Goal: Information Seeking & Learning: Learn about a topic

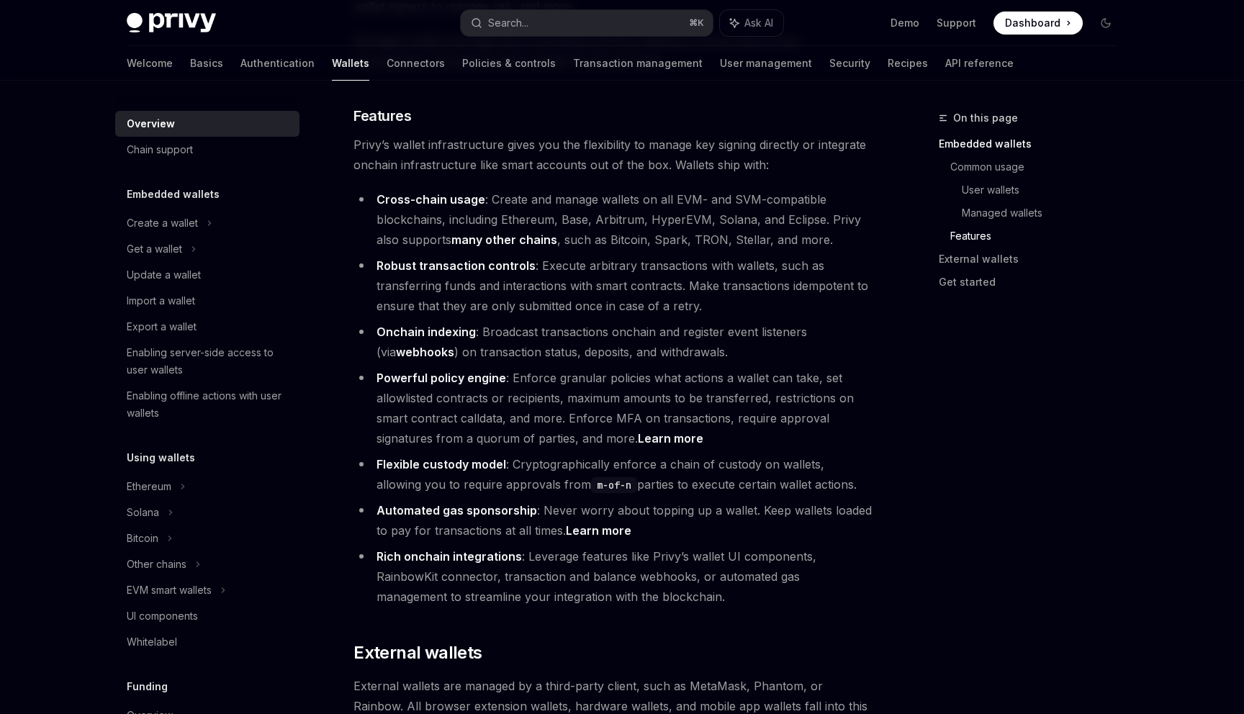
scroll to position [2151, 0]
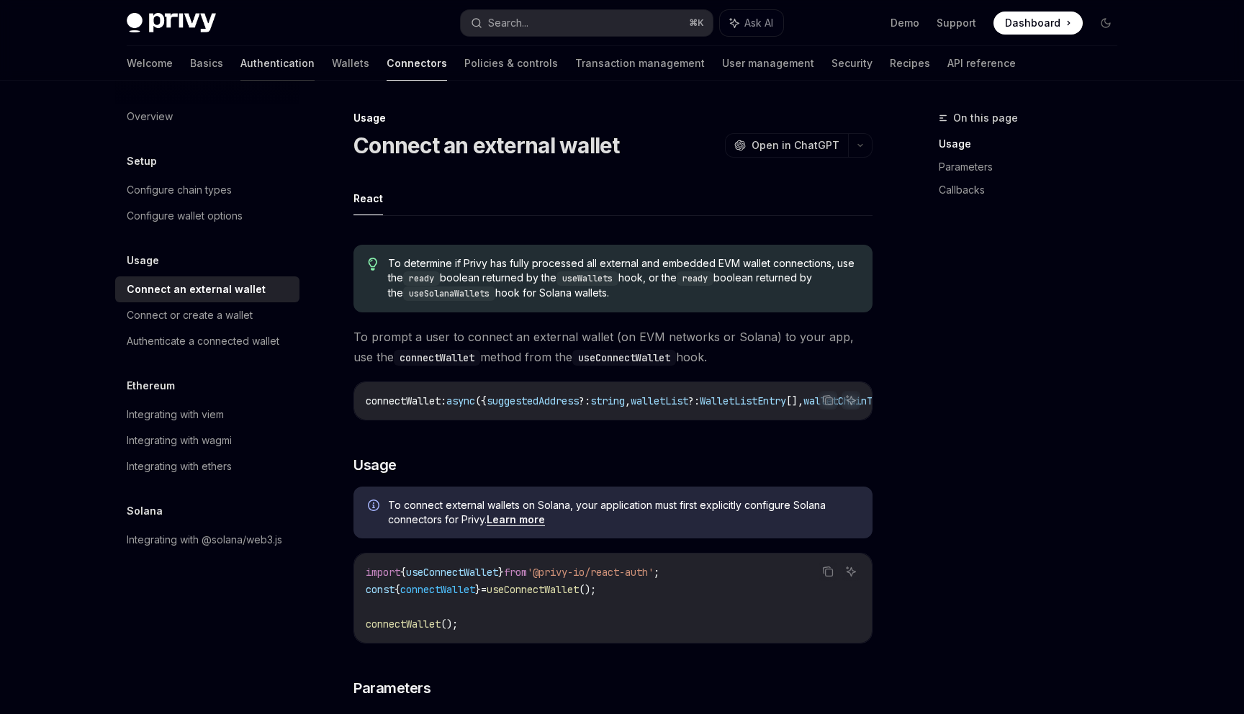
click at [241, 72] on link "Authentication" at bounding box center [277, 63] width 74 height 35
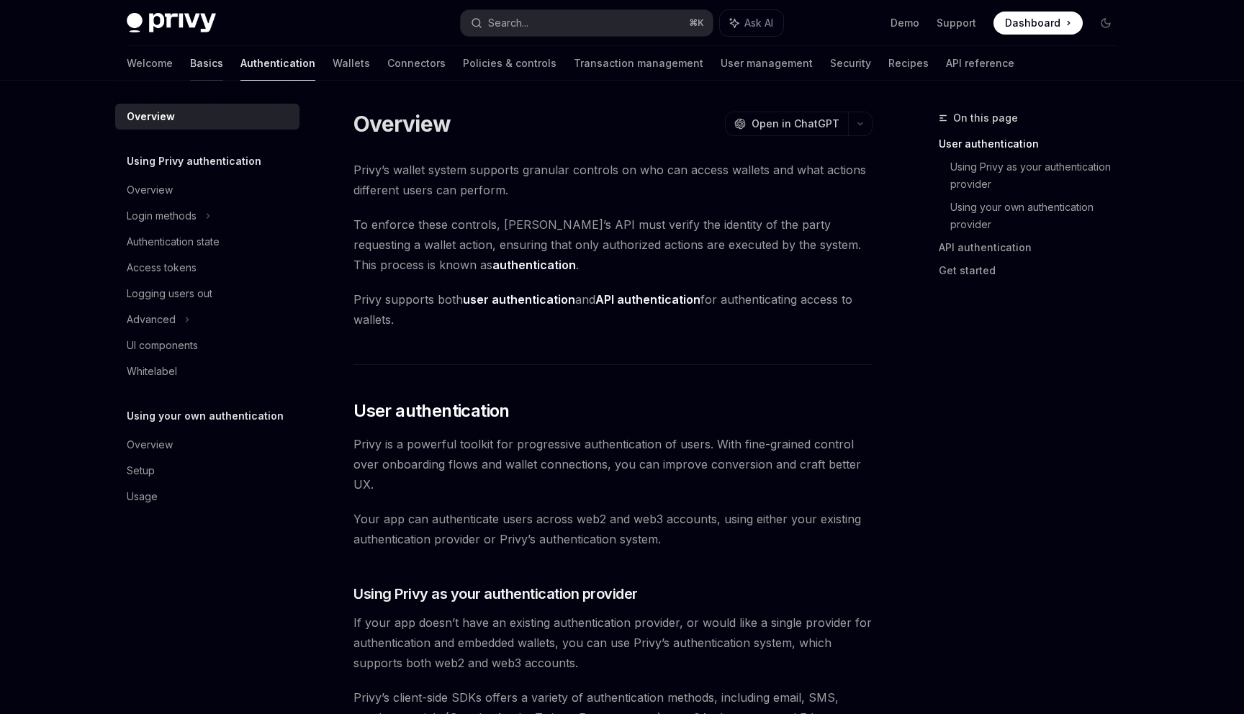
click at [190, 66] on link "Basics" at bounding box center [206, 63] width 33 height 35
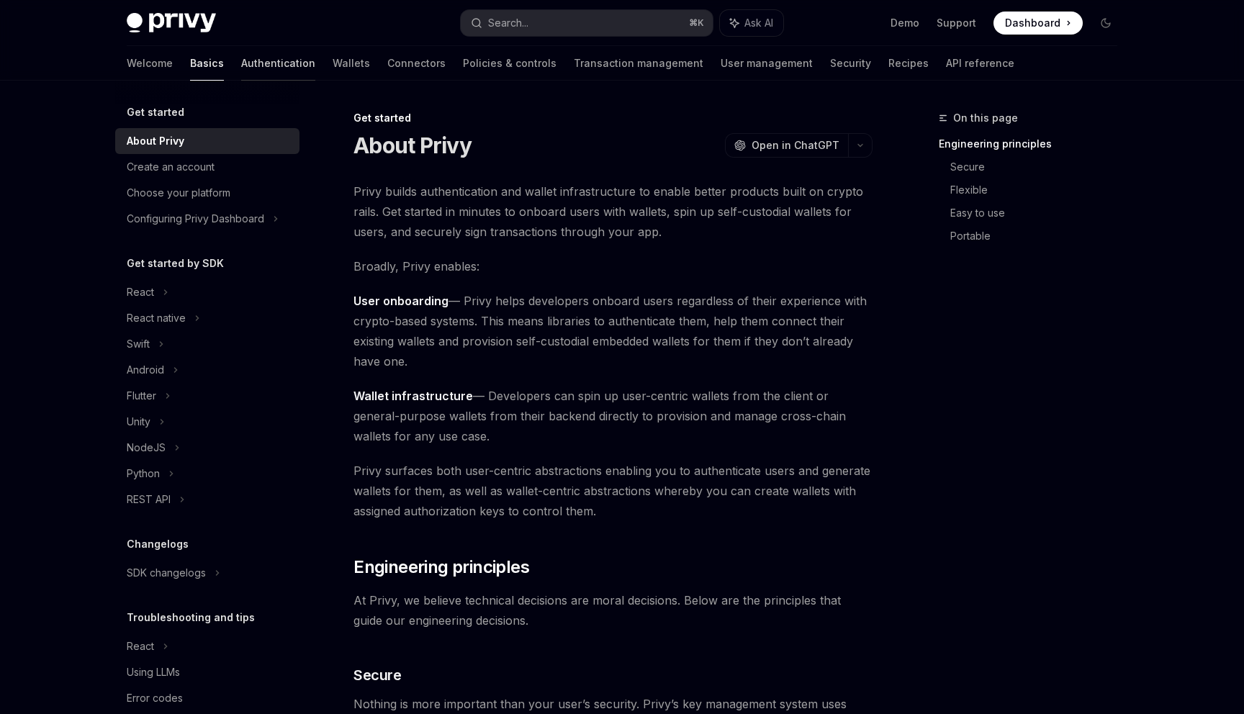
click at [241, 62] on link "Authentication" at bounding box center [278, 63] width 74 height 35
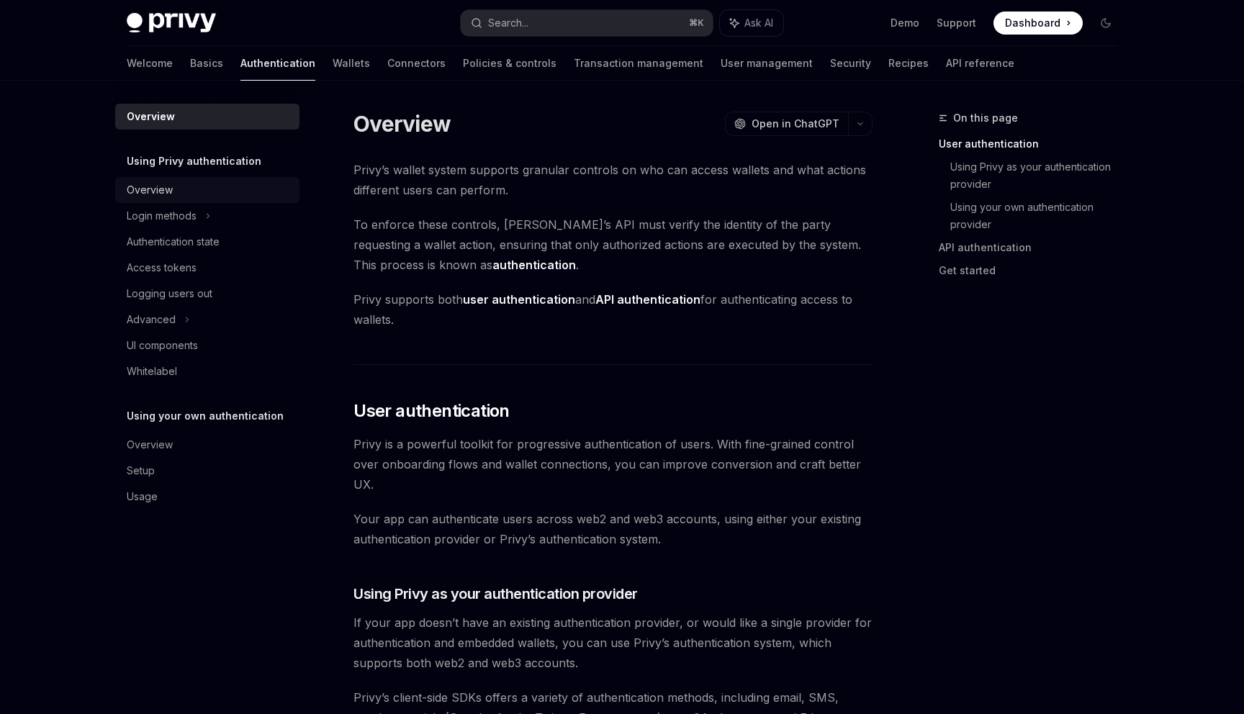
click at [212, 194] on div "Overview" at bounding box center [209, 189] width 164 height 17
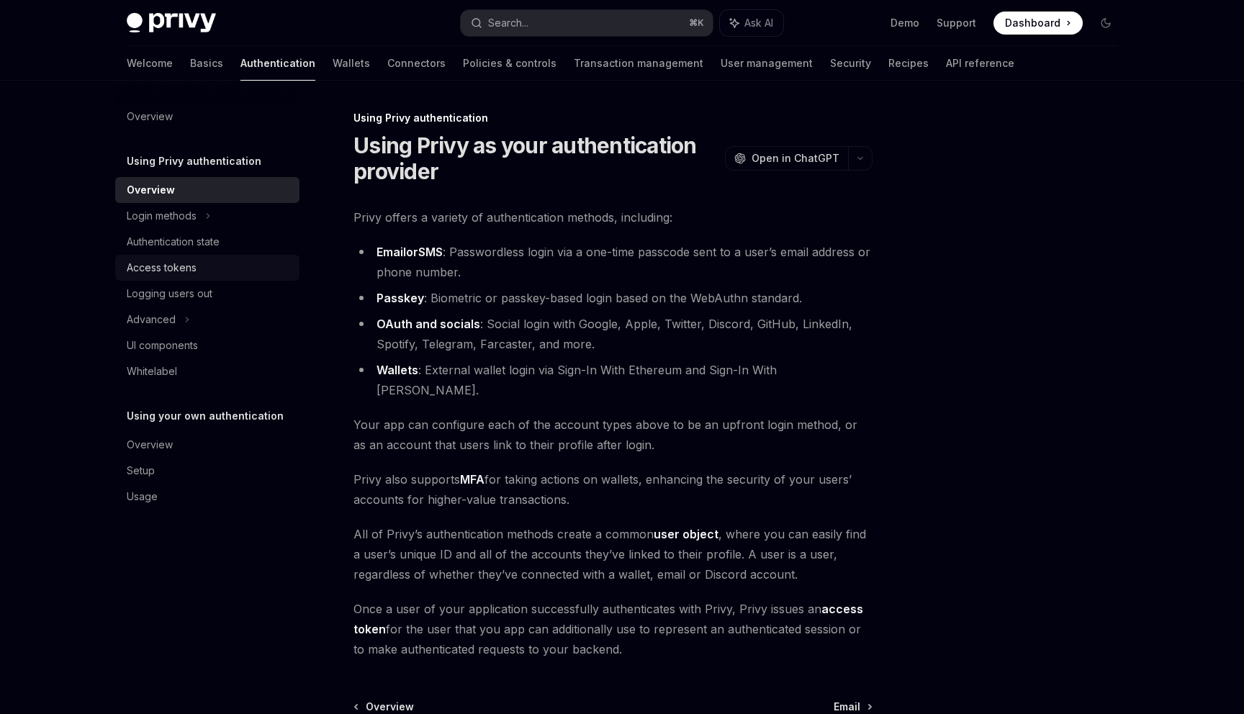
scroll to position [139, 0]
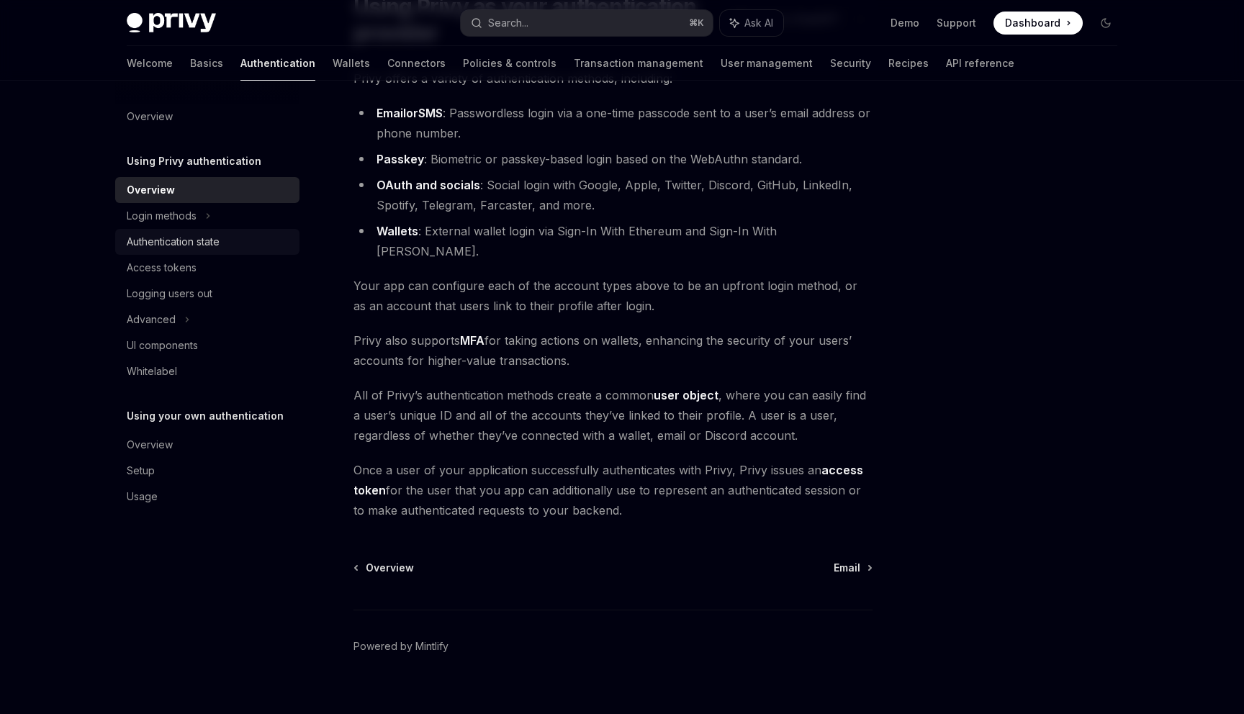
click at [248, 238] on div "Authentication state" at bounding box center [209, 241] width 164 height 17
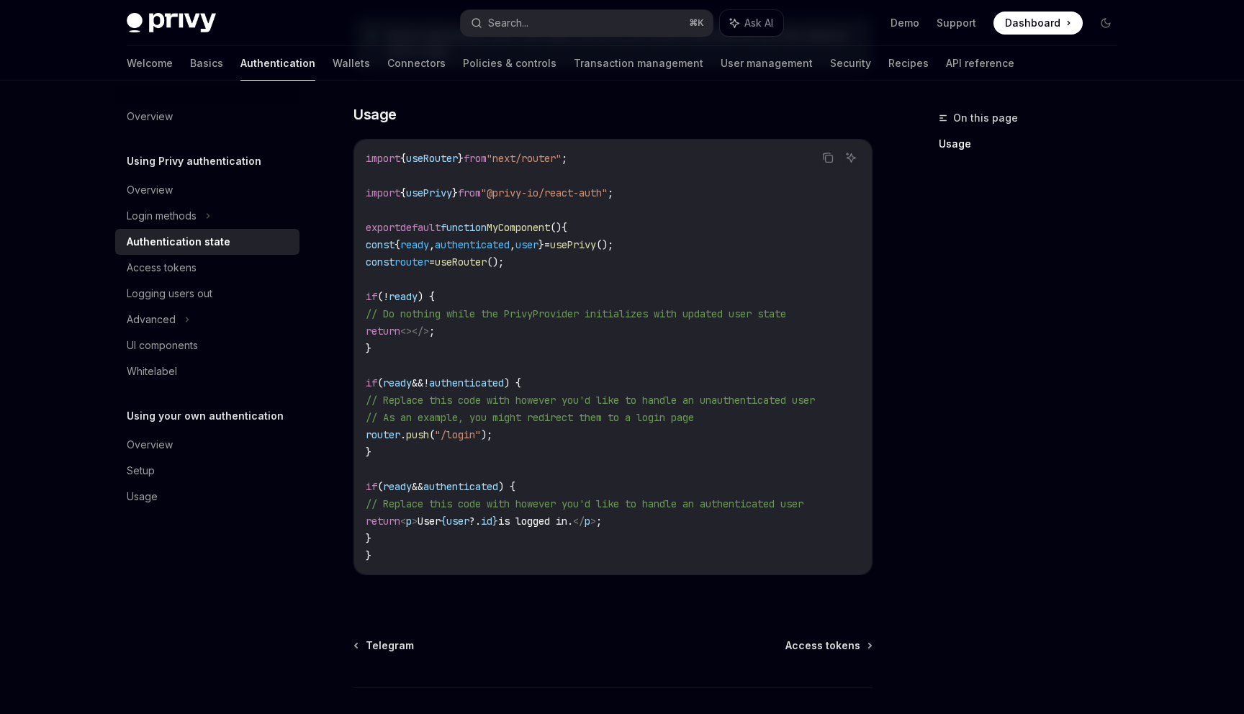
scroll to position [467, 0]
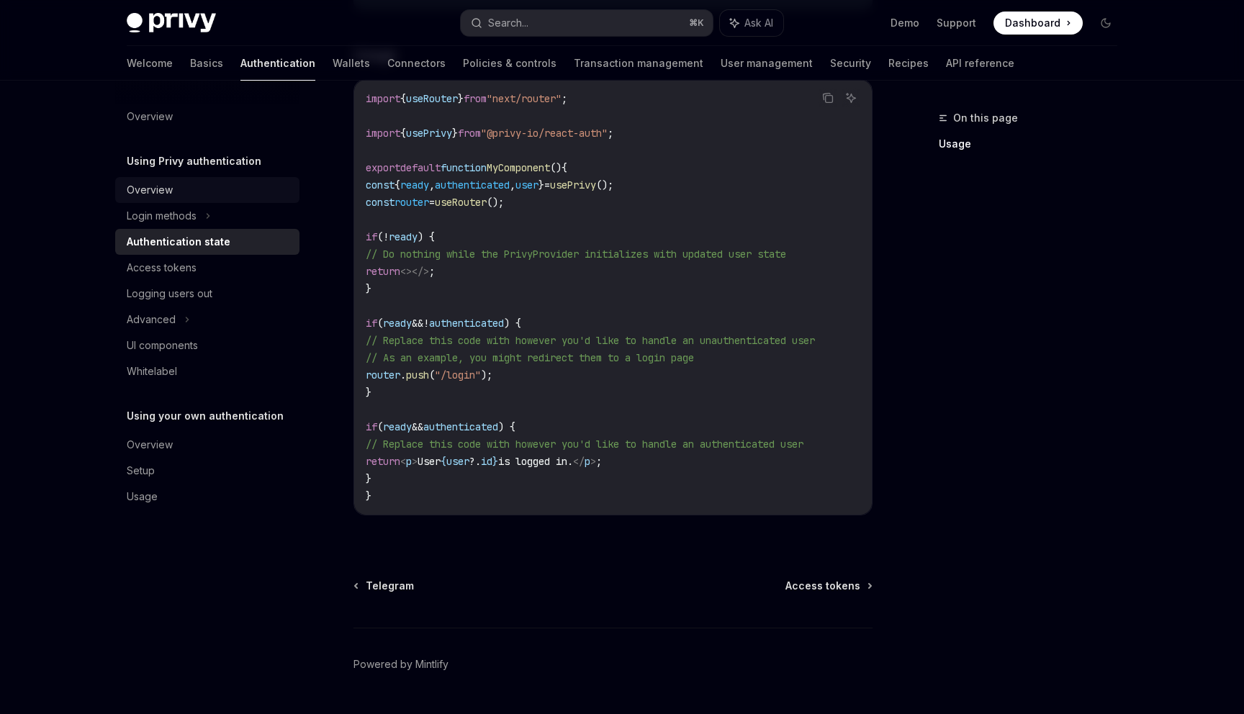
click at [250, 196] on div "Overview" at bounding box center [209, 189] width 164 height 17
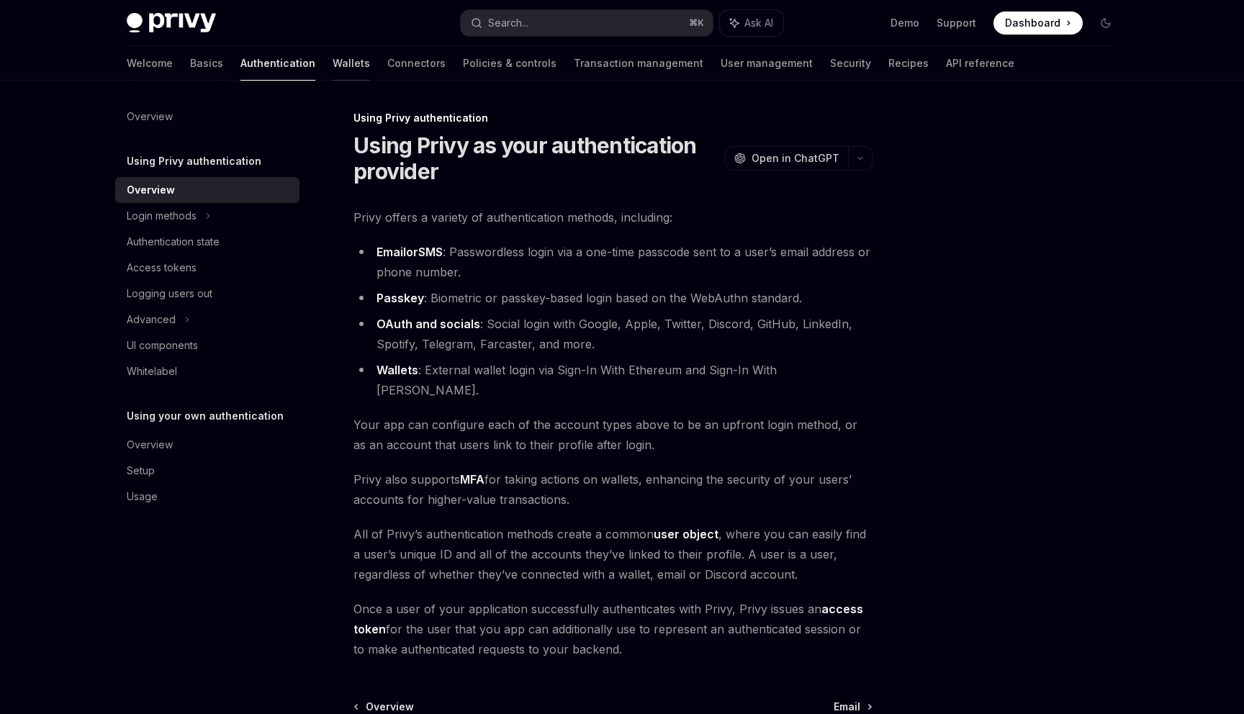
click at [333, 62] on link "Wallets" at bounding box center [351, 63] width 37 height 35
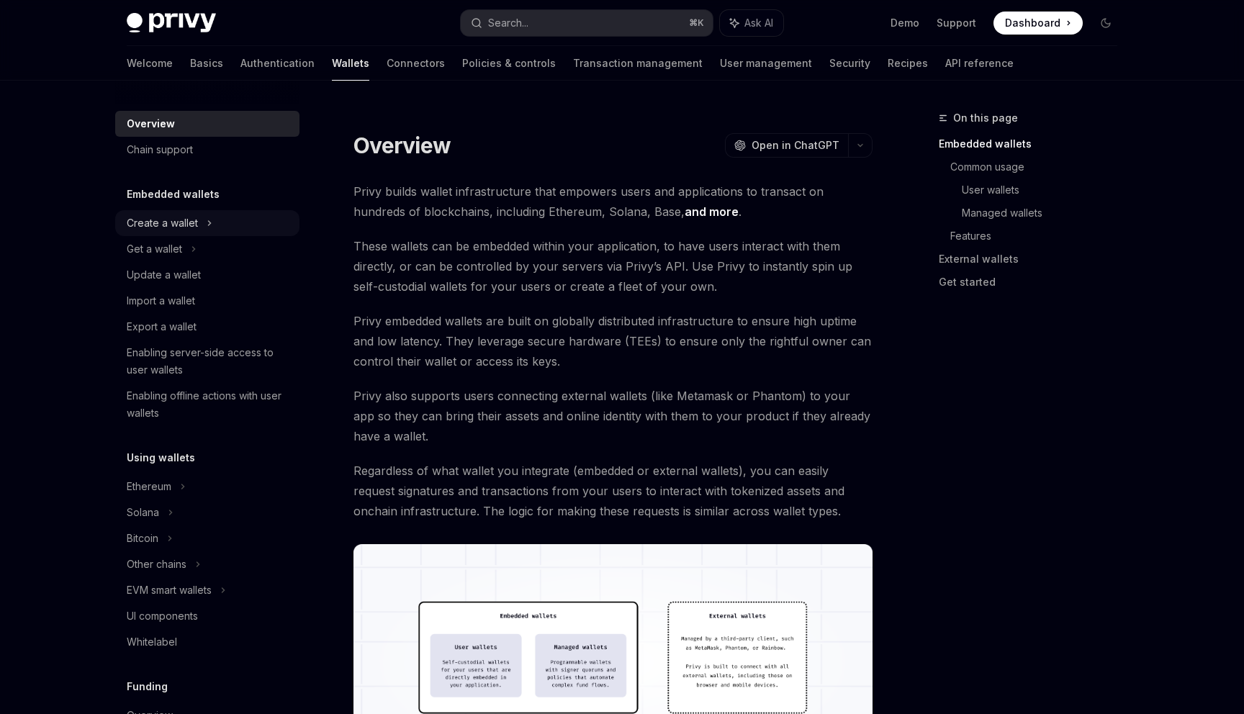
click at [243, 220] on div "Create a wallet" at bounding box center [207, 223] width 184 height 26
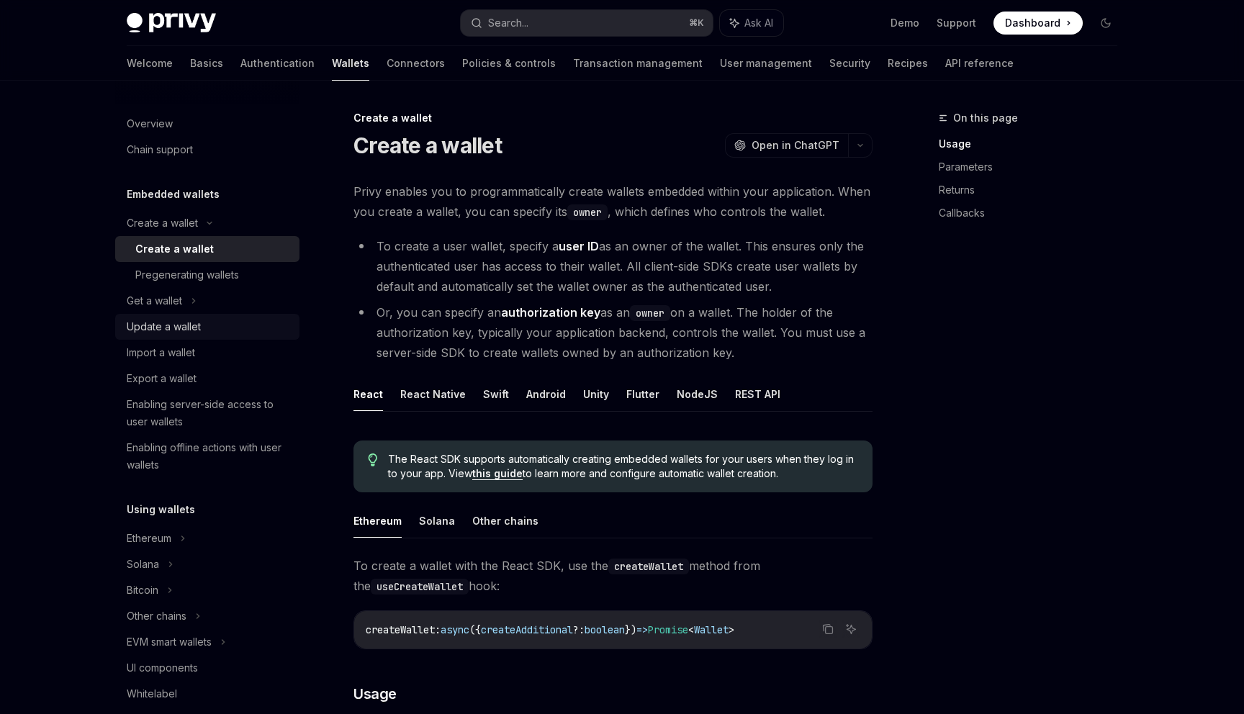
click at [225, 333] on div "Update a wallet" at bounding box center [209, 326] width 164 height 17
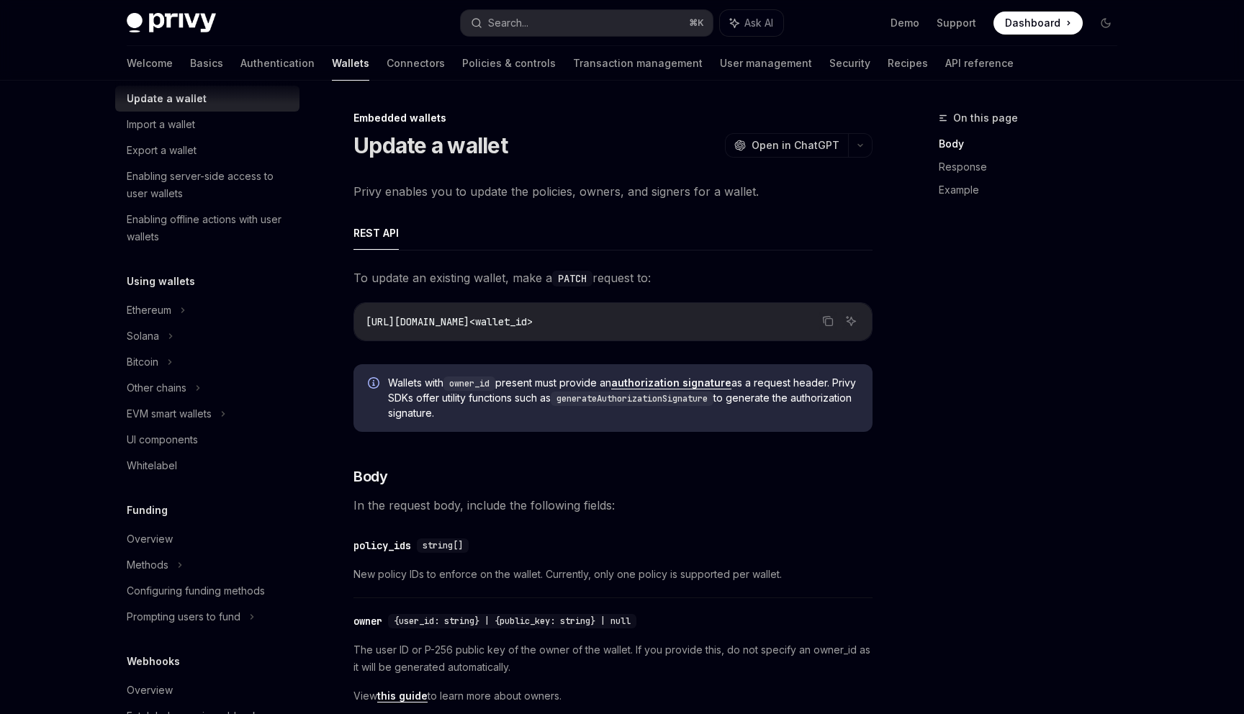
scroll to position [386, 0]
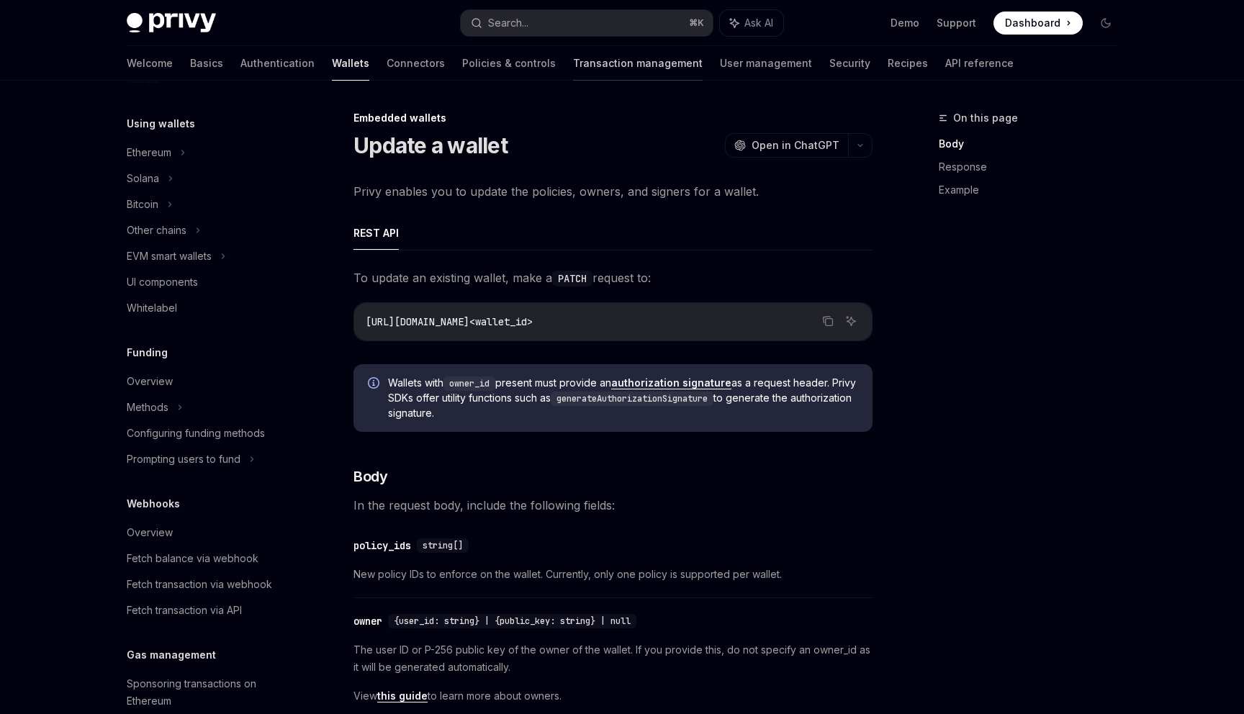
click at [573, 65] on link "Transaction management" at bounding box center [638, 63] width 130 height 35
type textarea "*"
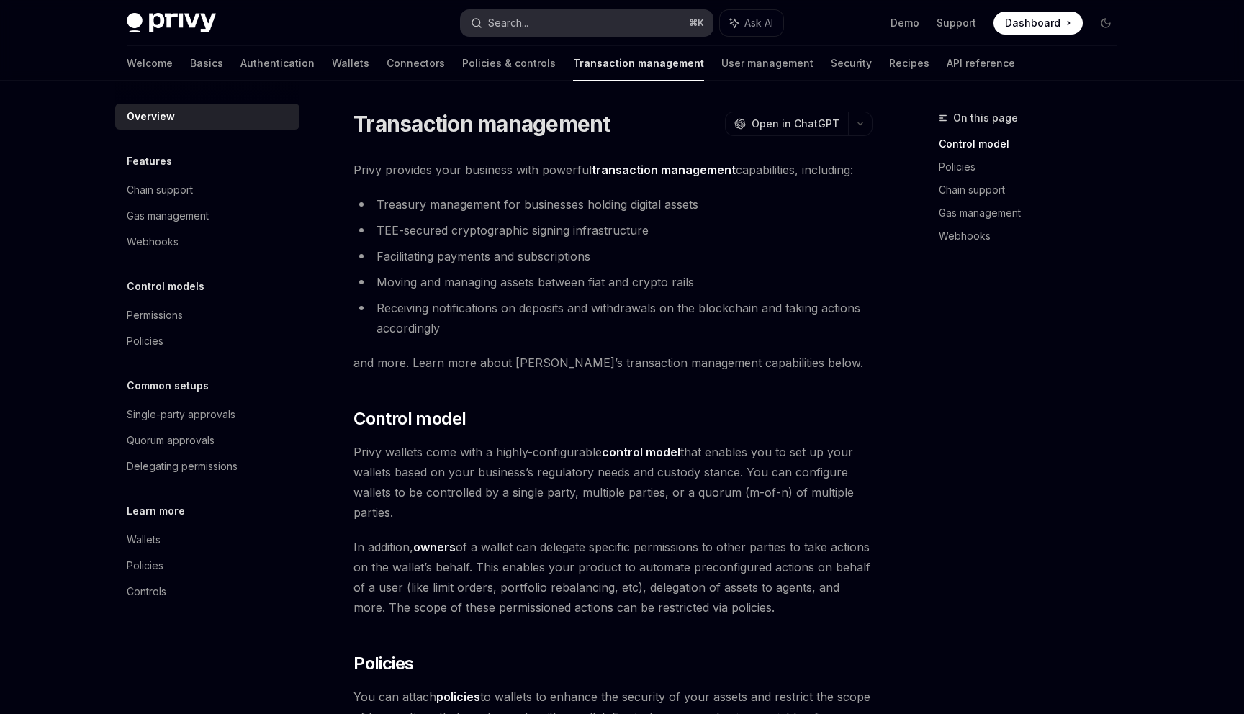
click at [579, 18] on button "Search... ⌘ K" at bounding box center [587, 23] width 252 height 26
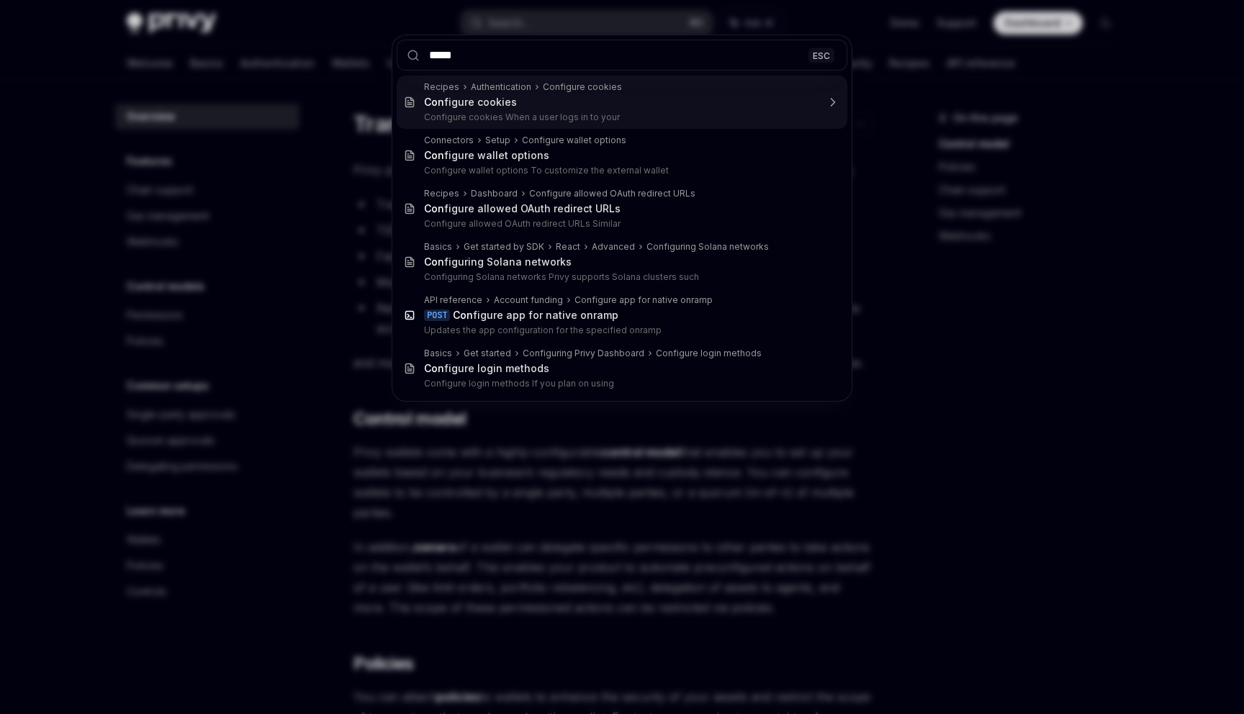
type input "******"
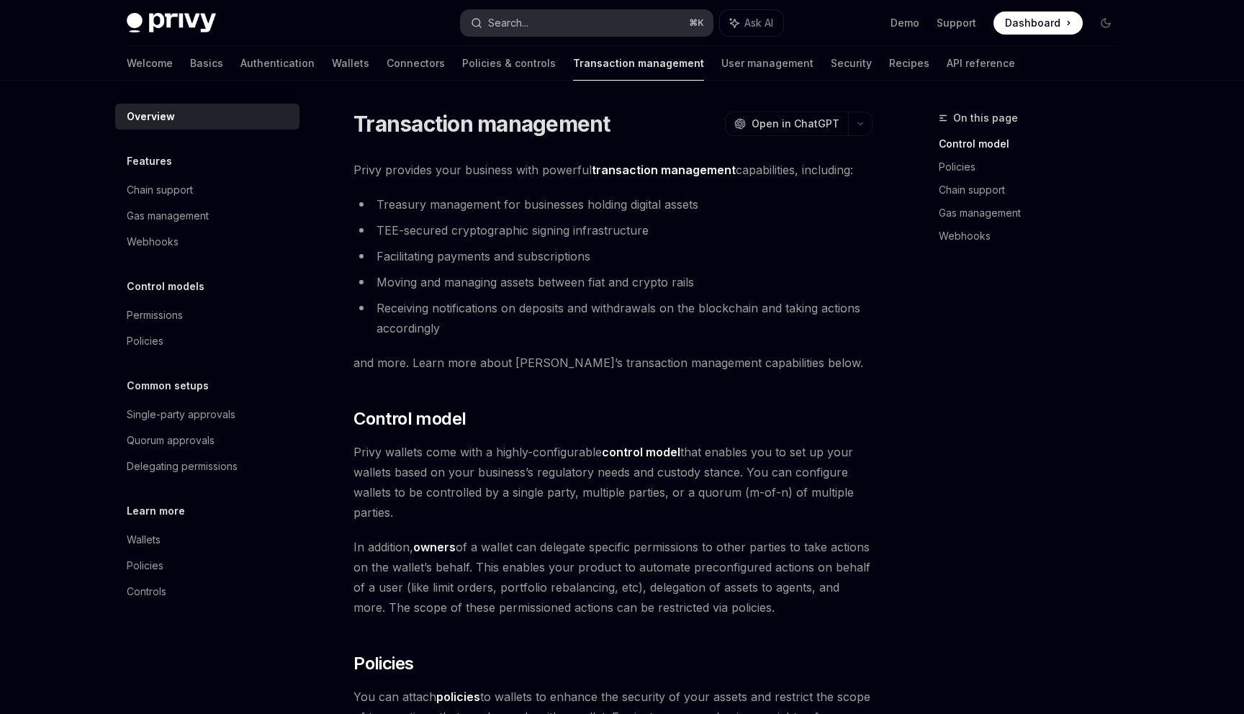
click at [536, 24] on button "Search... ⌘ K" at bounding box center [587, 23] width 252 height 26
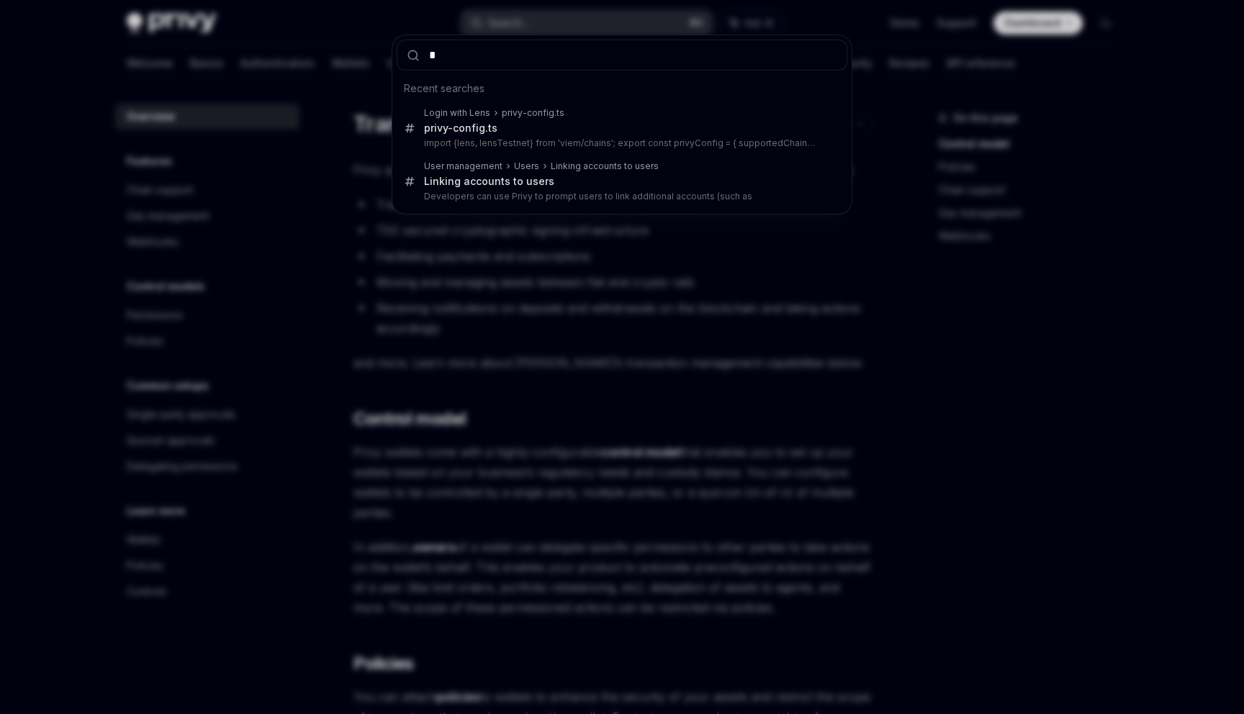
type input "**"
type textarea "*"
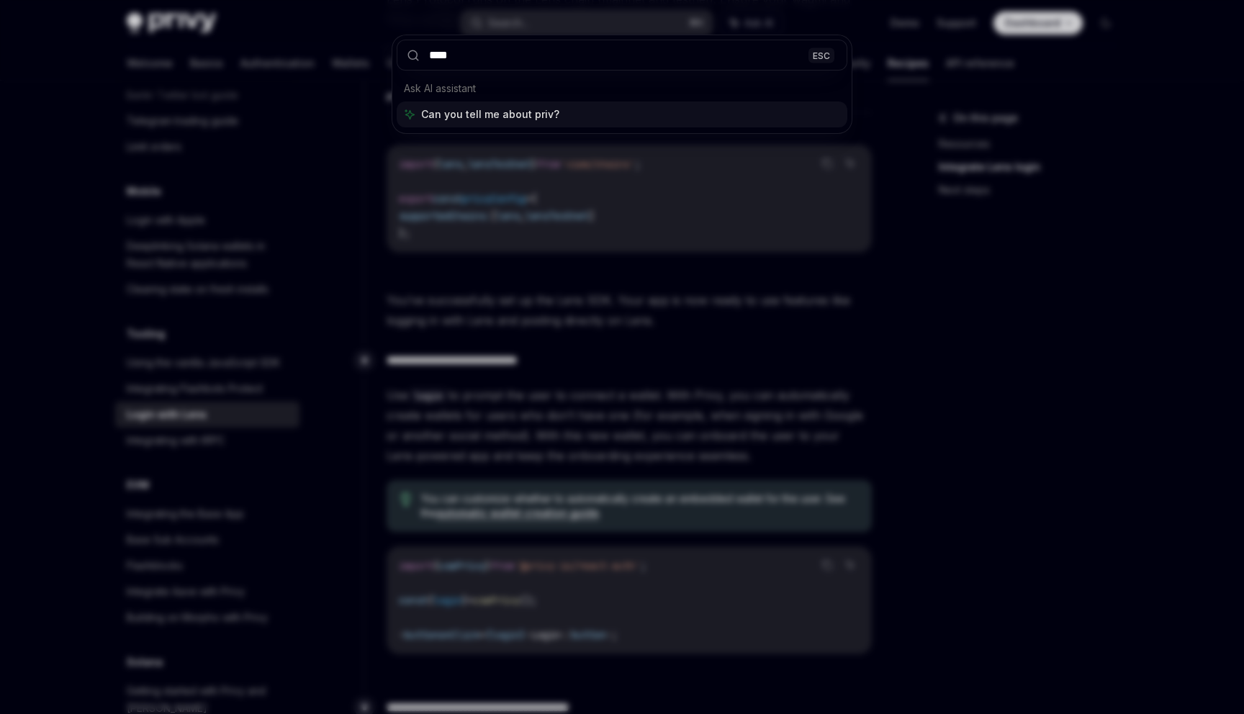
scroll to position [946, 0]
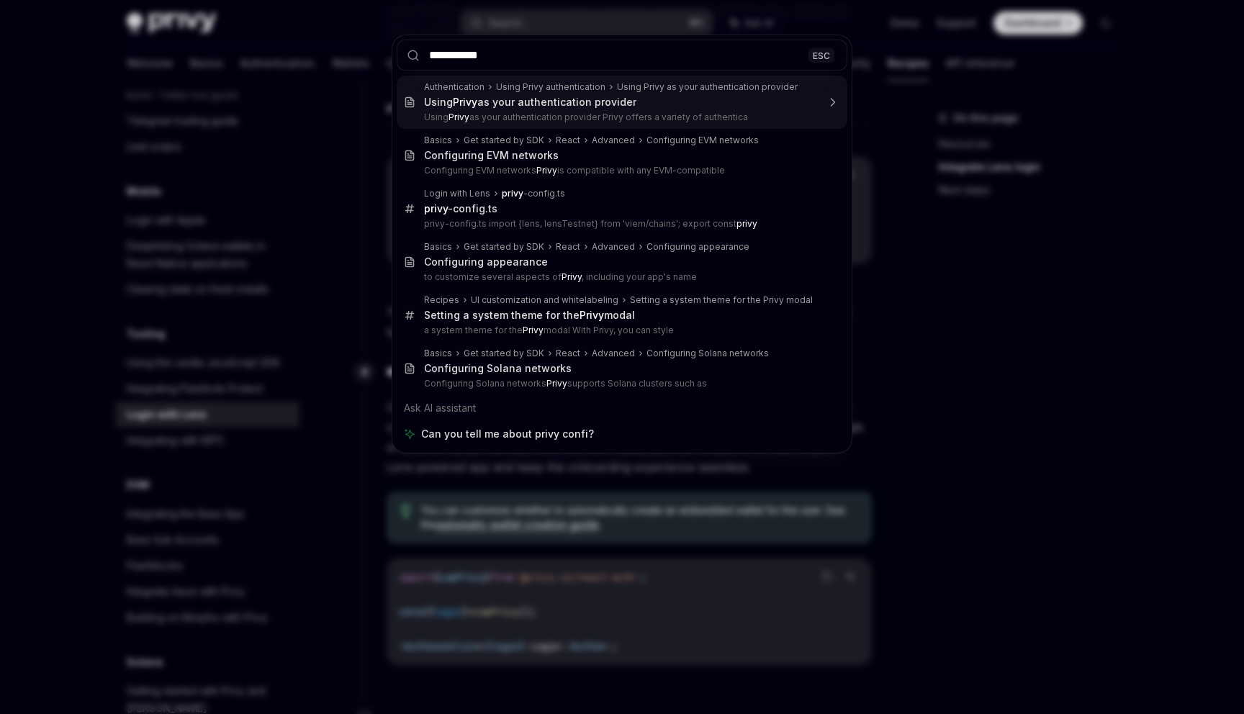
type input "**********"
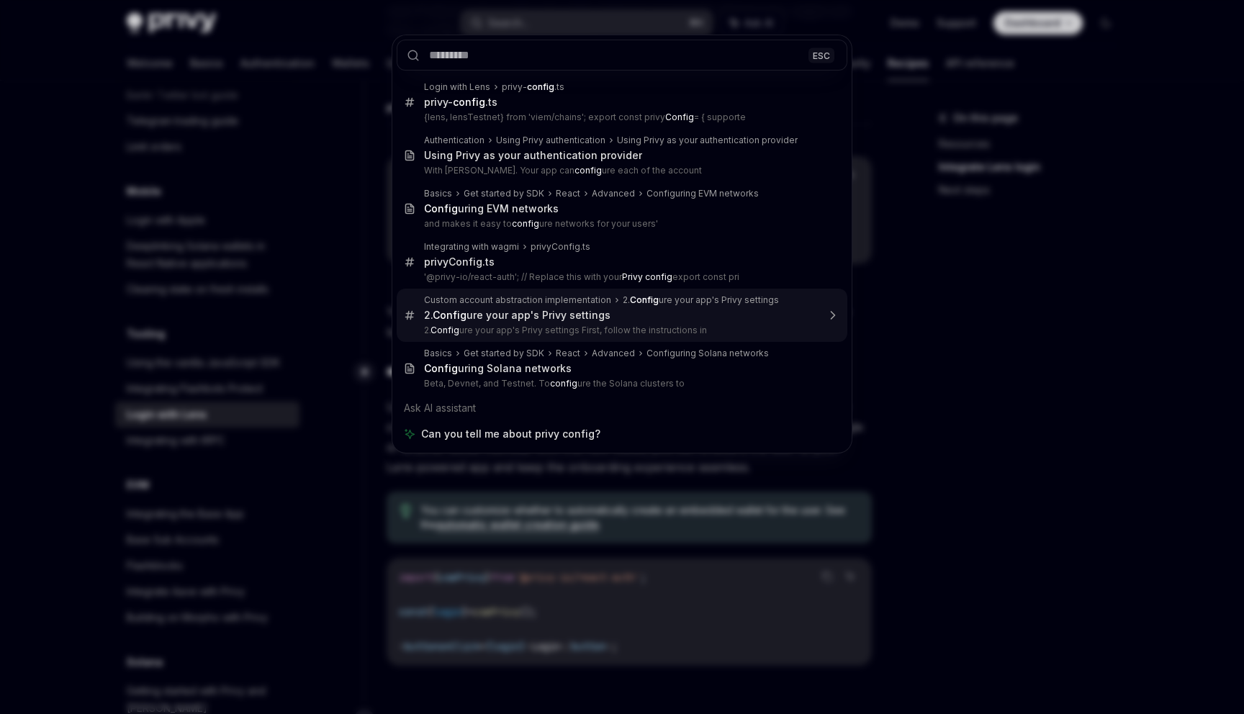
type textarea "*"
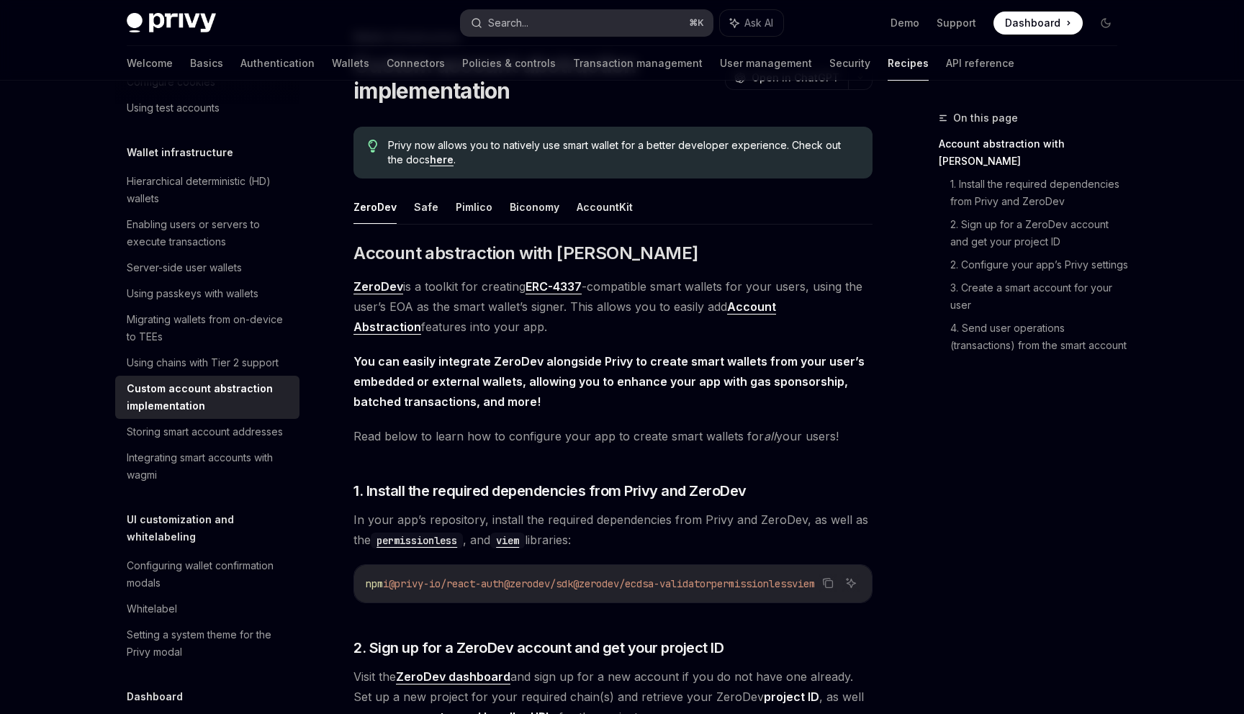
click at [546, 27] on button "Search... ⌘ K" at bounding box center [587, 23] width 252 height 26
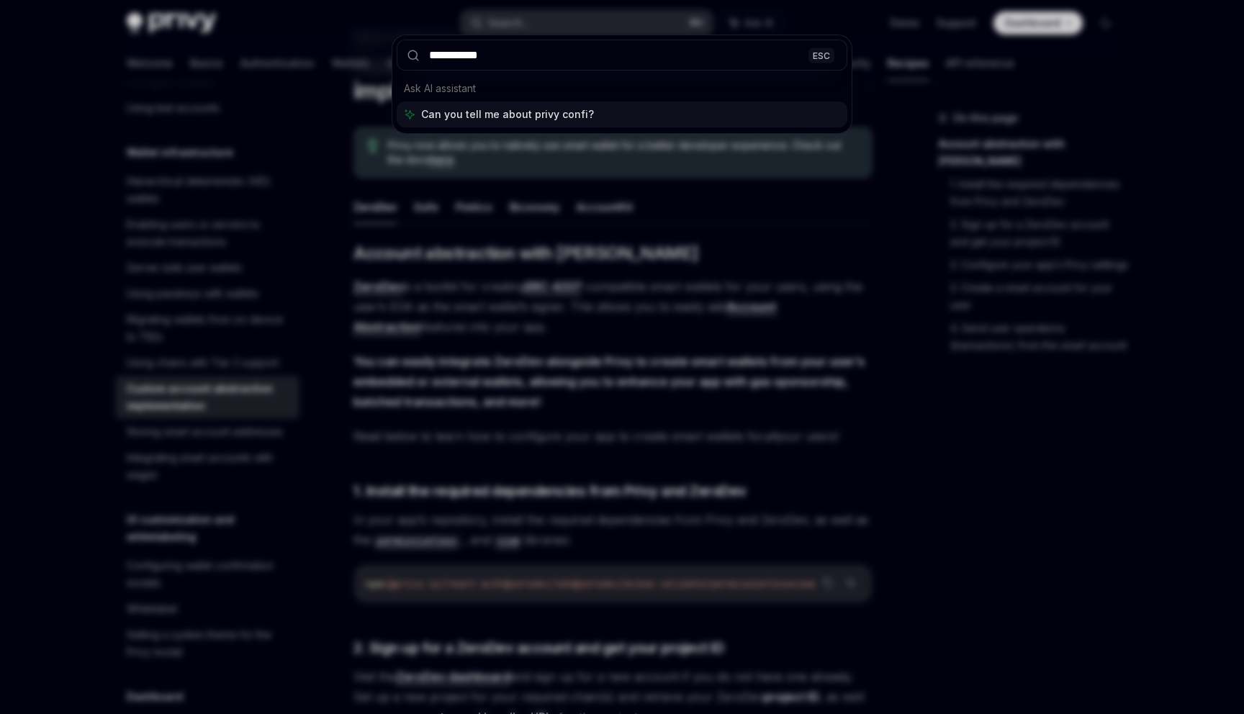
type input "**********"
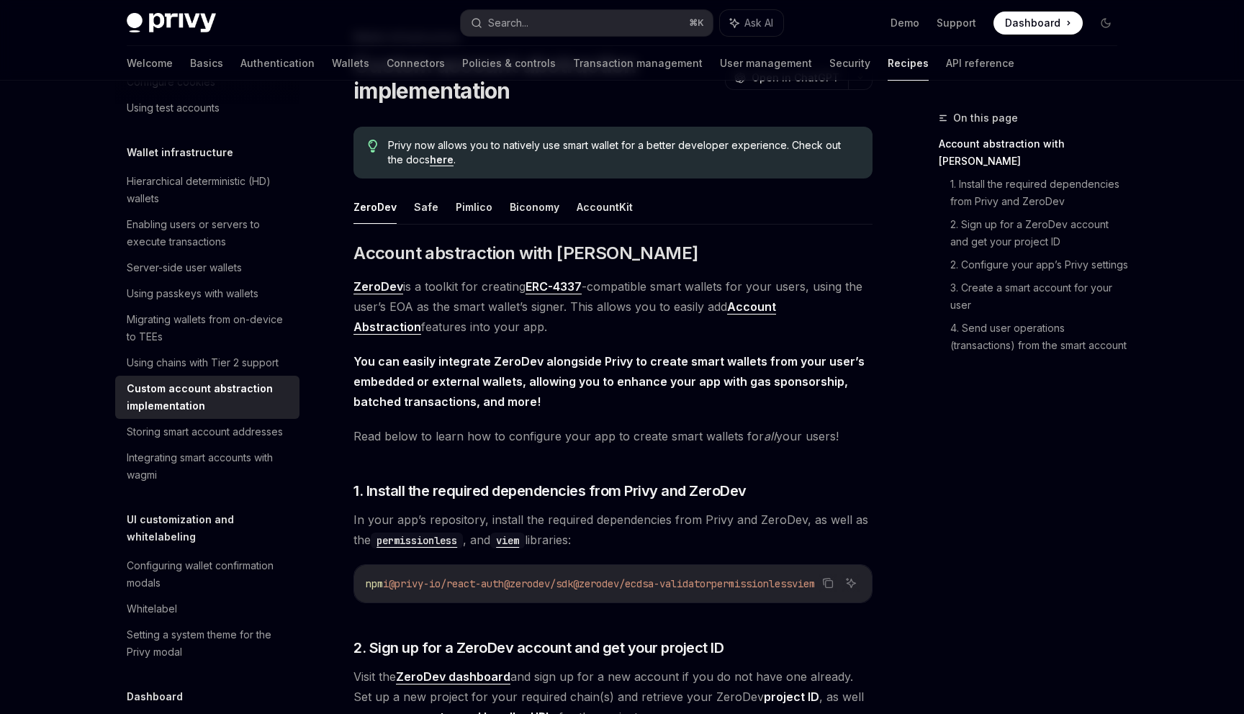
type textarea "*"
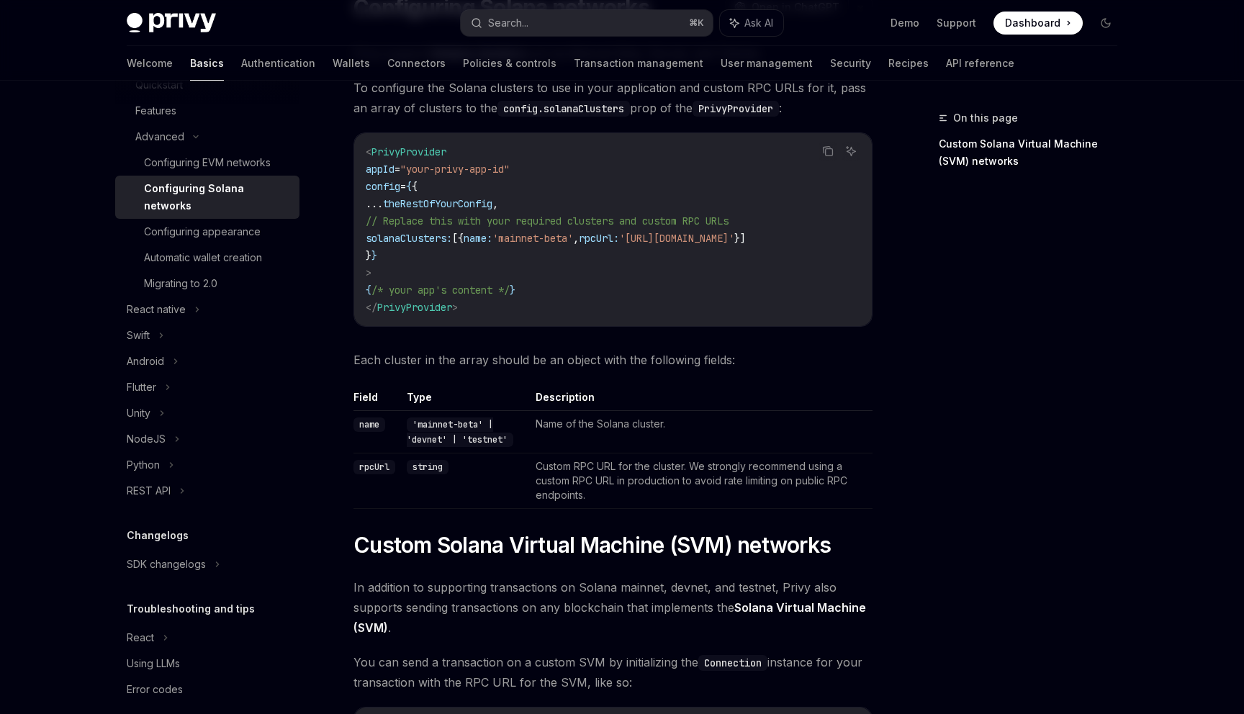
scroll to position [134, 0]
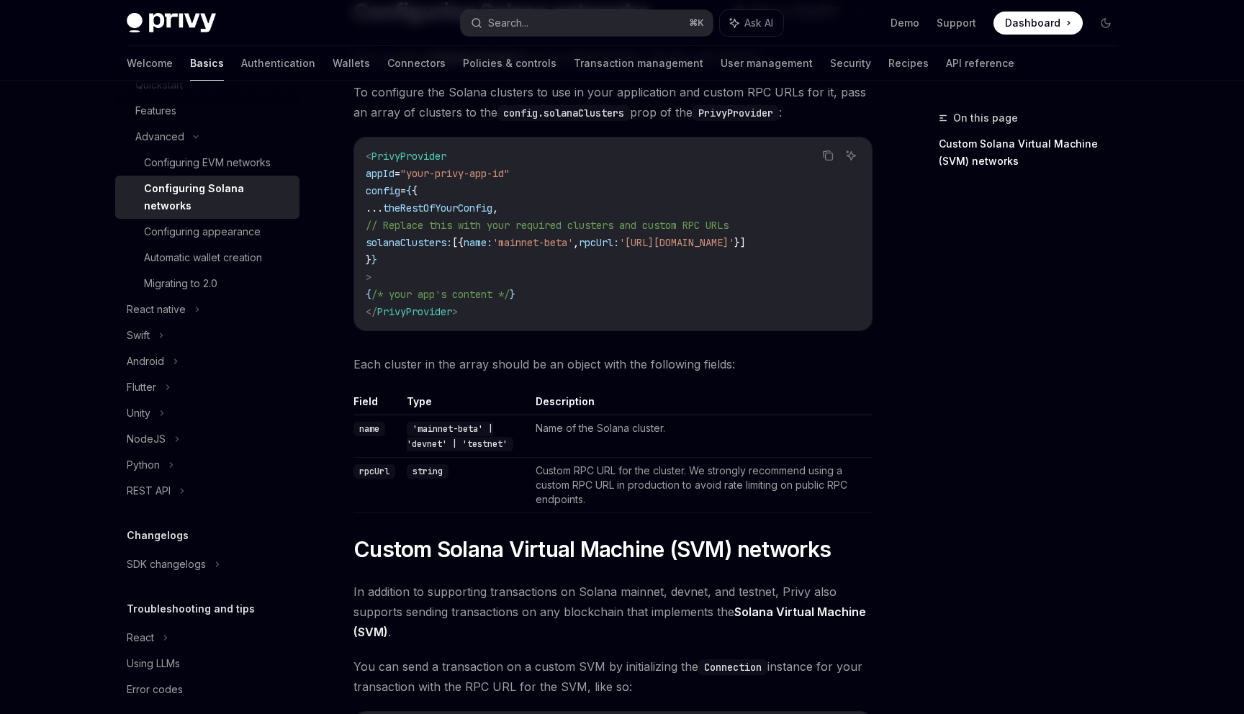
click at [413, 153] on span "PrivyProvider" at bounding box center [408, 156] width 75 height 13
copy span "PrivyProvider"
click at [592, 32] on button "Search... ⌘ K" at bounding box center [587, 23] width 252 height 26
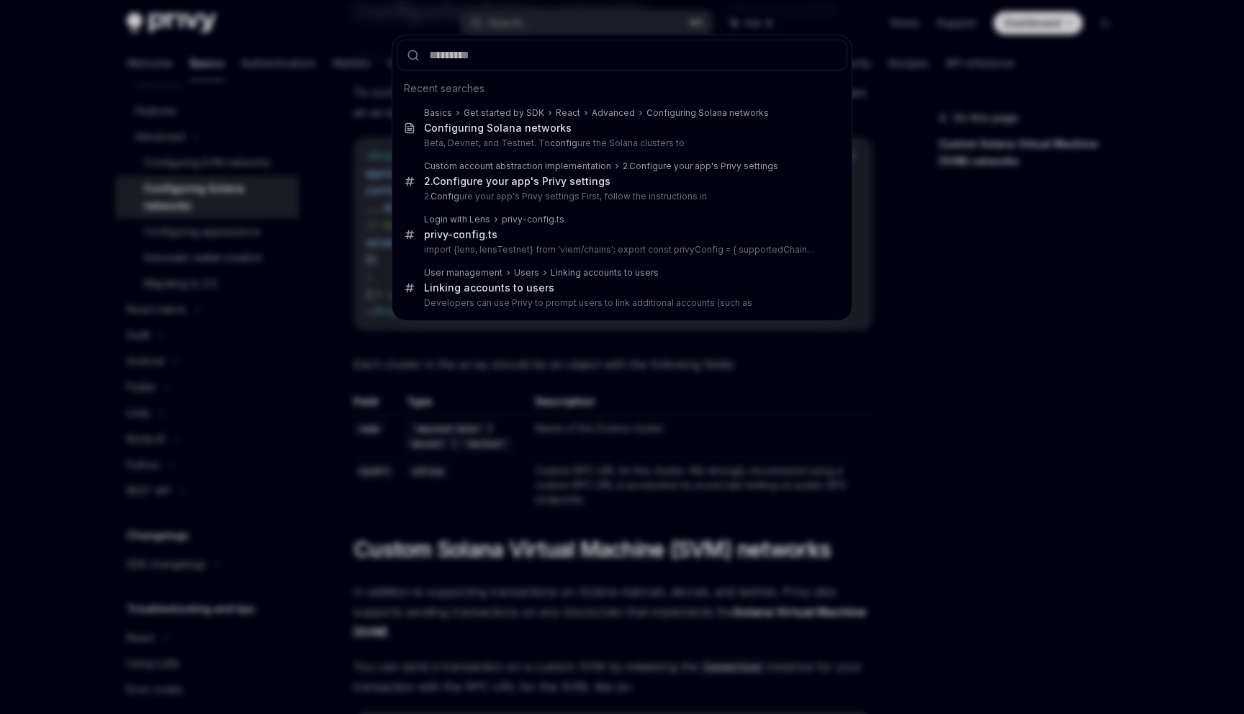
type input "**********"
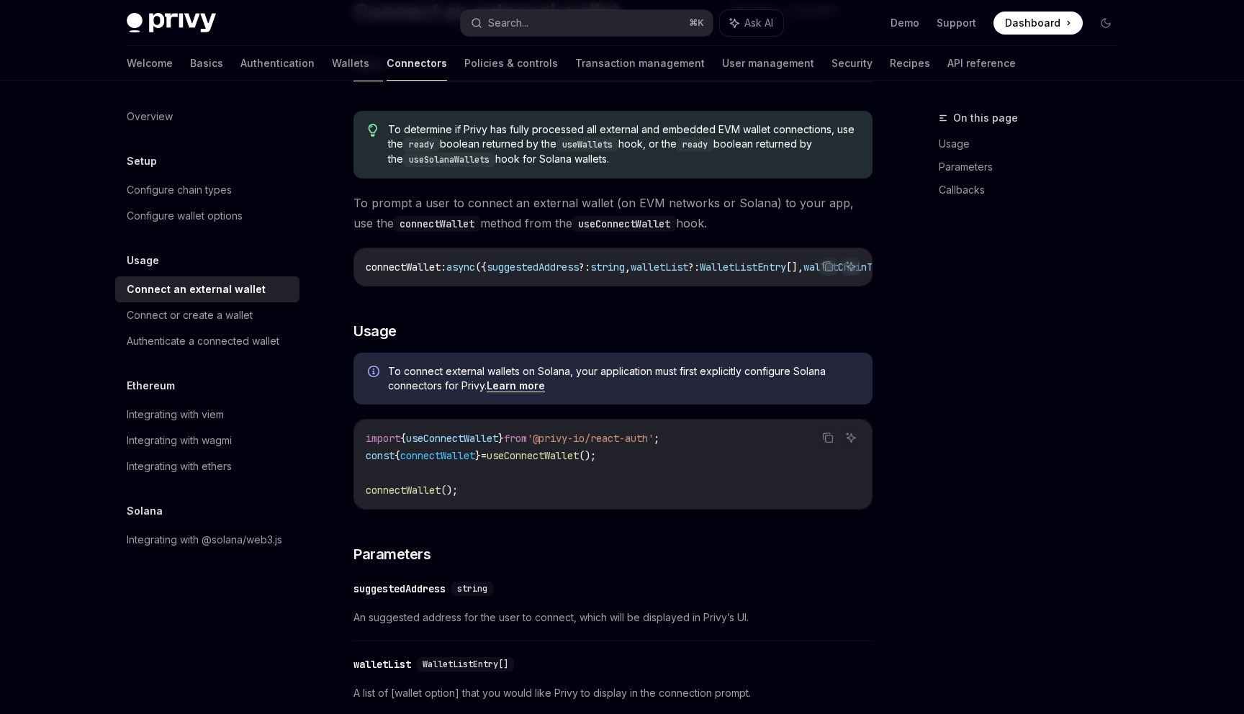
scroll to position [81, 0]
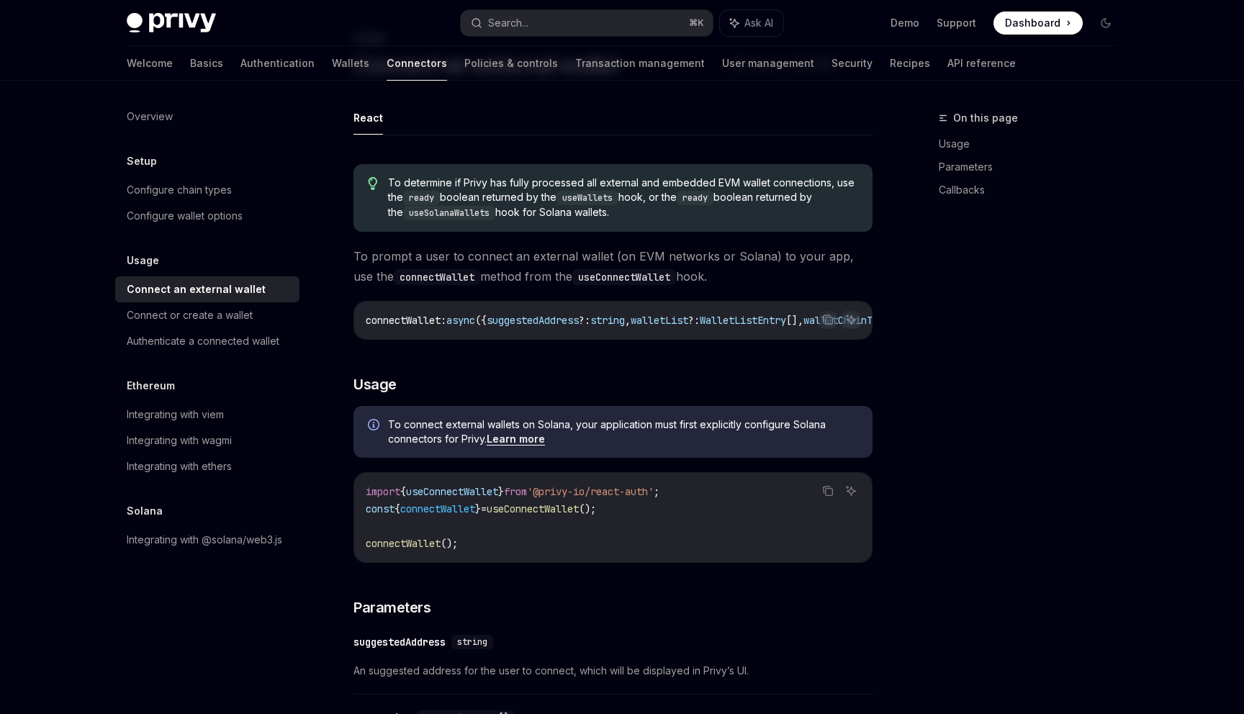
type textarea "*"
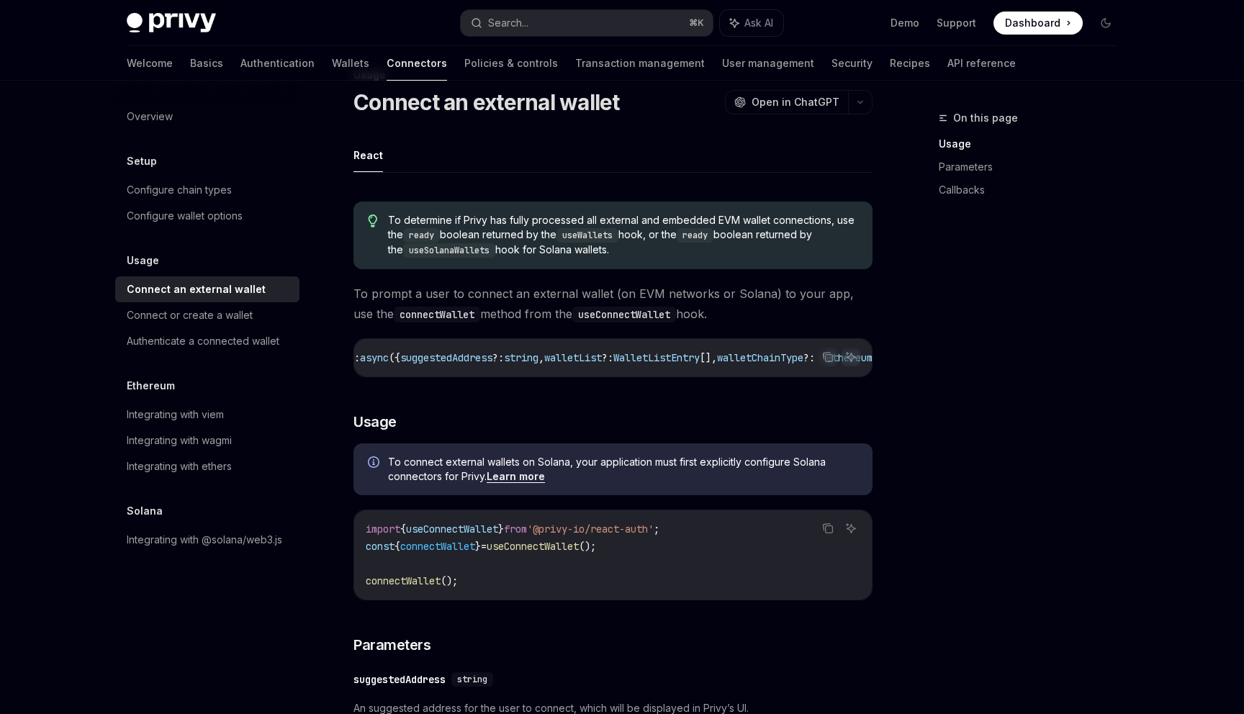
scroll to position [522, 0]
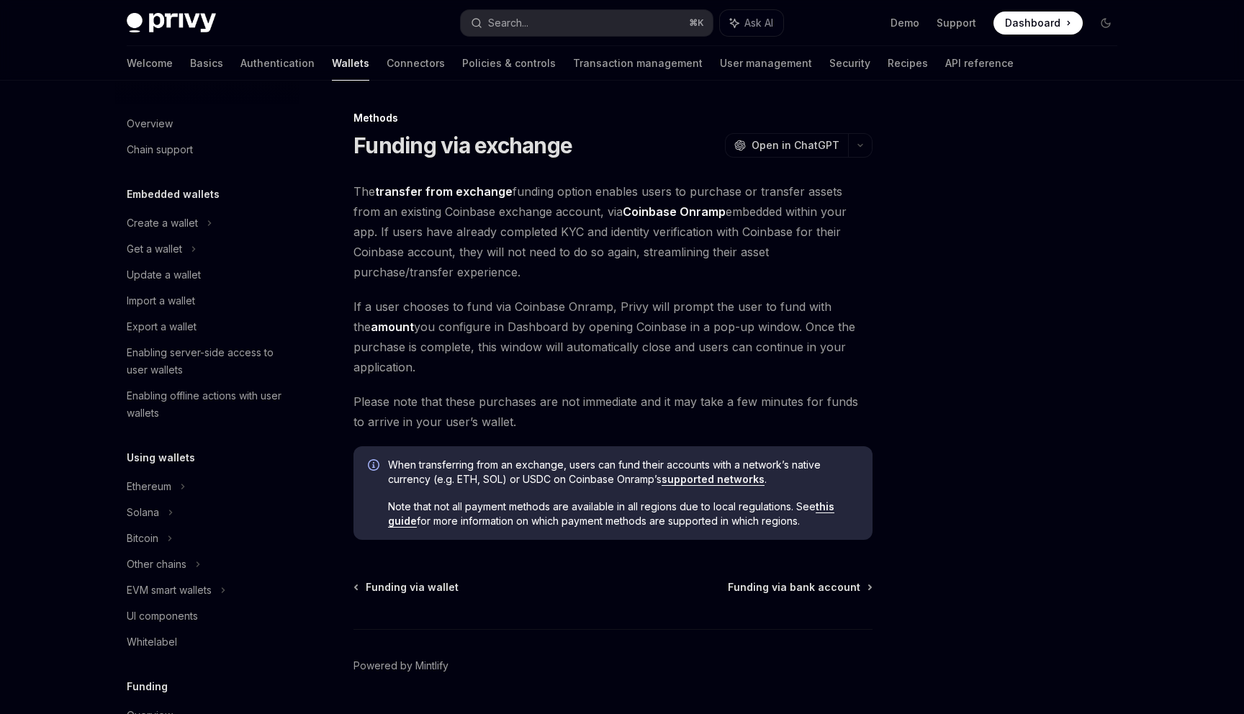
scroll to position [439, 0]
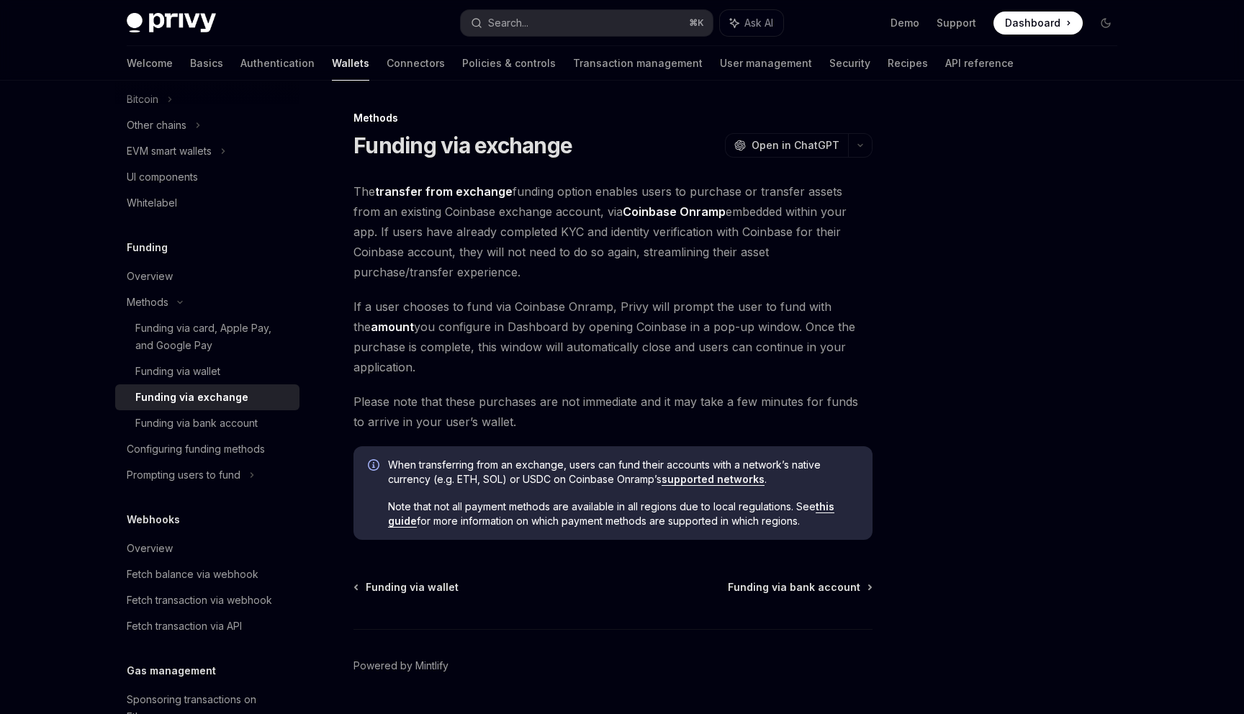
click at [538, 9] on div "Privy Docs home page Search... ⌘ K Ask AI Demo Support Dashboard Dashboard Sear…" at bounding box center [622, 23] width 990 height 46
click at [538, 15] on button "Search... ⌘ K" at bounding box center [587, 23] width 252 height 26
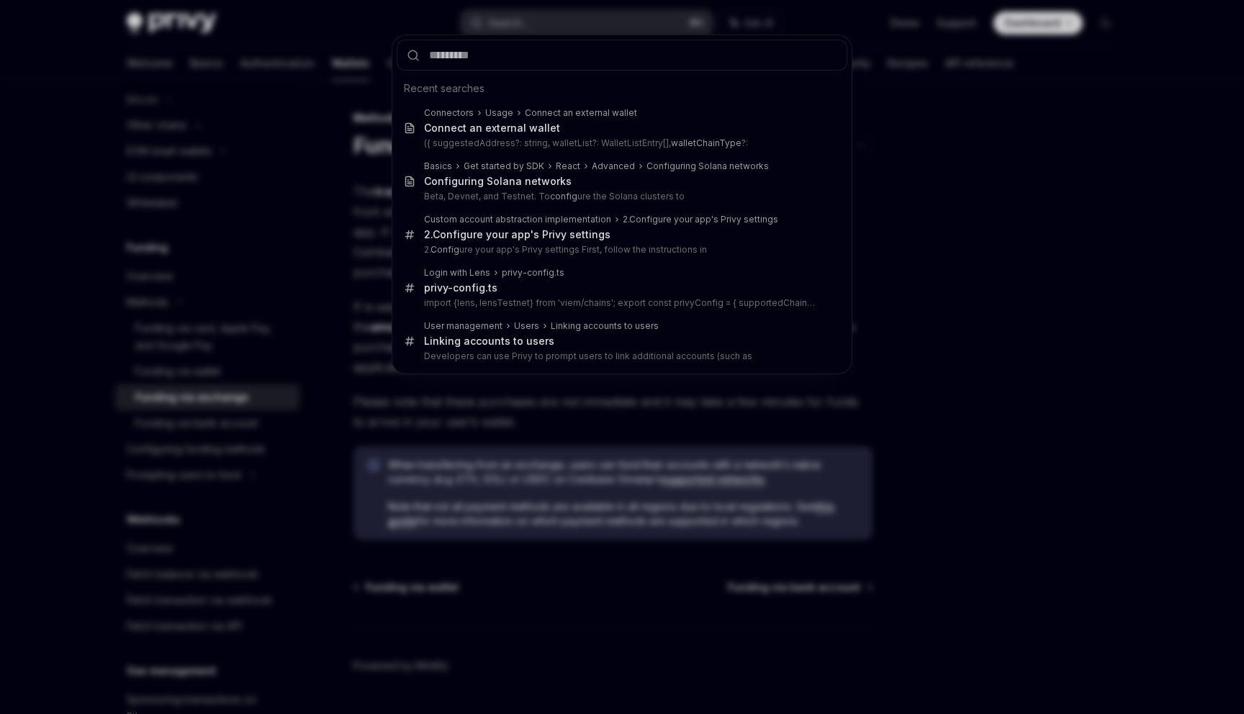
type input "**********"
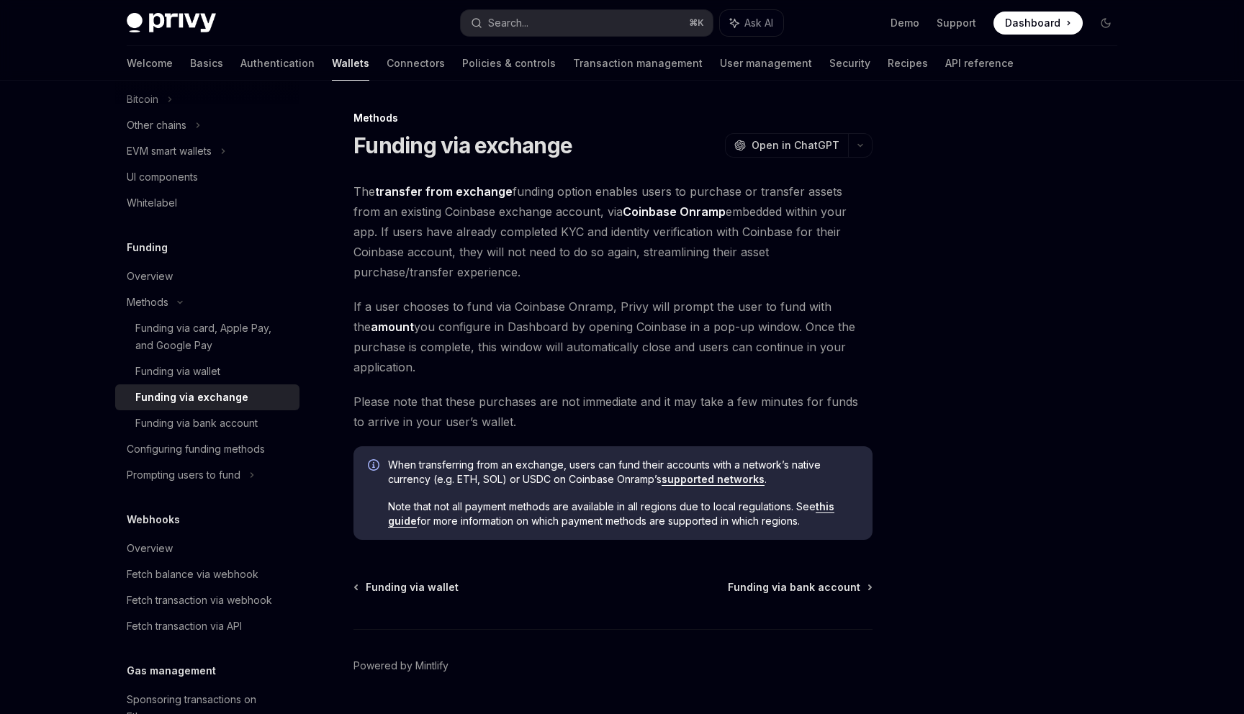
type textarea "*"
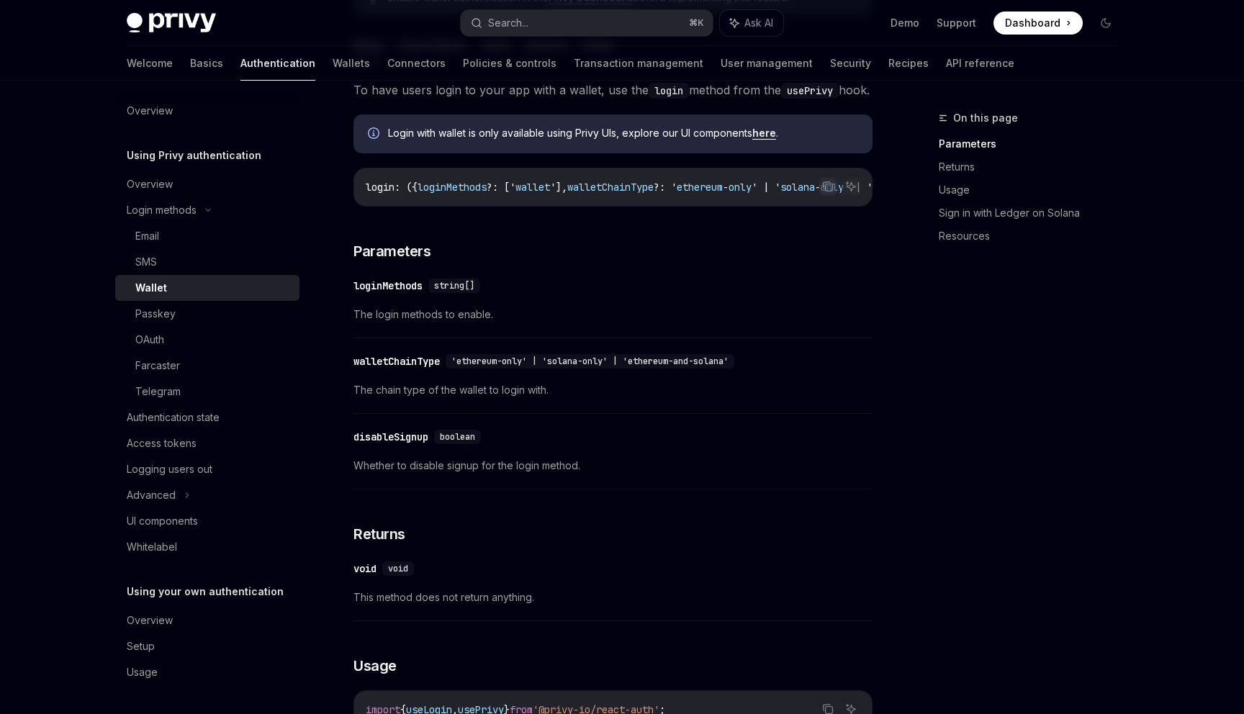
scroll to position [341, 0]
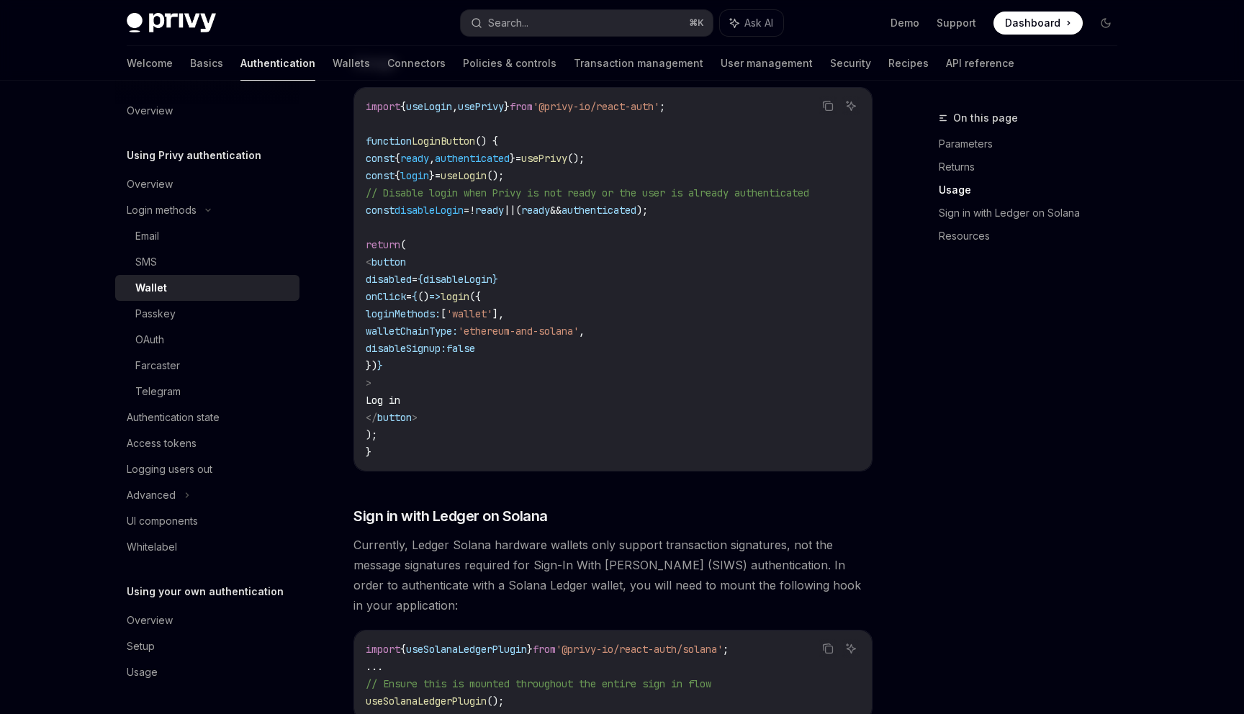
scroll to position [127, 0]
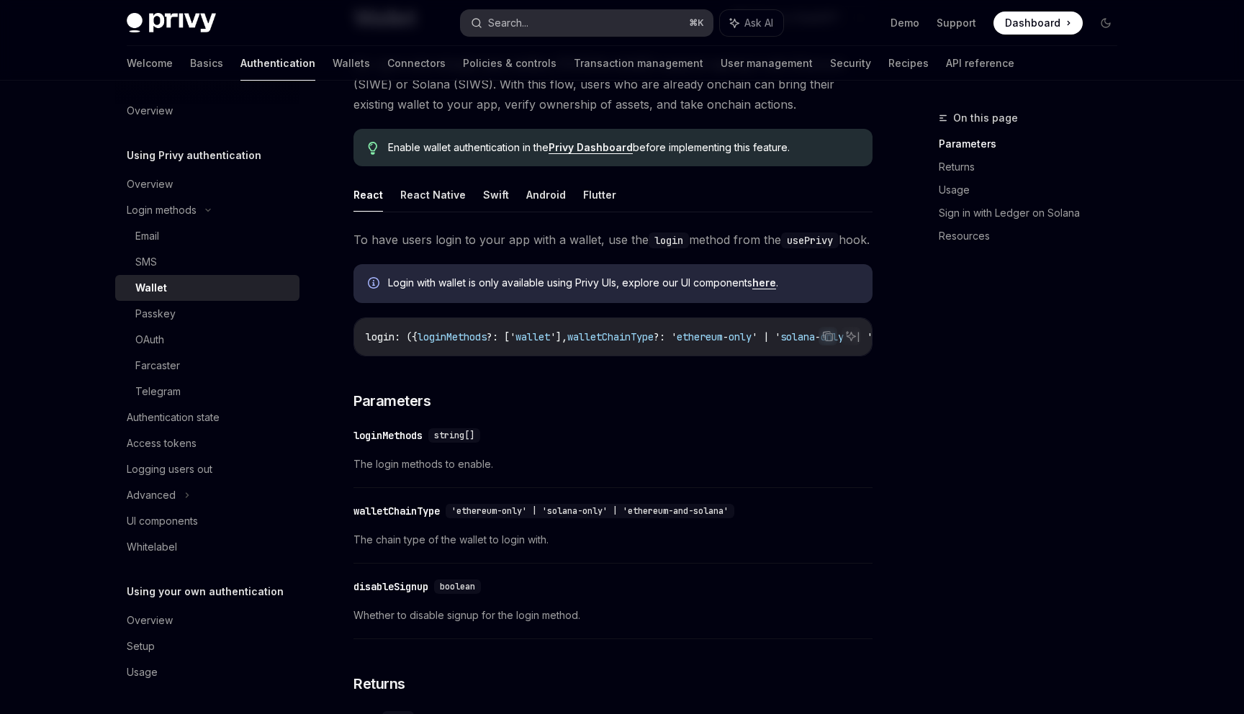
click at [566, 19] on button "Search... ⌘ K" at bounding box center [587, 23] width 252 height 26
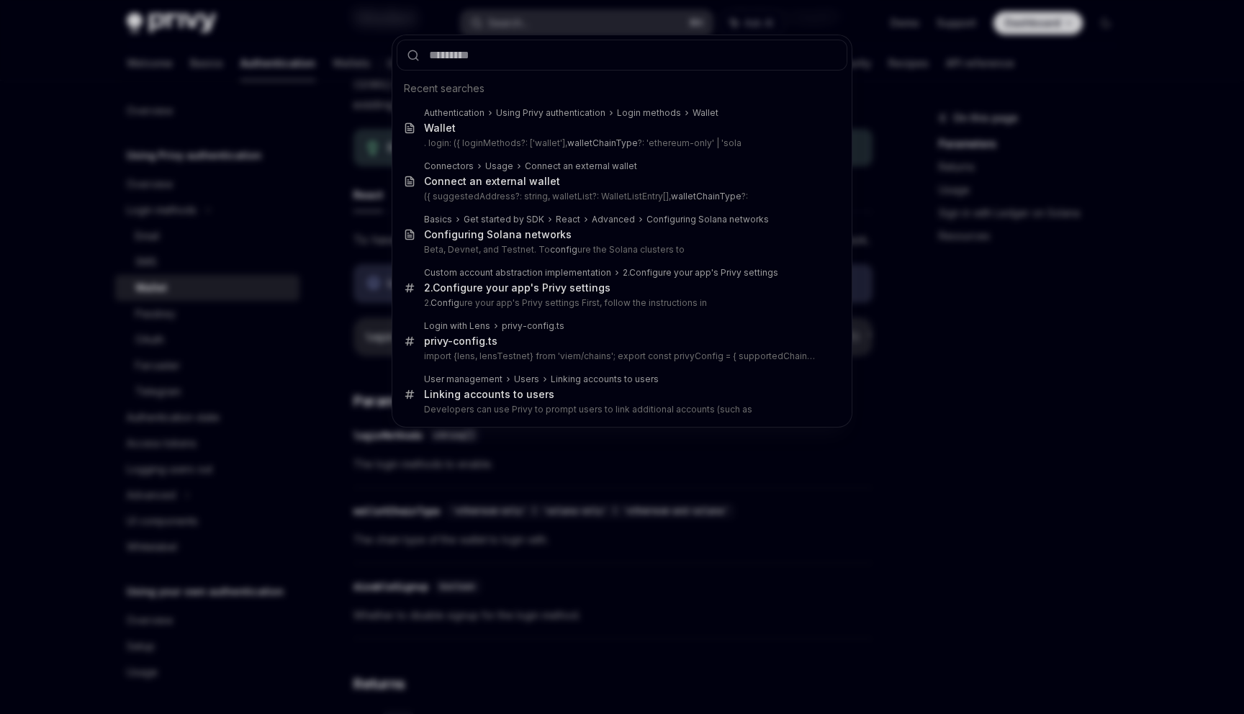
type input "**********"
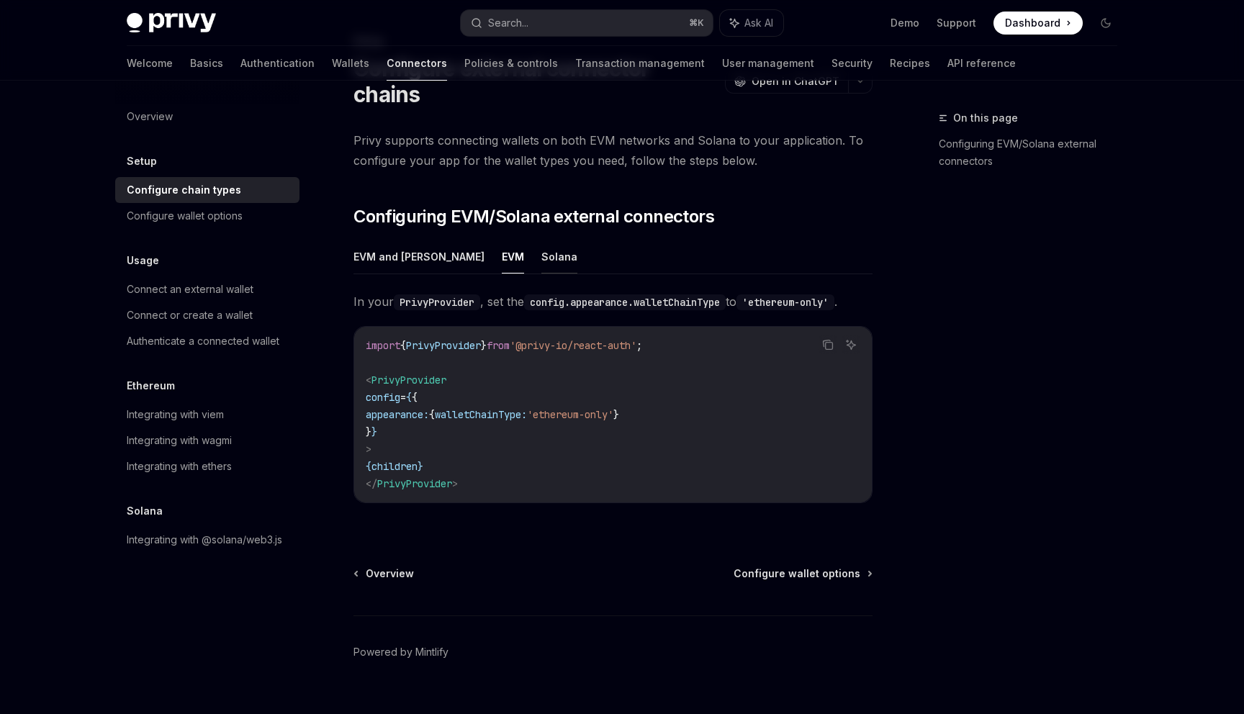
click at [541, 240] on button "Solana" at bounding box center [559, 257] width 36 height 34
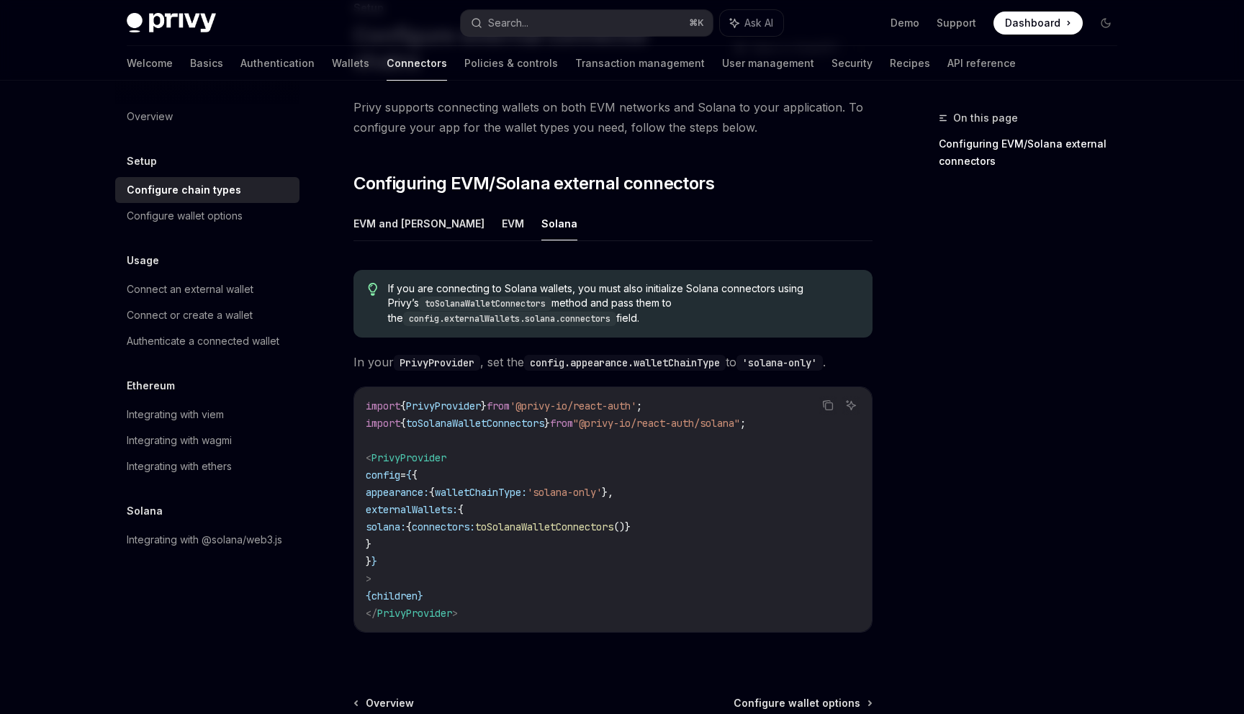
scroll to position [144, 0]
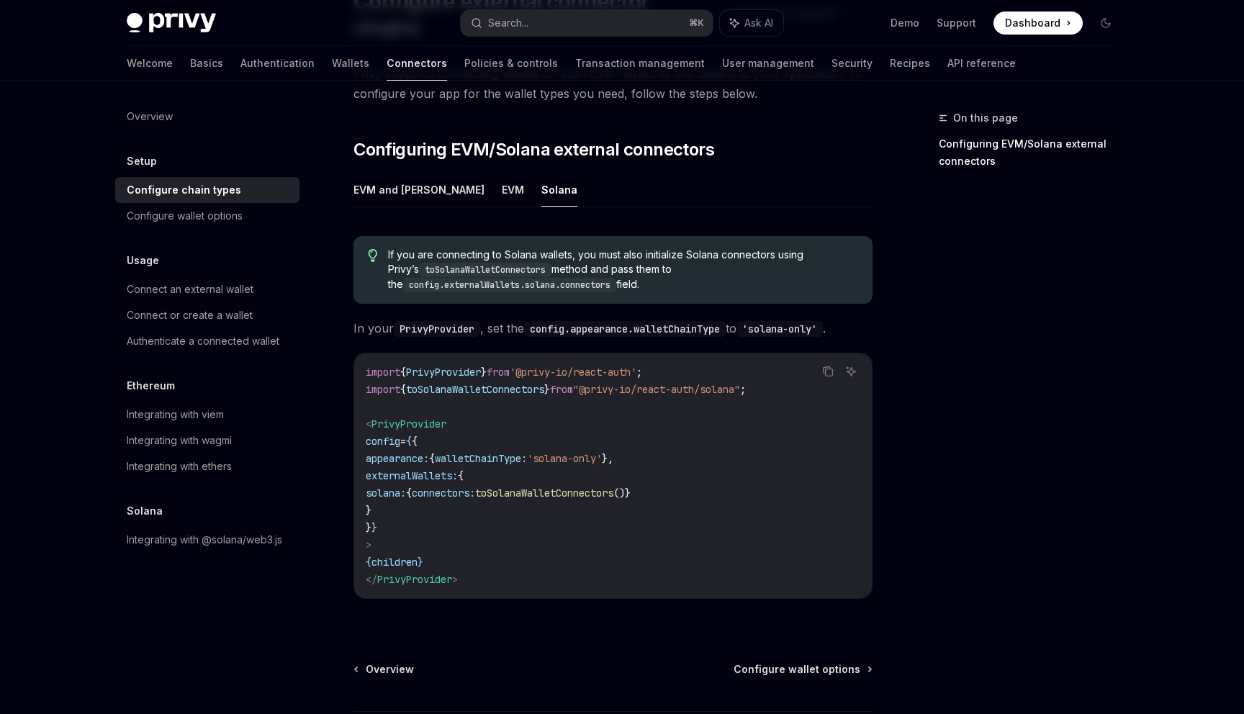
click at [559, 390] on code "import { PrivyProvider } from '@privy-io/react-auth' ; import { toSolanaWalletC…" at bounding box center [613, 475] width 494 height 225
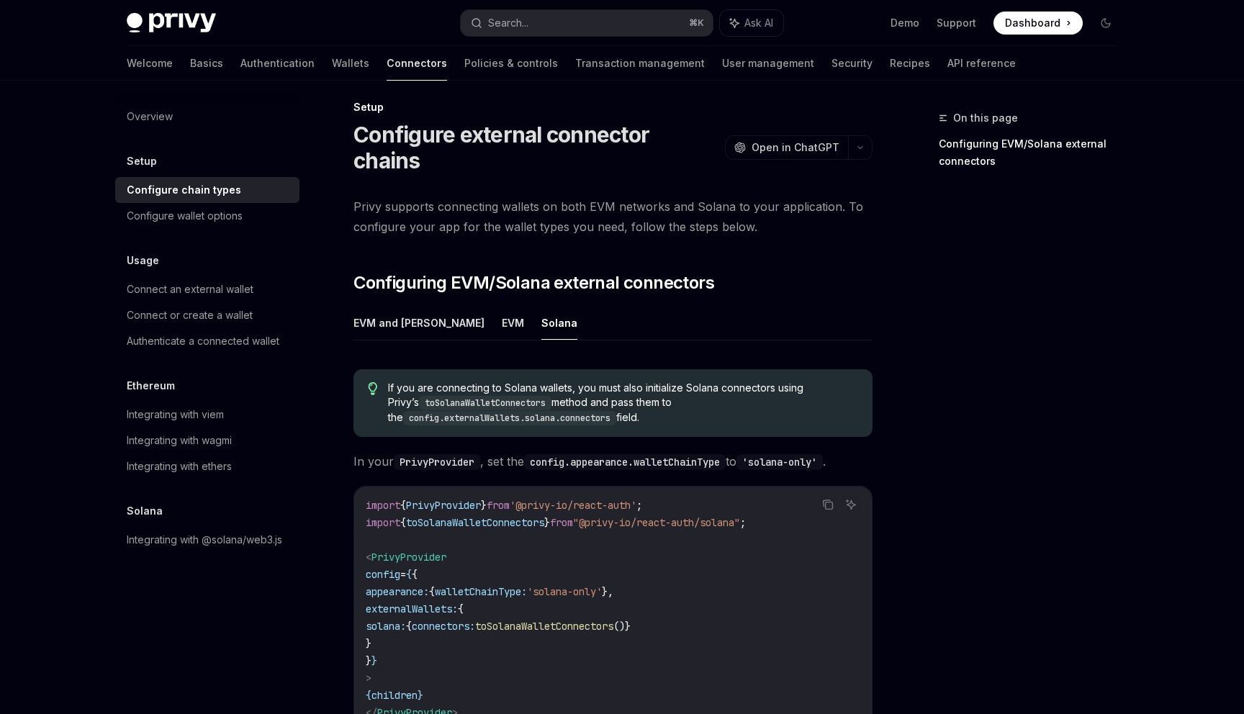
scroll to position [0, 0]
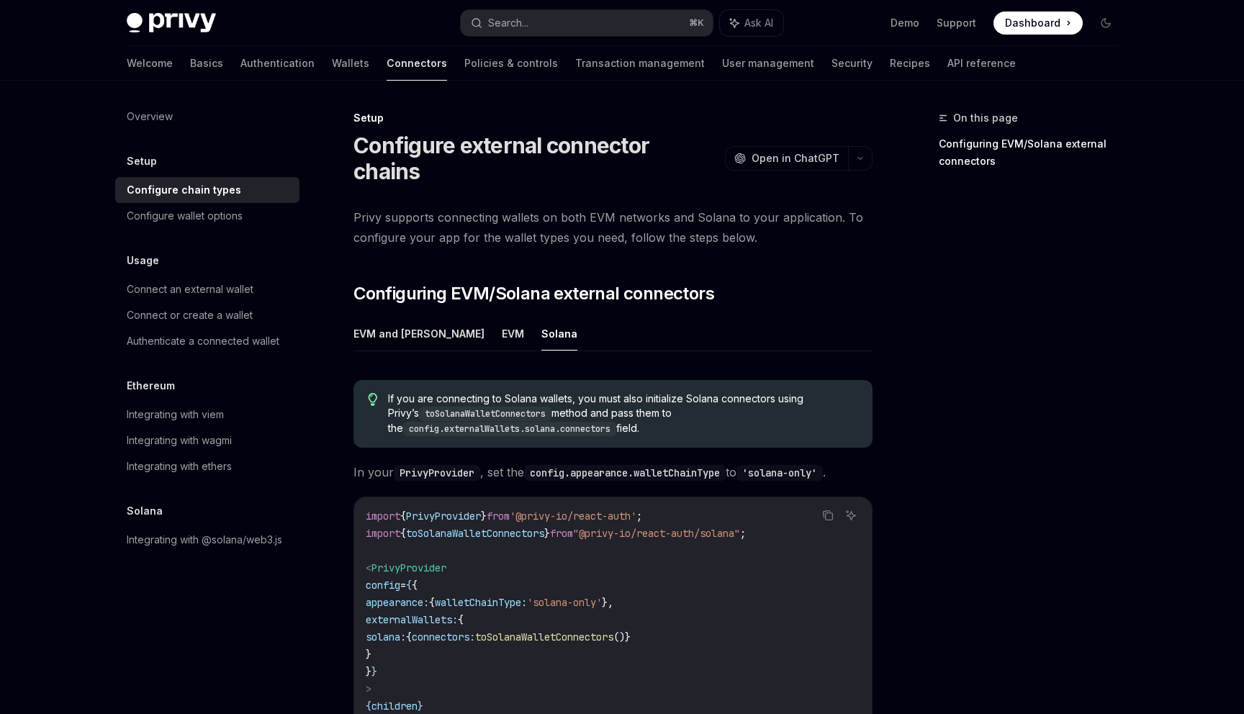
click at [158, 150] on div "Overview Setup Configure chain types Configure wallet options Usage Connect an …" at bounding box center [207, 328] width 184 height 449
click at [164, 294] on div "Connect an external wallet" at bounding box center [190, 289] width 127 height 17
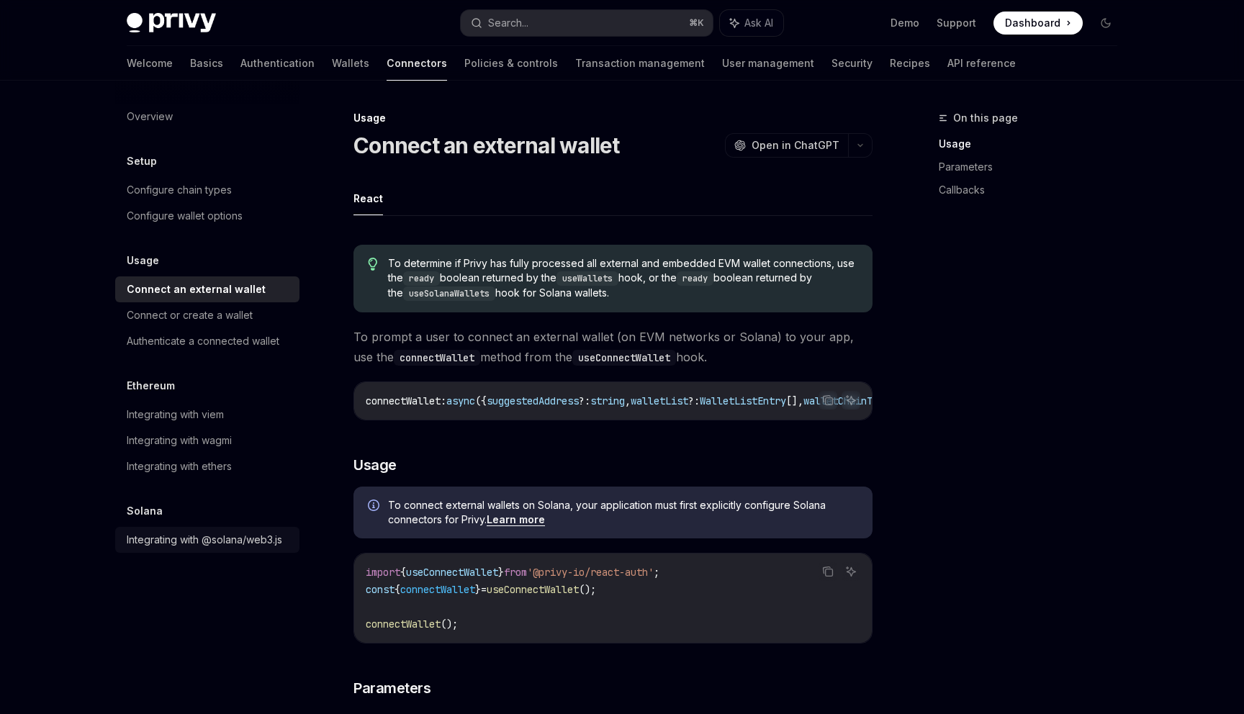
click at [220, 541] on div "Integrating with @solana/web3.js" at bounding box center [204, 539] width 155 height 17
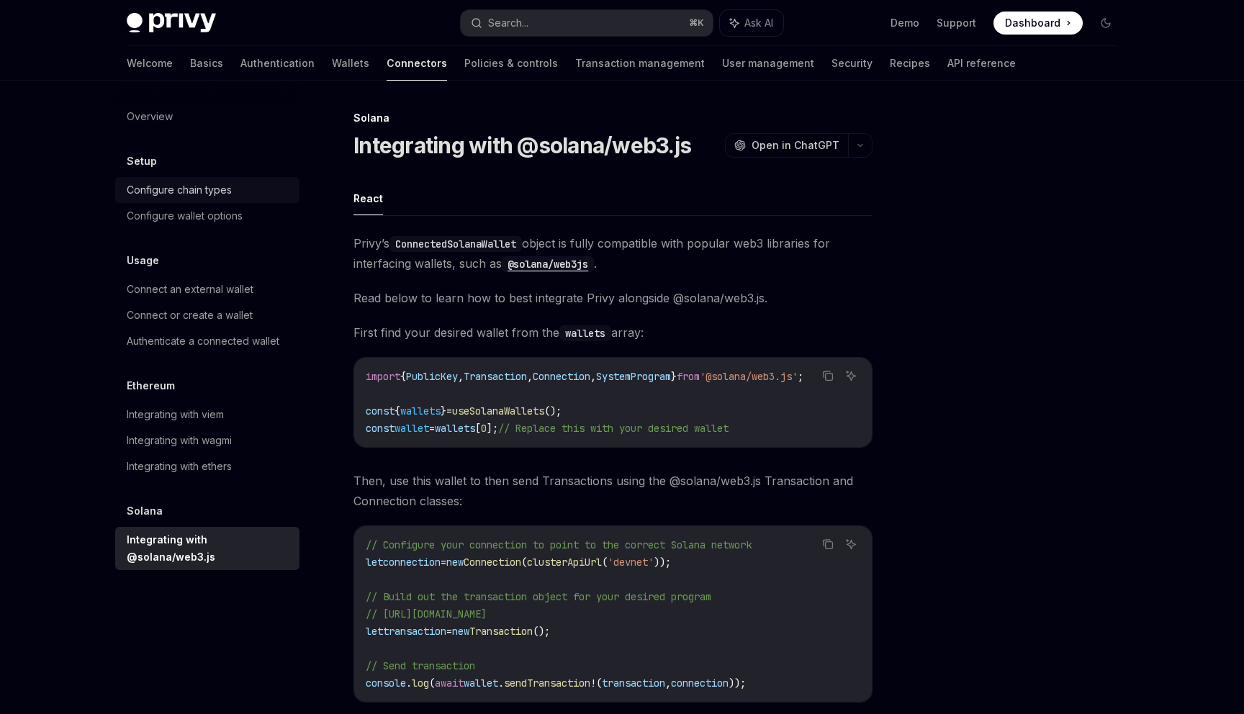
click at [238, 196] on div "Configure chain types" at bounding box center [209, 189] width 164 height 17
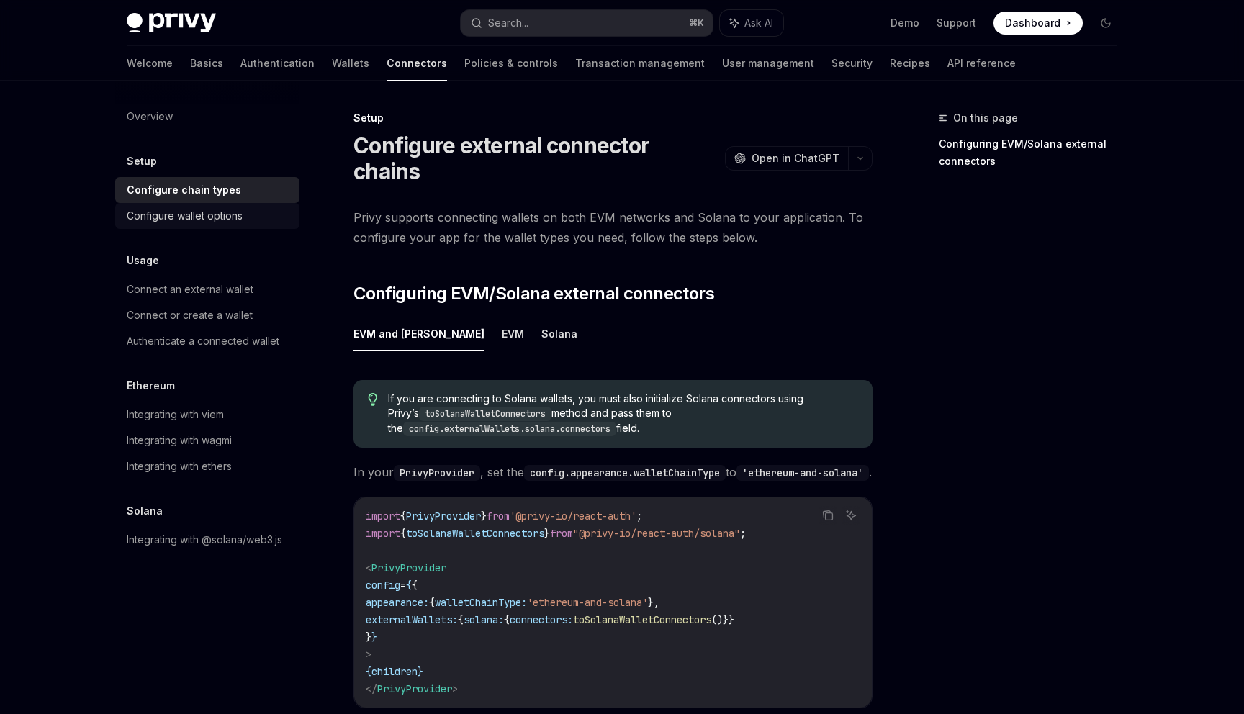
click at [227, 210] on div "Configure wallet options" at bounding box center [185, 215] width 116 height 17
type textarea "*"
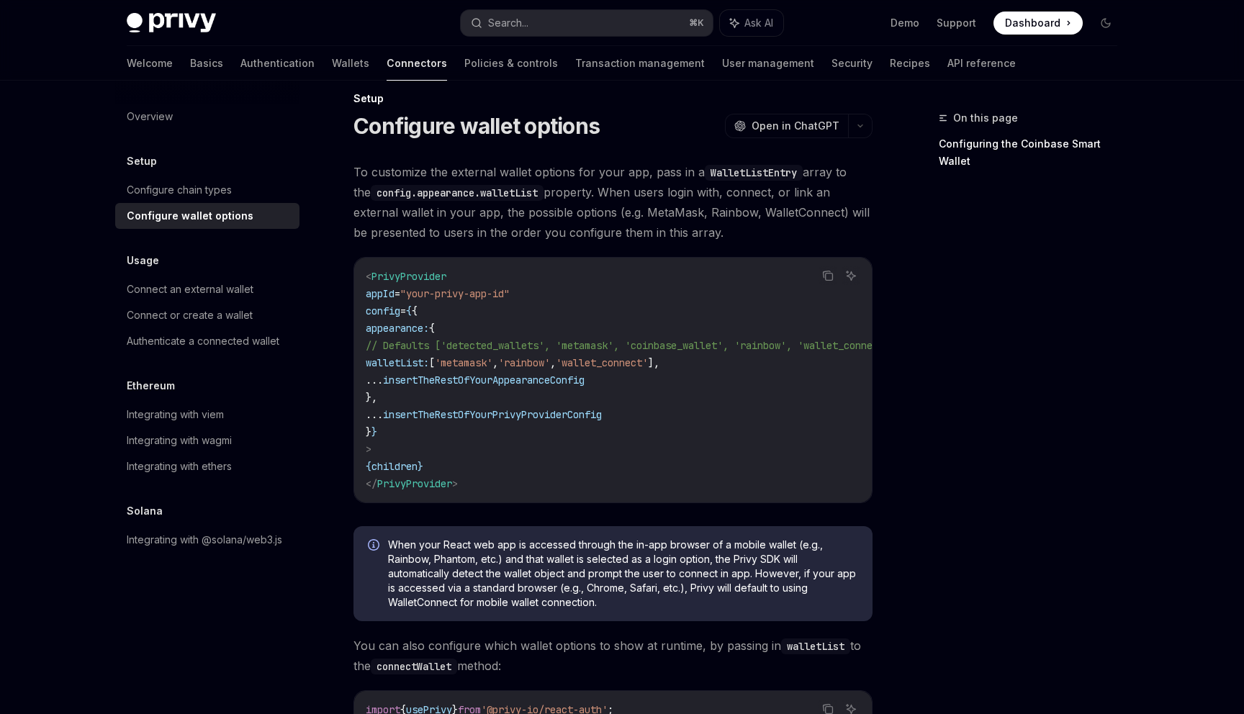
click at [449, 335] on code "< PrivyProvider appId = "your-privy-app-id" config = { { appearance: { // Defau…" at bounding box center [648, 380] width 564 height 225
click at [443, 353] on code "< PrivyProvider appId = "your-privy-app-id" config = { { appearance: { // Defau…" at bounding box center [648, 380] width 564 height 225
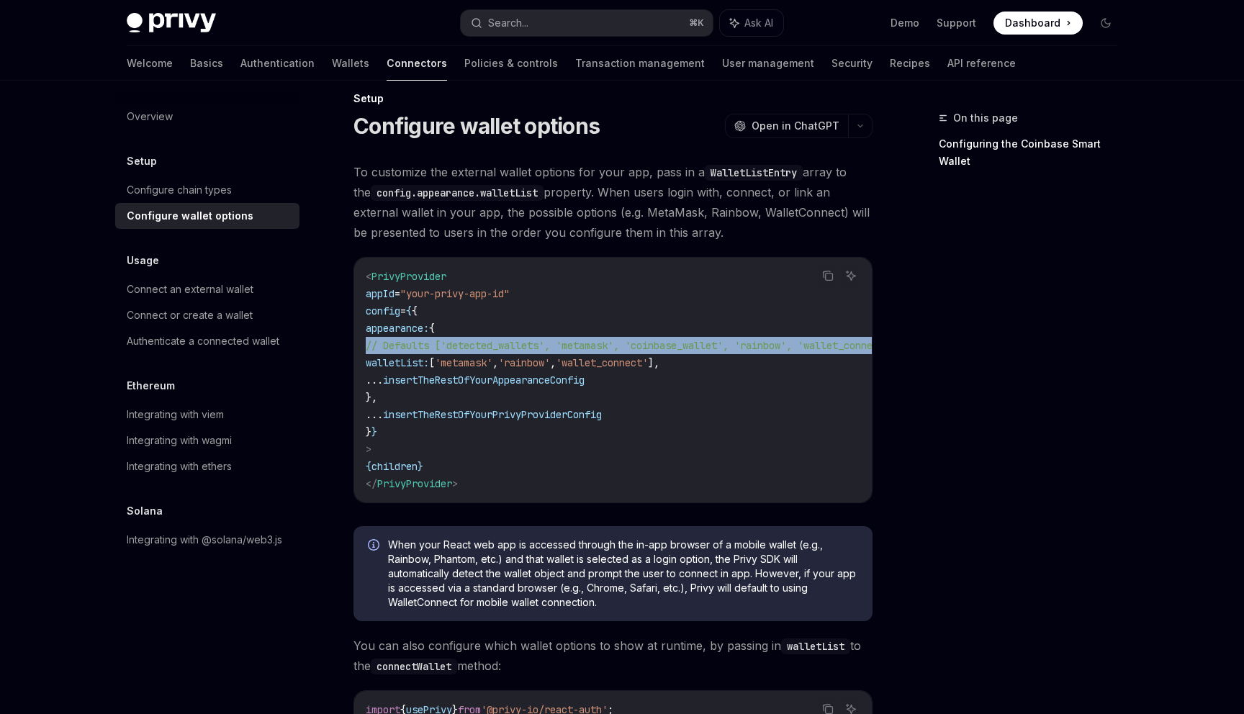
click at [443, 353] on code "< PrivyProvider appId = "your-privy-app-id" config = { { appearance: { // Defau…" at bounding box center [648, 380] width 564 height 225
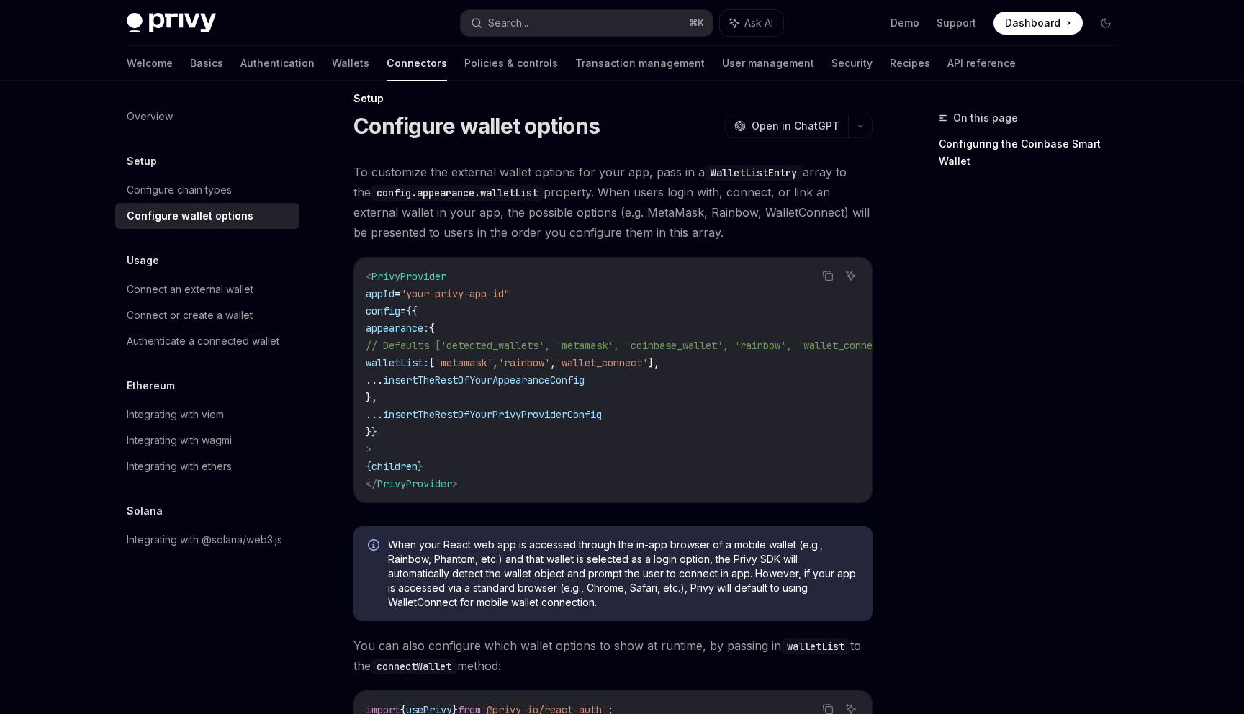
click at [429, 359] on span "walletList:" at bounding box center [397, 362] width 63 height 13
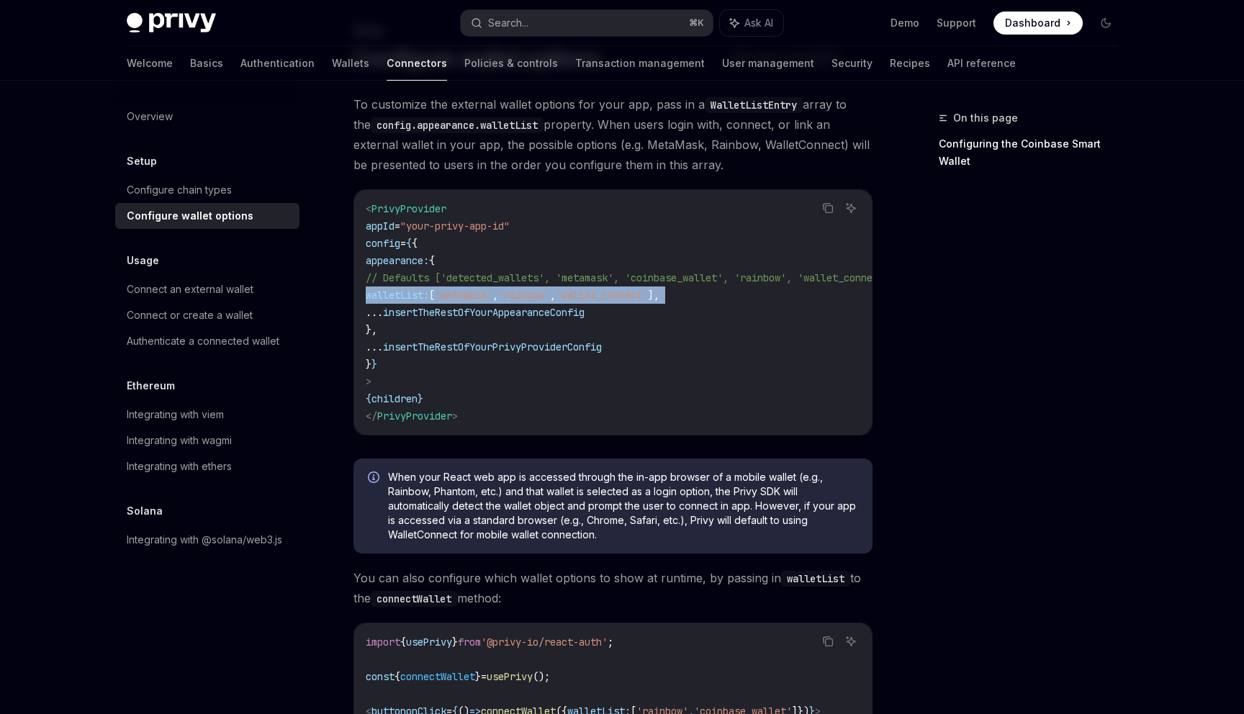
scroll to position [89, 0]
copy code "walletList: [ 'metamask' , 'rainbow' , 'wallet_connect' ],"
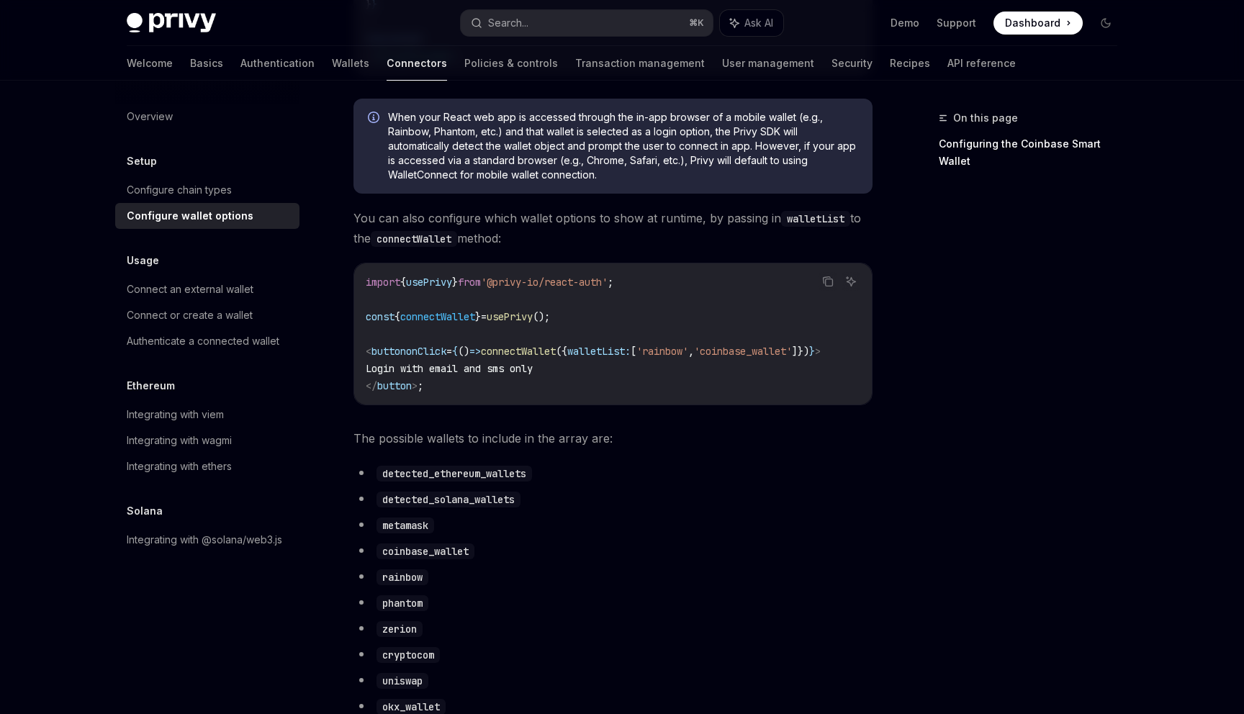
scroll to position [0, 0]
click at [546, 26] on button "Search... ⌘ K" at bounding box center [587, 23] width 252 height 26
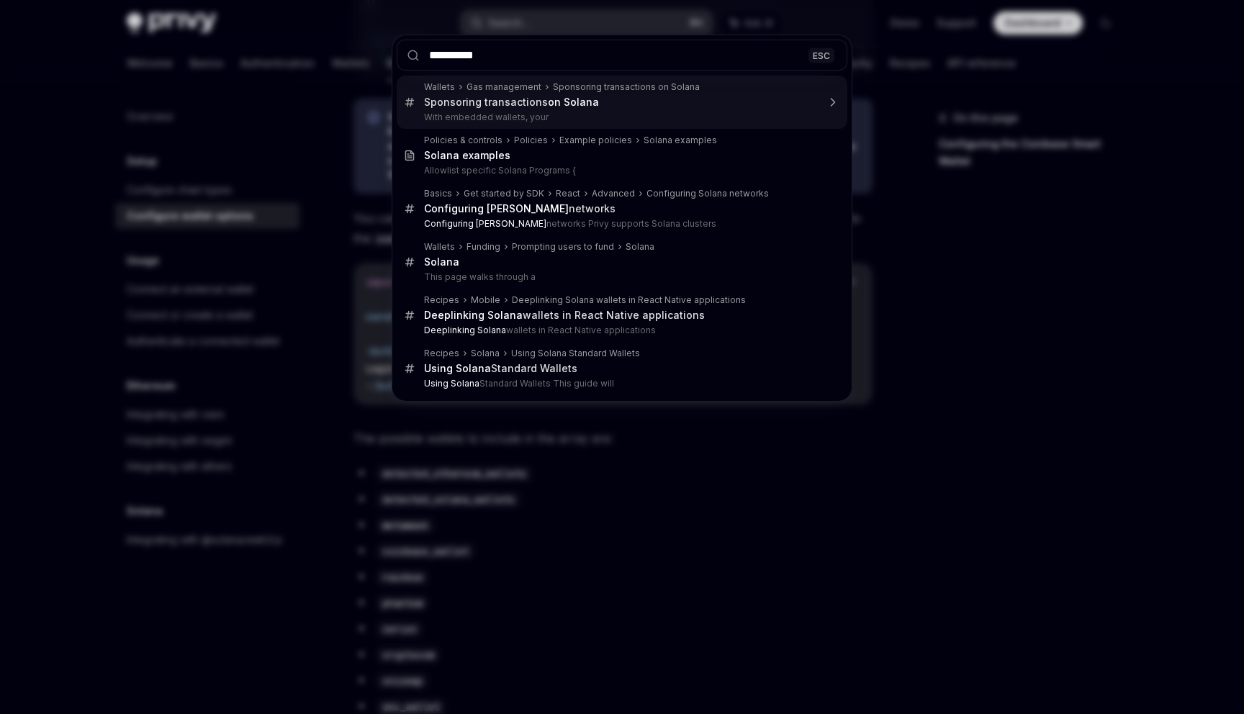
type input "**********"
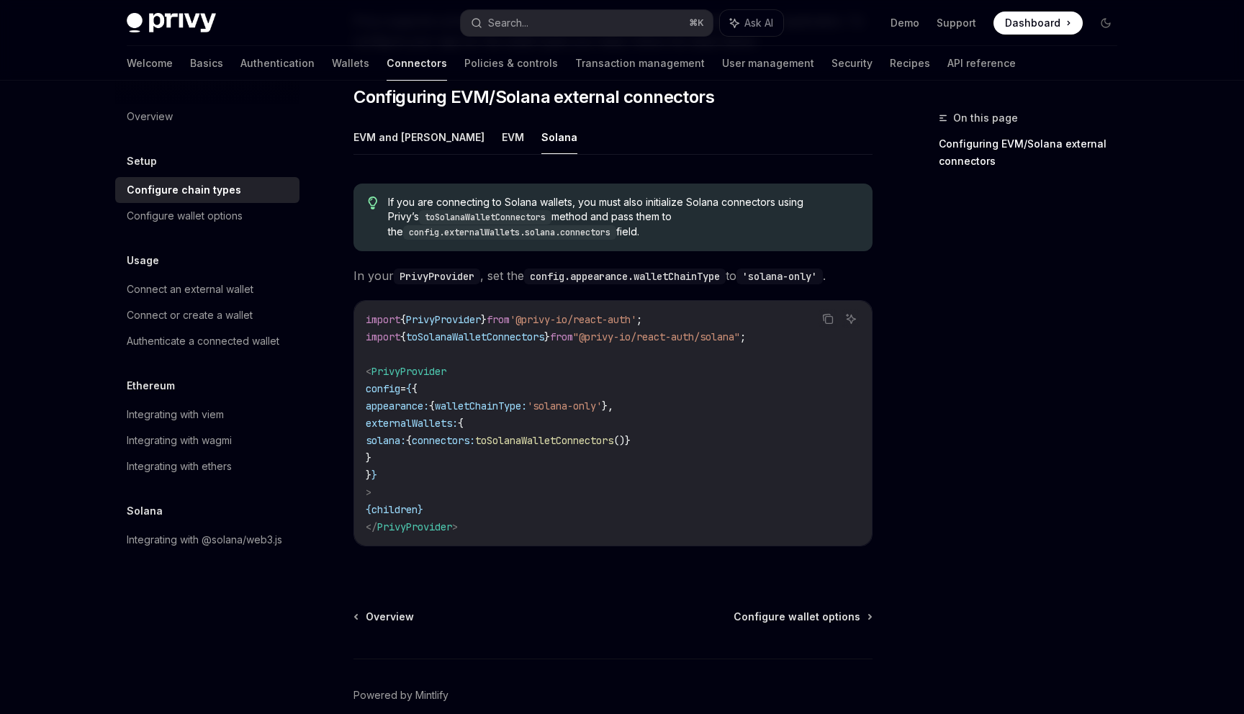
scroll to position [196, 0]
click at [474, 121] on ul "EVM and Solana EVM Solana" at bounding box center [612, 138] width 519 height 35
click at [502, 121] on button "EVM" at bounding box center [513, 138] width 22 height 34
type textarea "*"
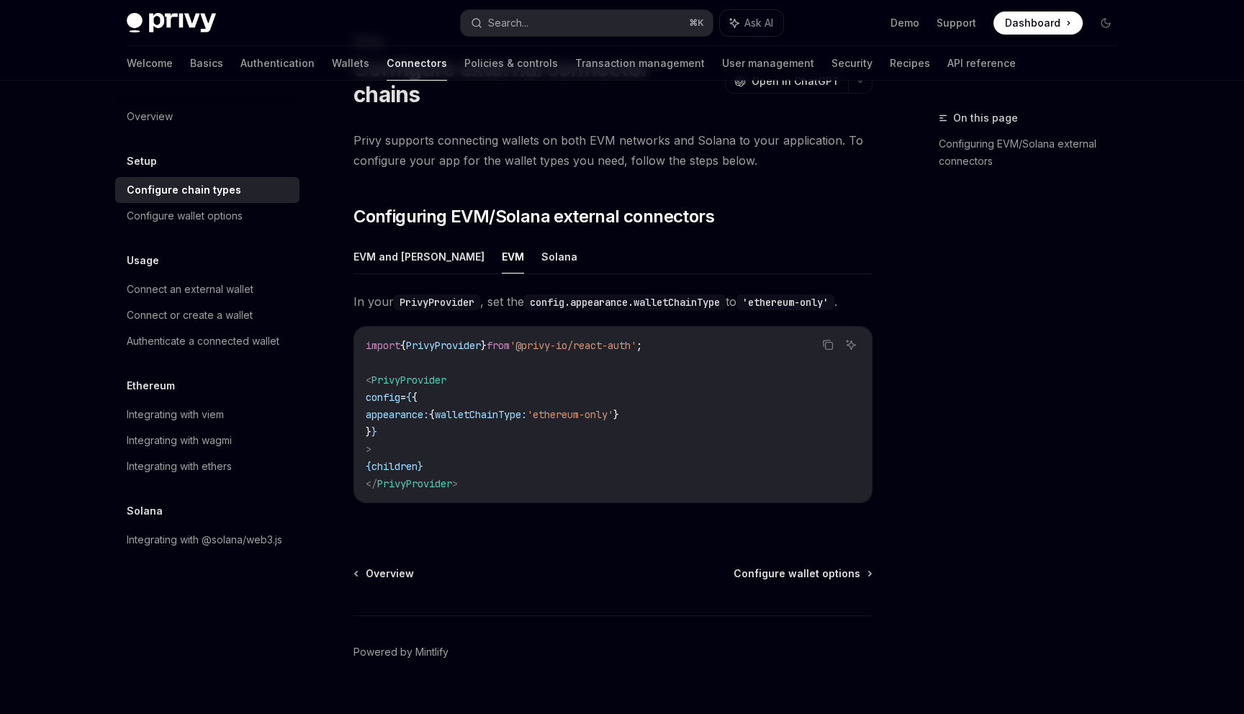
click at [604, 408] on span "'ethereum-only'" at bounding box center [570, 414] width 86 height 13
drag, startPoint x: 604, startPoint y: 394, endPoint x: 633, endPoint y: 395, distance: 29.5
click at [633, 395] on code "import { PrivyProvider } from '@privy-io/react-auth' ; < PrivyProvider config =…" at bounding box center [613, 414] width 494 height 155
copy span "ethereum-only"
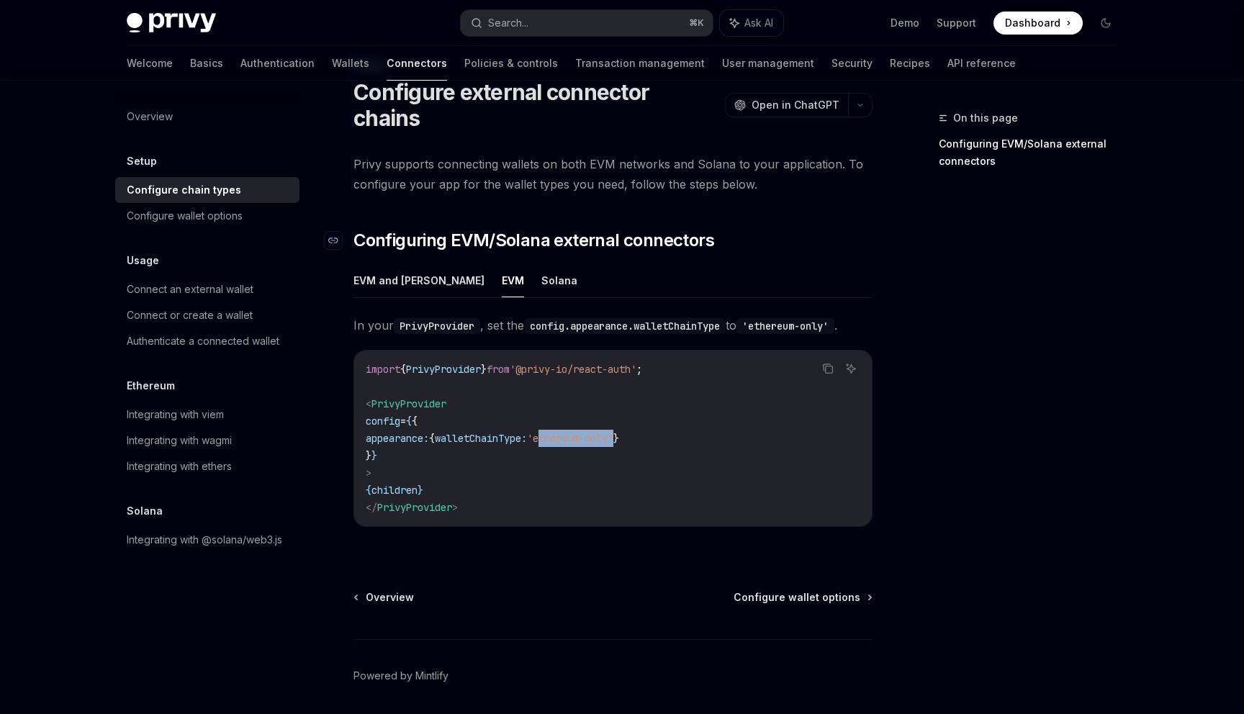
scroll to position [0, 0]
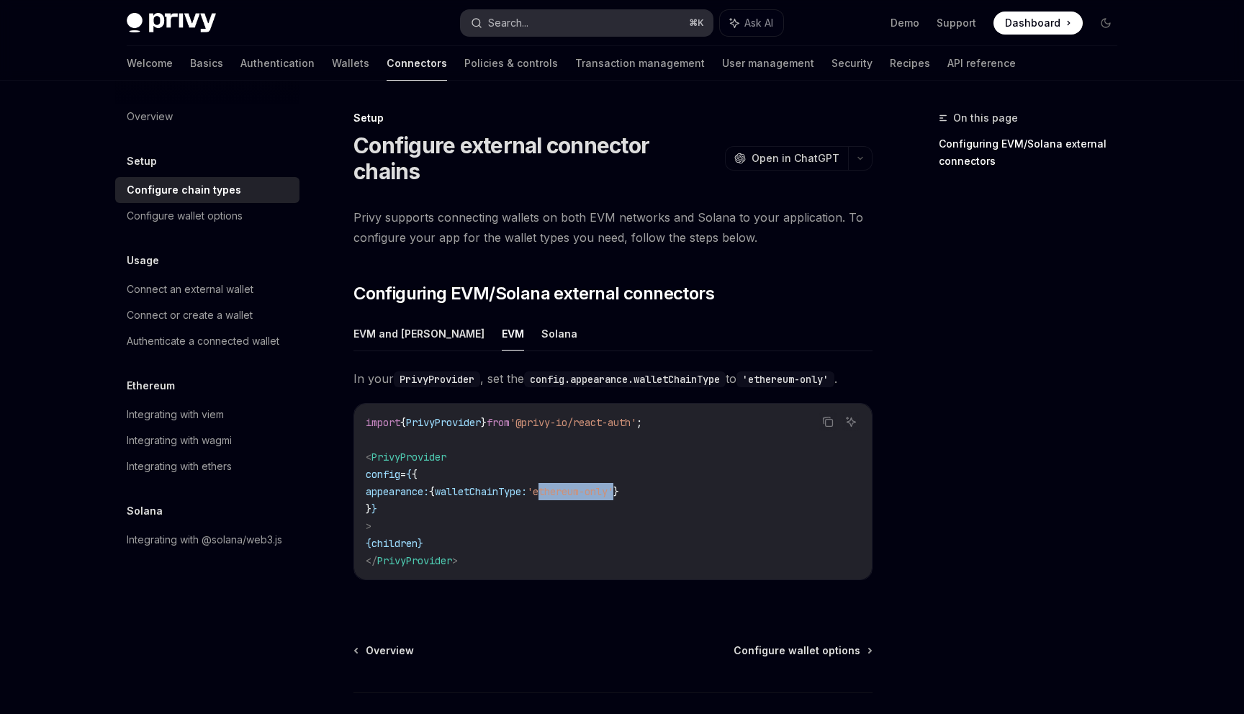
click at [525, 27] on div "Search..." at bounding box center [508, 22] width 40 height 17
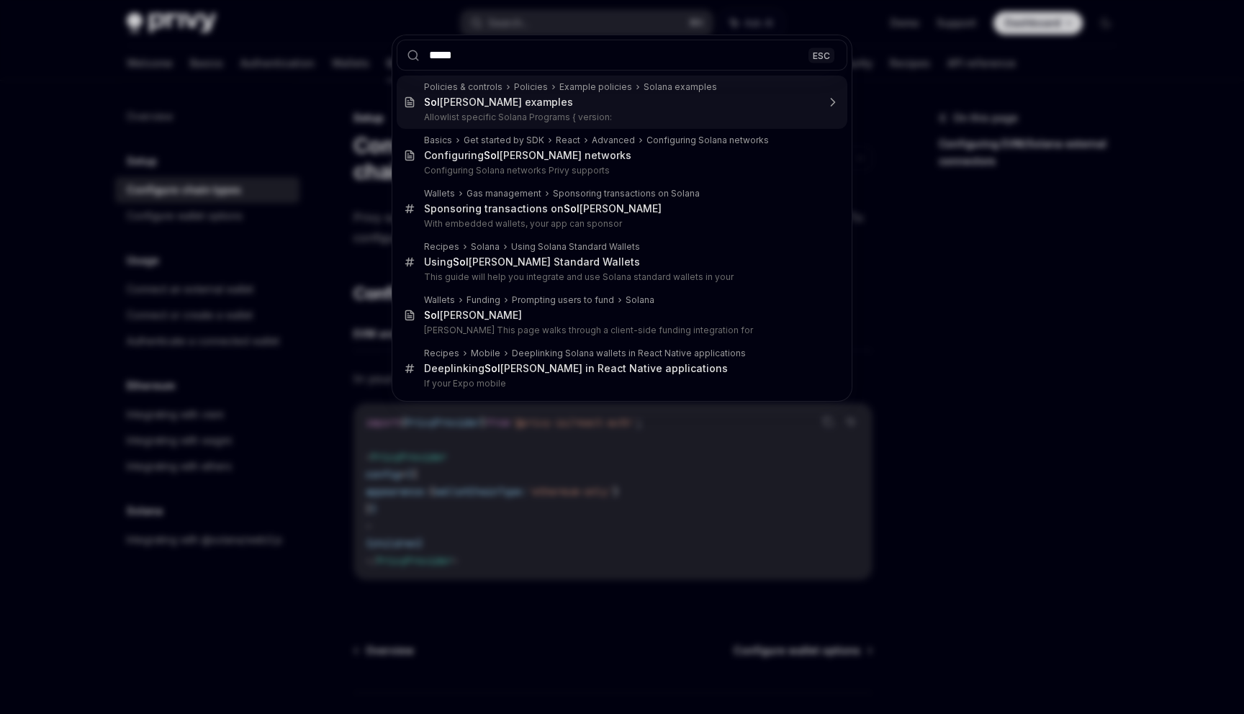
type input "******"
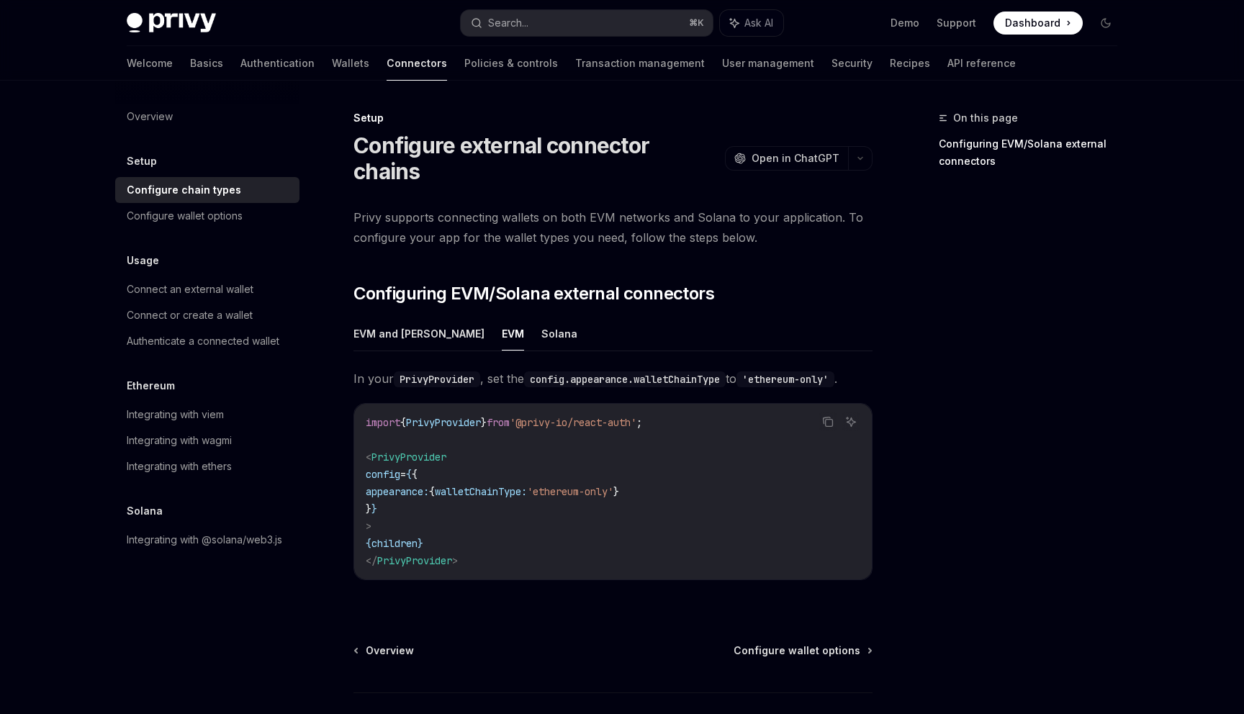
type textarea "*"
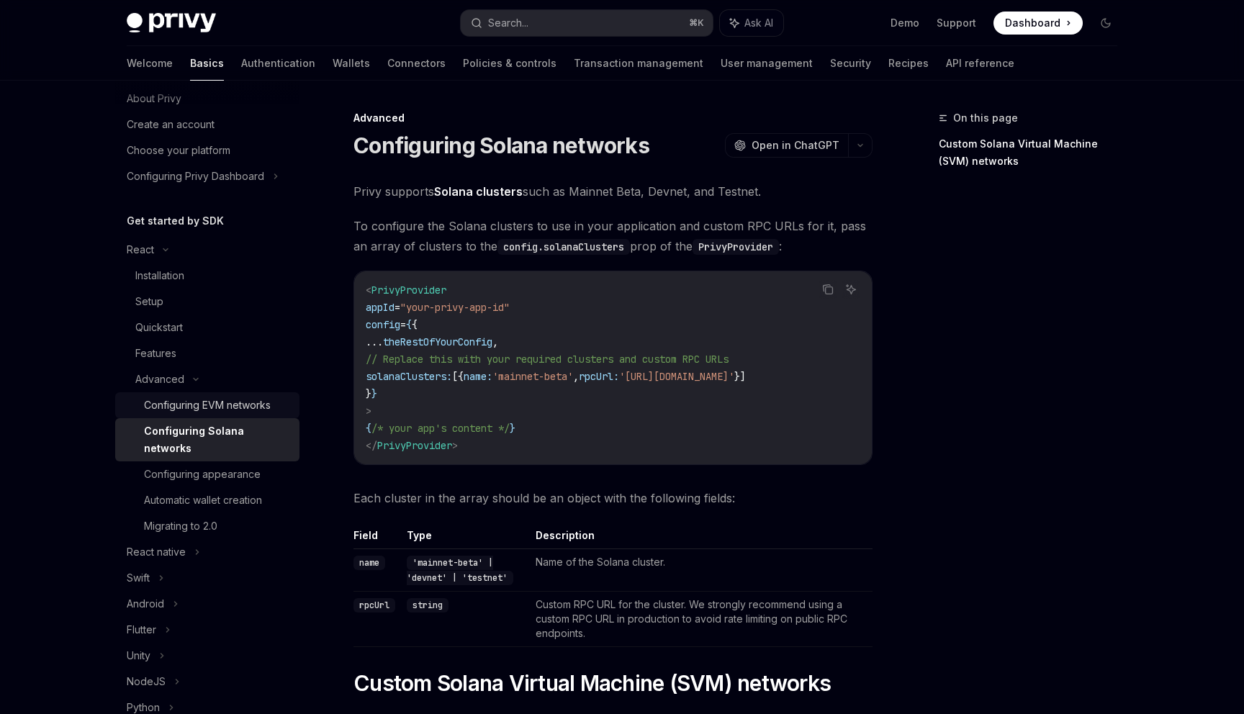
scroll to position [43, 0]
click at [523, 30] on div "Search..." at bounding box center [508, 22] width 40 height 17
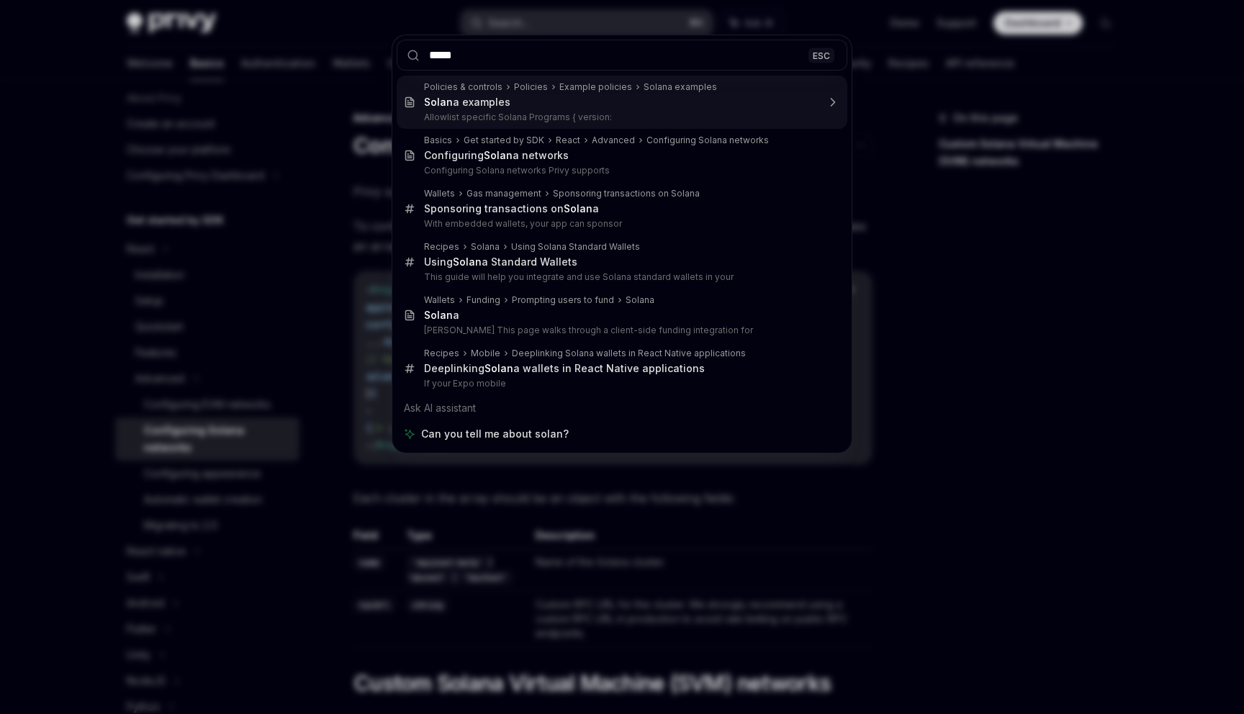
type input "*****"
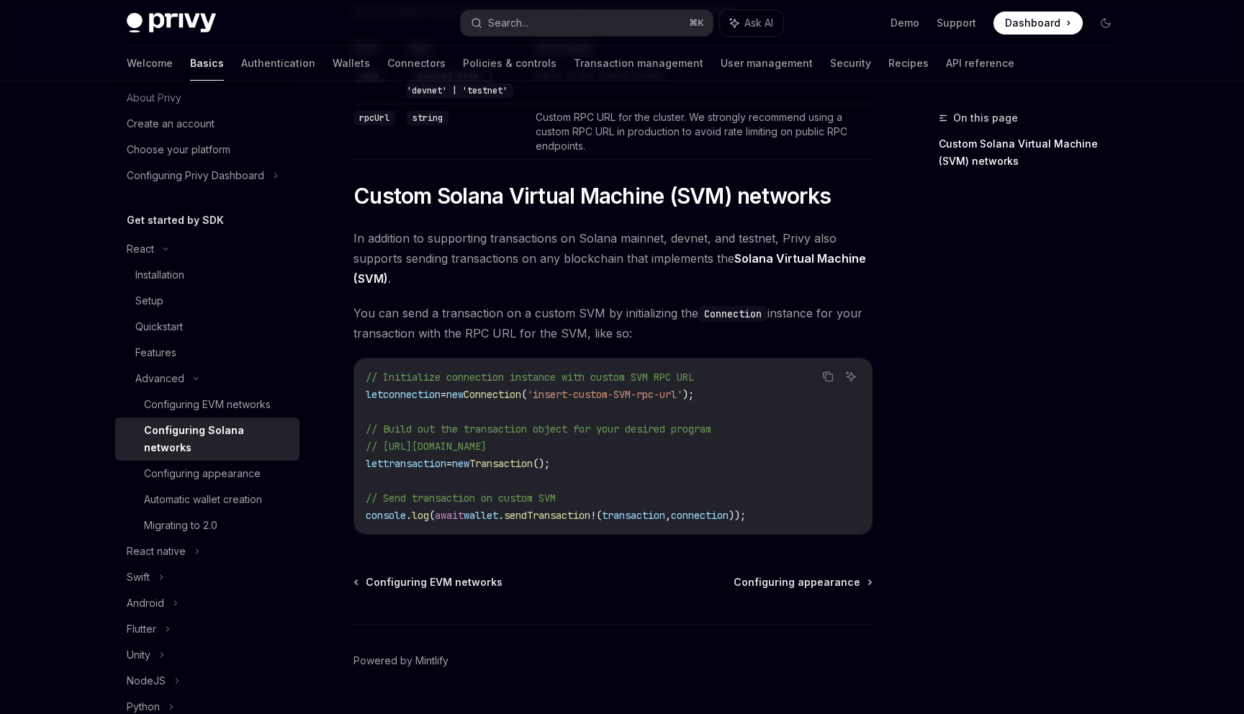
scroll to position [456, 0]
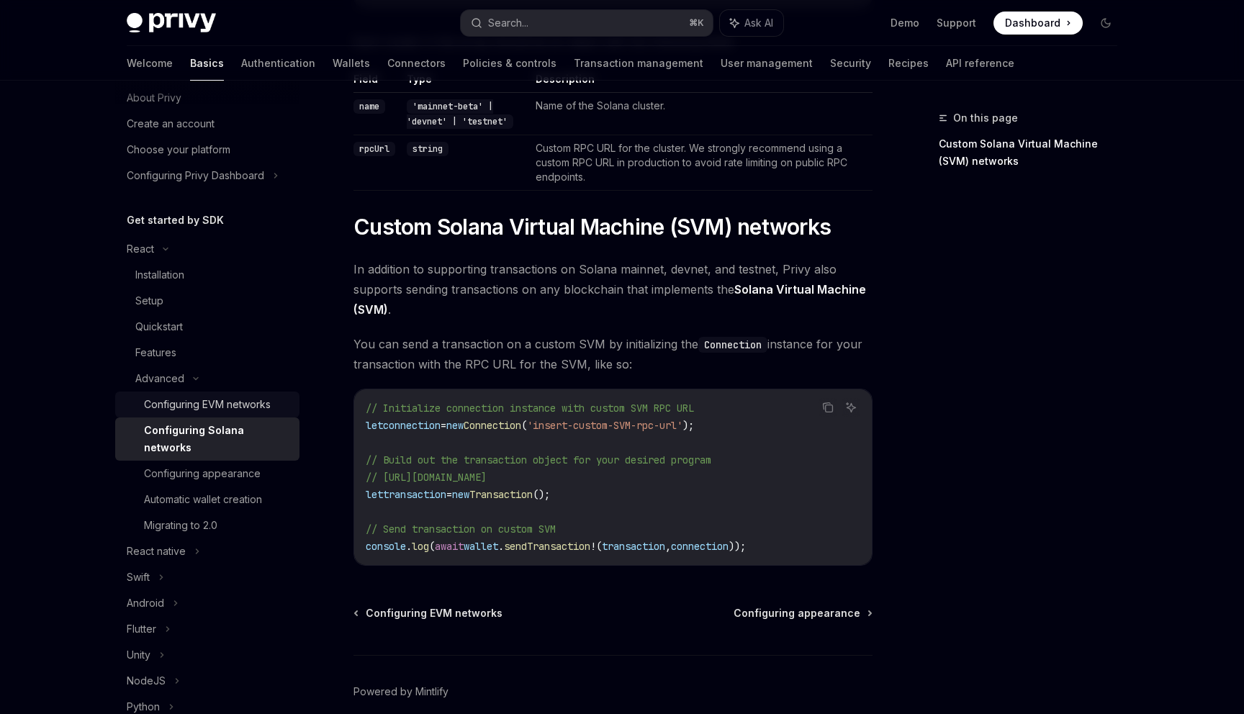
click at [258, 399] on div "Configuring EVM networks" at bounding box center [207, 404] width 127 height 17
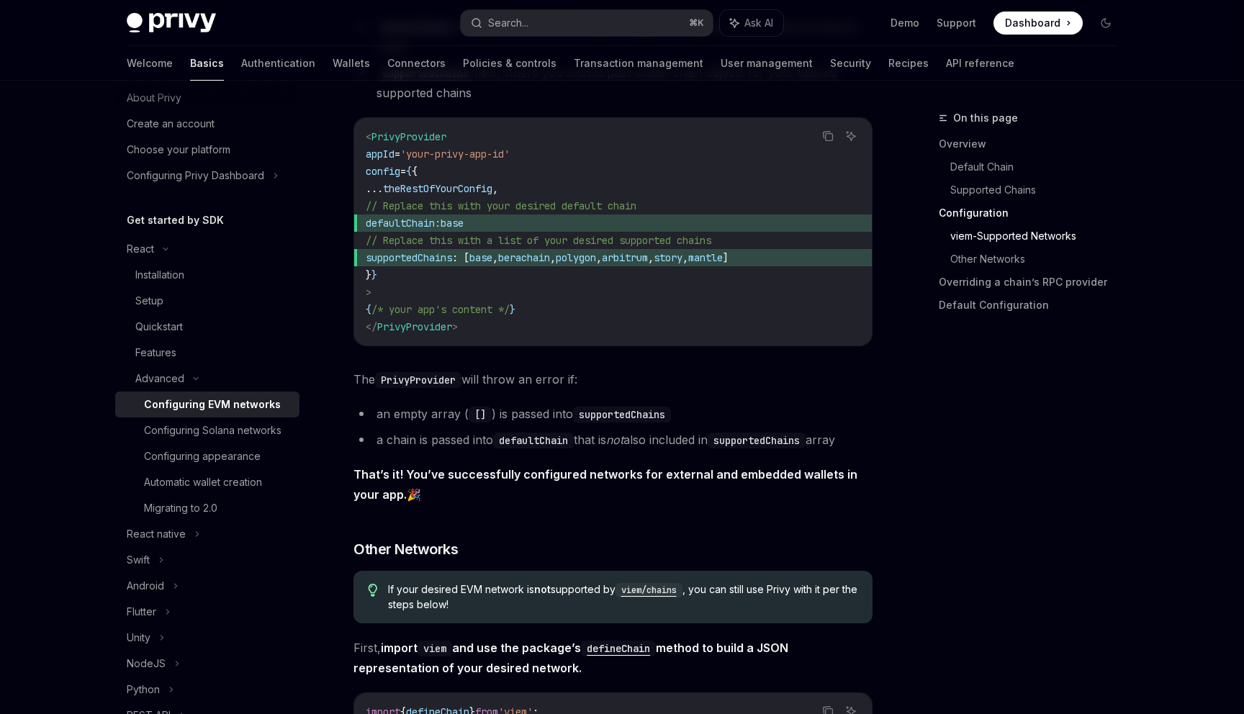
scroll to position [1888, 0]
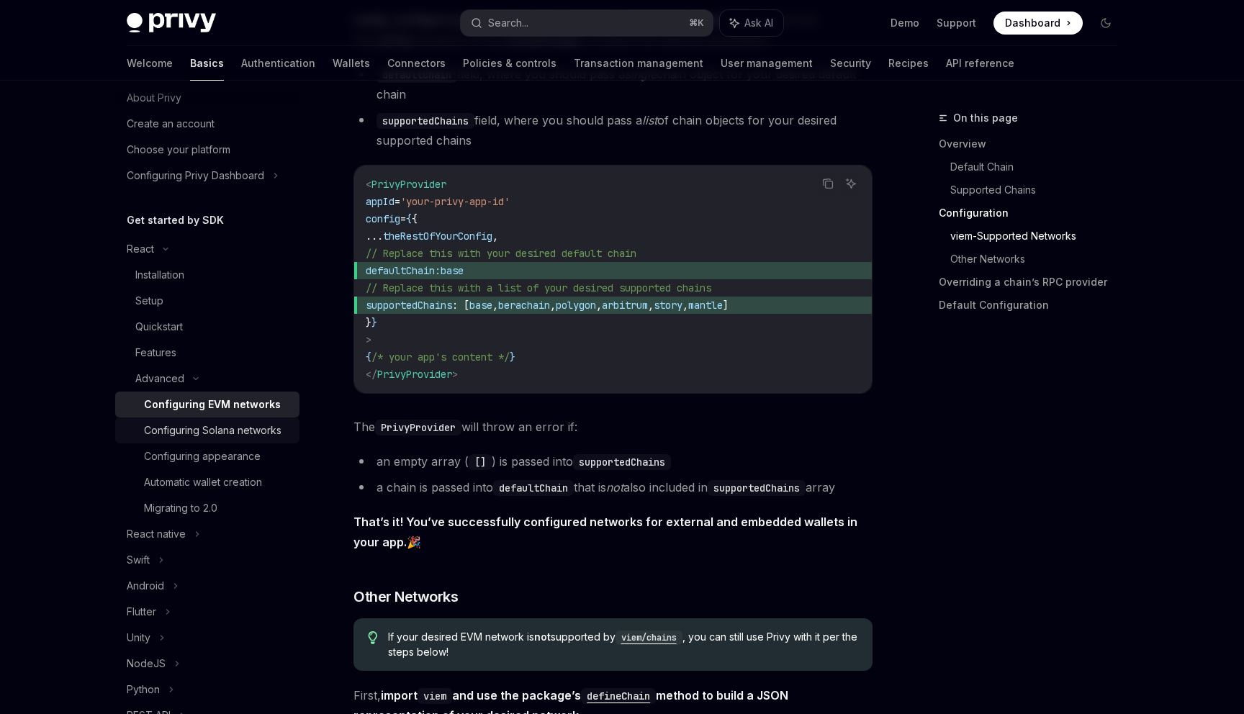
click at [247, 433] on div "Configuring Solana networks" at bounding box center [212, 430] width 137 height 17
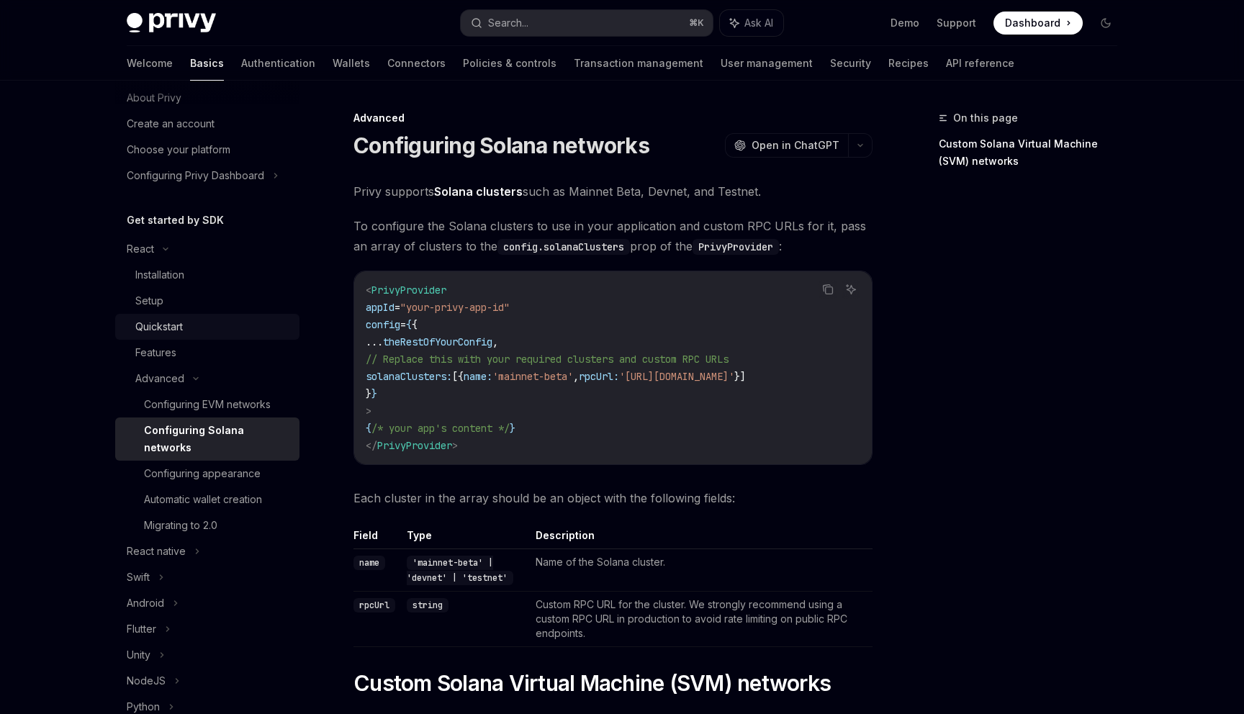
click at [212, 320] on div "Quickstart" at bounding box center [212, 326] width 155 height 17
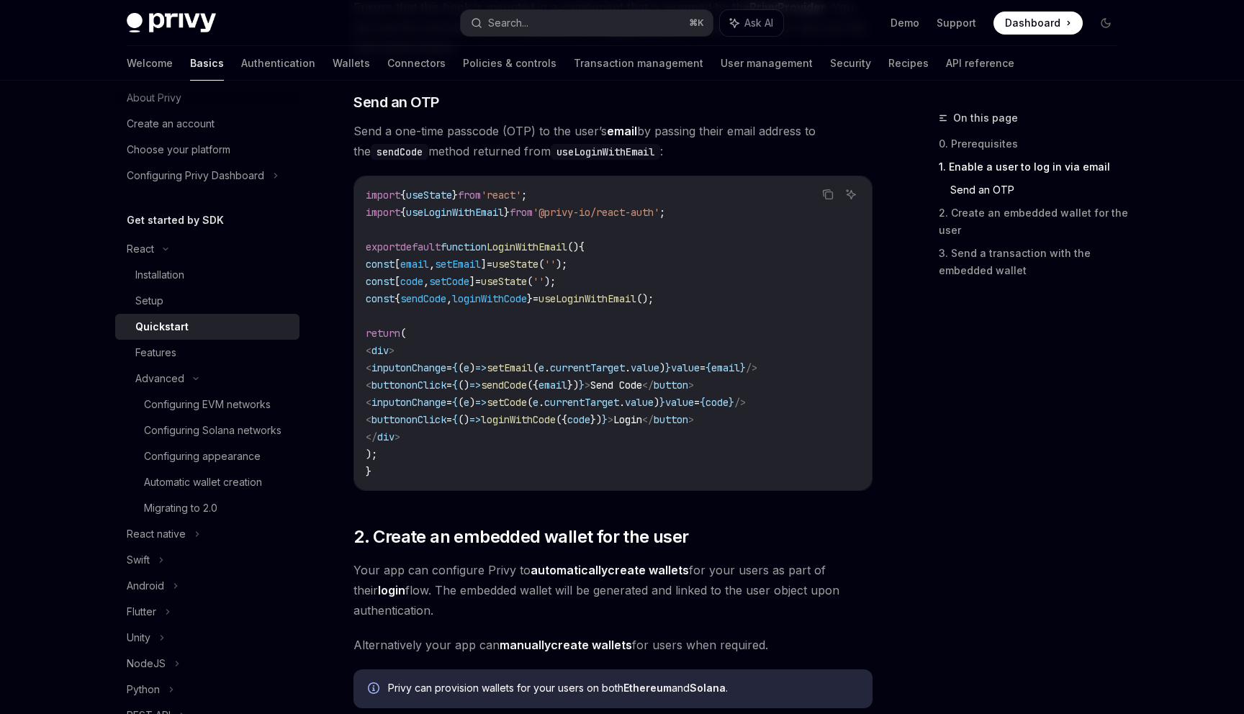
scroll to position [611, 0]
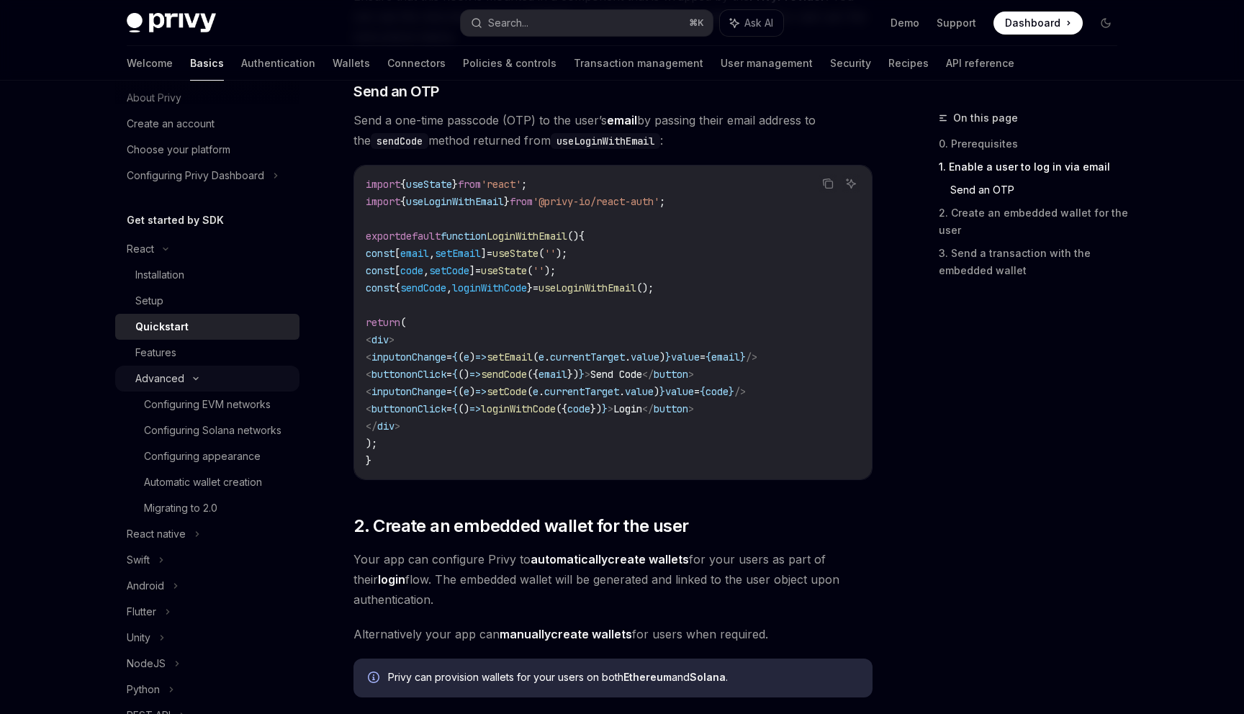
click at [267, 367] on div "Advanced" at bounding box center [207, 379] width 184 height 26
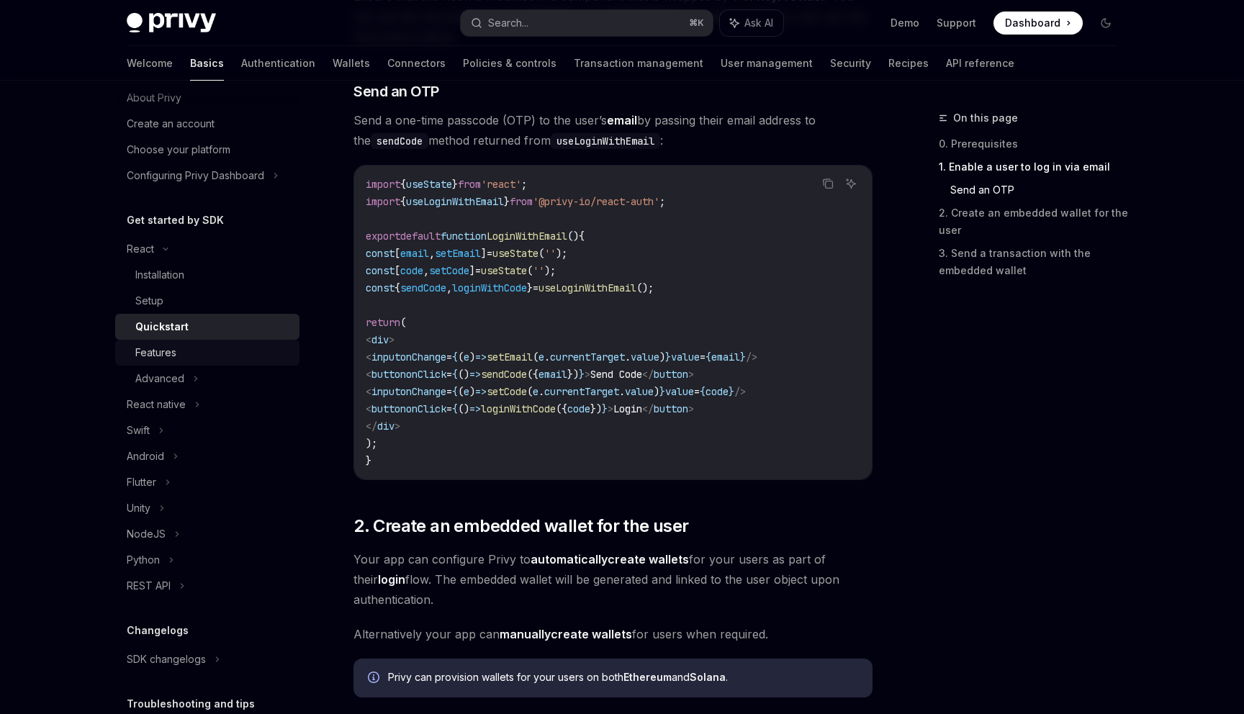
click at [263, 358] on div "Features" at bounding box center [212, 352] width 155 height 17
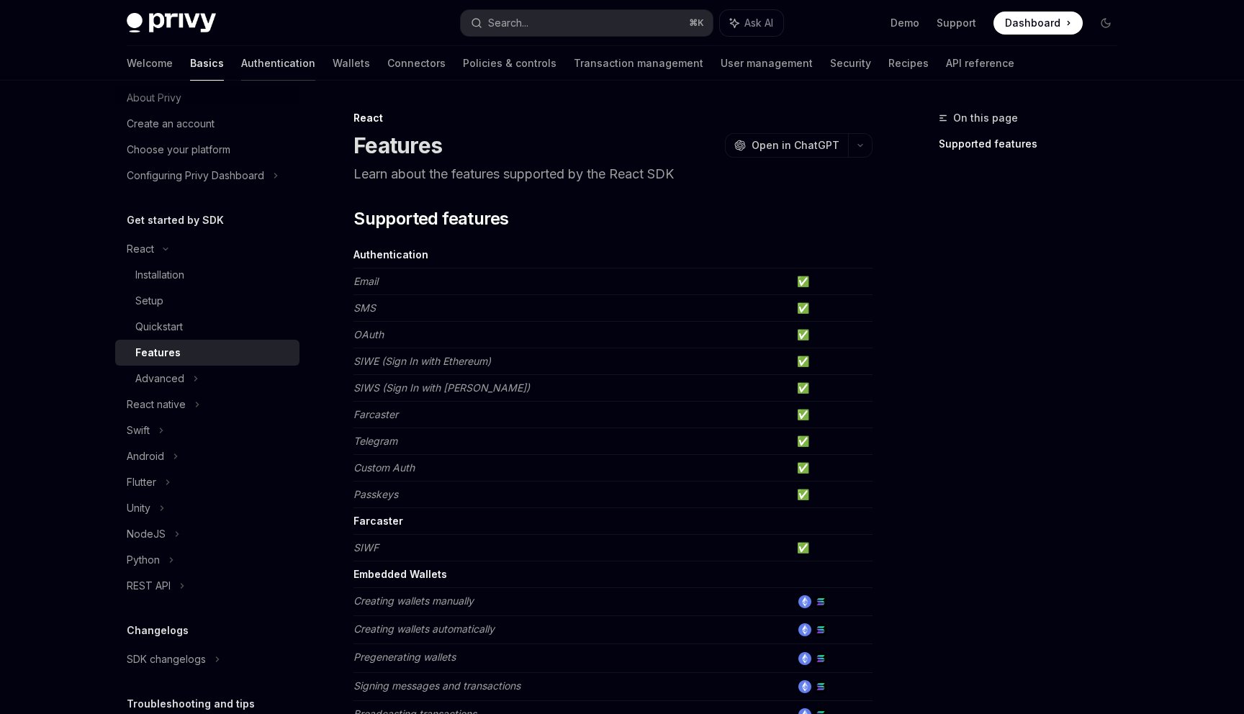
click at [241, 65] on link "Authentication" at bounding box center [278, 63] width 74 height 35
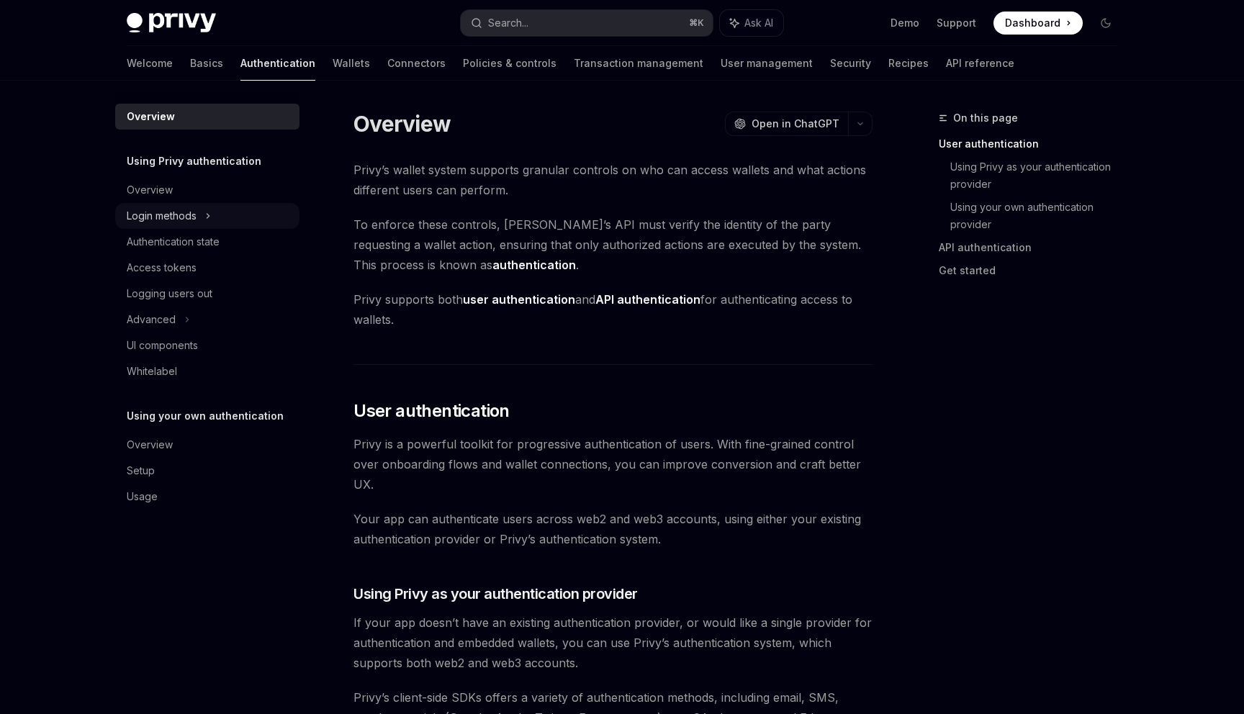
click at [220, 220] on div "Login methods" at bounding box center [207, 216] width 184 height 26
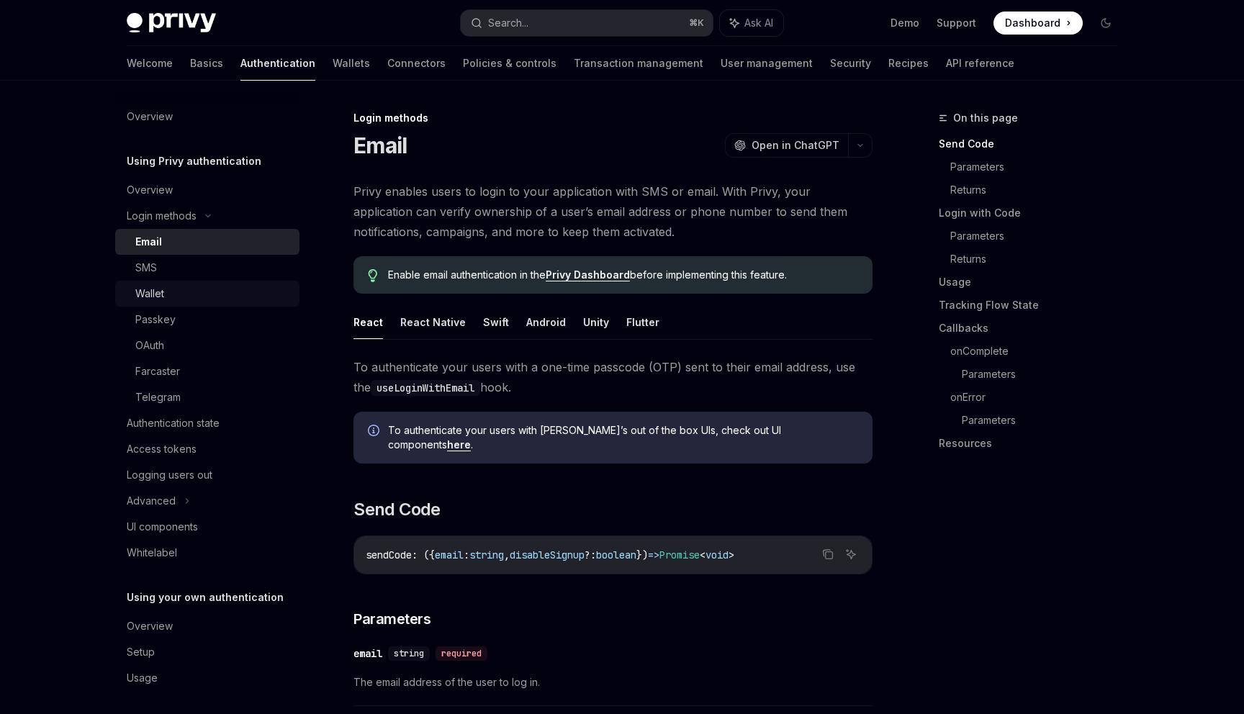
click at [202, 299] on div "Wallet" at bounding box center [212, 293] width 155 height 17
type textarea "*"
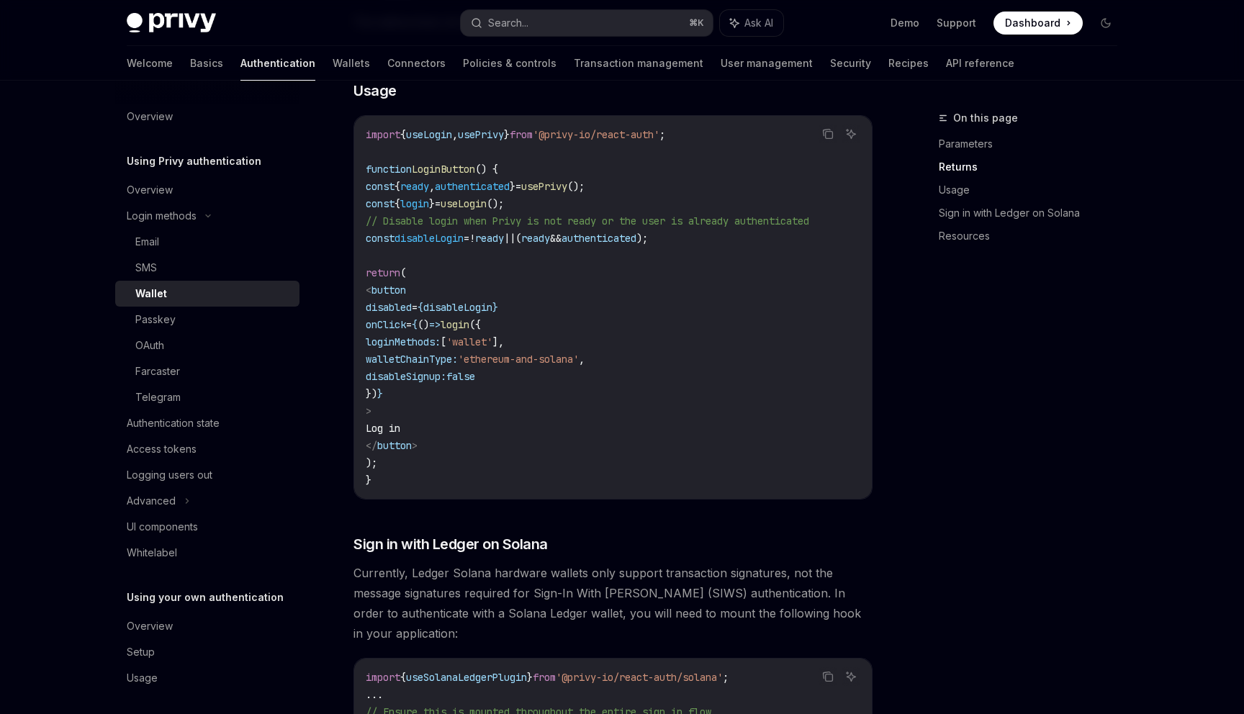
scroll to position [920, 0]
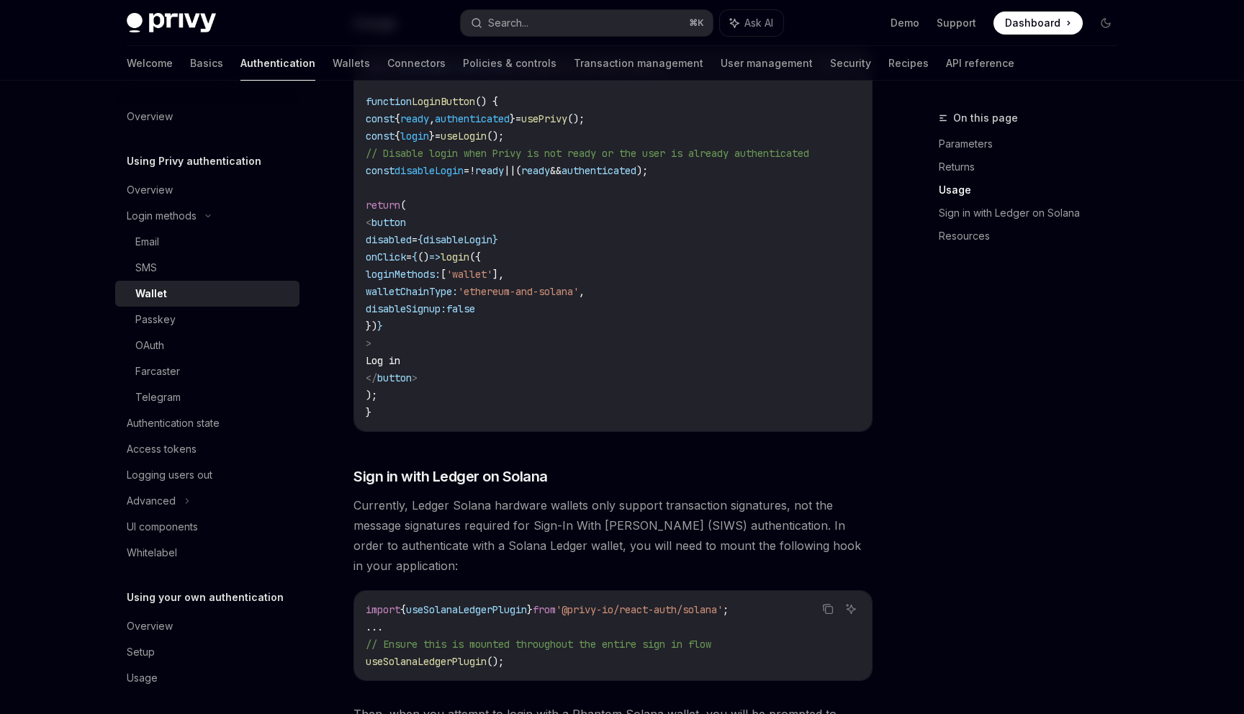
click at [564, 298] on span "'ethereum-and-solana'" at bounding box center [518, 291] width 121 height 13
copy code "walletChainType: 'ethereum-and-solana' ,"
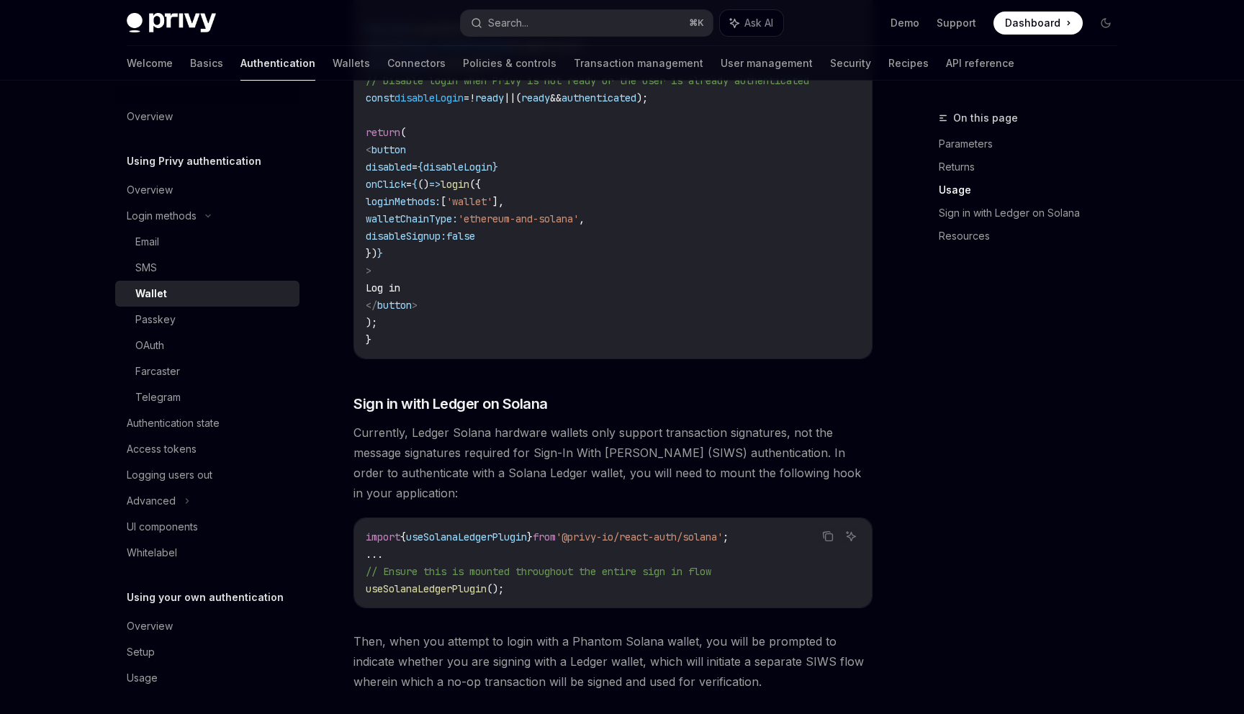
scroll to position [1000, 0]
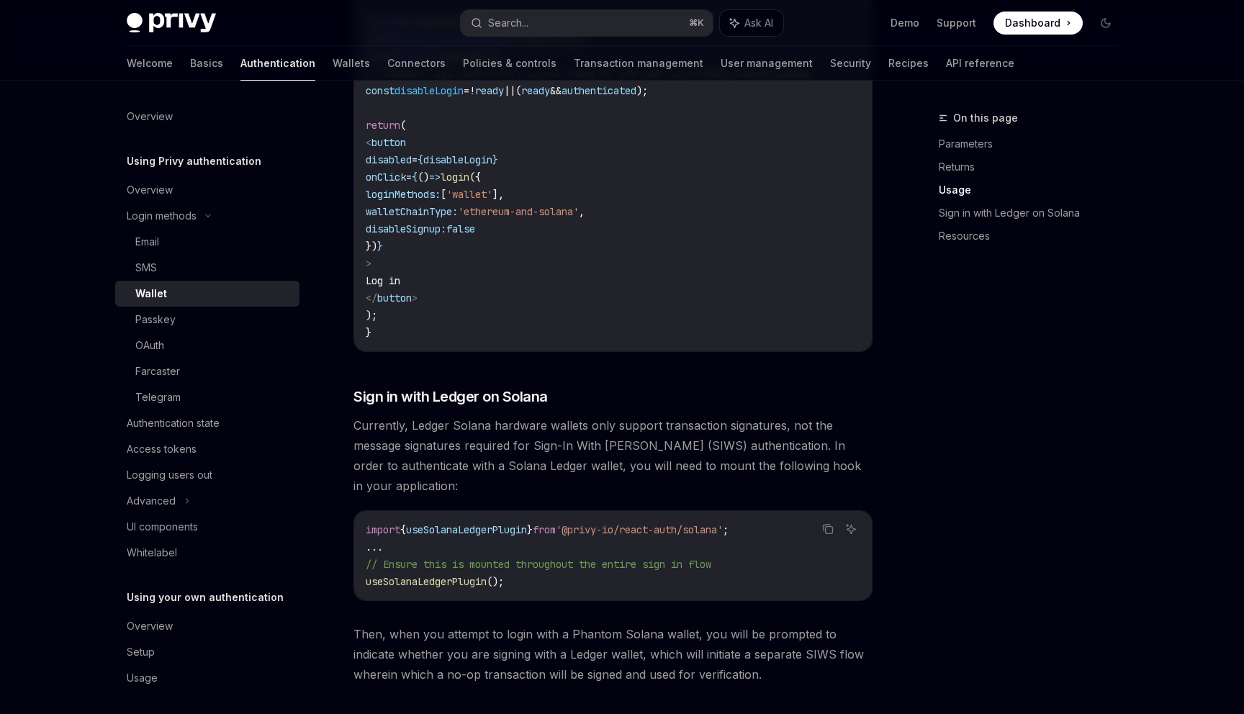
click at [626, 217] on code "import { useLogin , usePrivy } from '@privy-io/react-auth' ; function LoginButt…" at bounding box center [613, 159] width 494 height 363
copy code "loginMethods: [ 'wallet' ],"
copy code "loginMethods: [ 'wallet' ], walletChainType: 'ethereum-and-solana' ,"
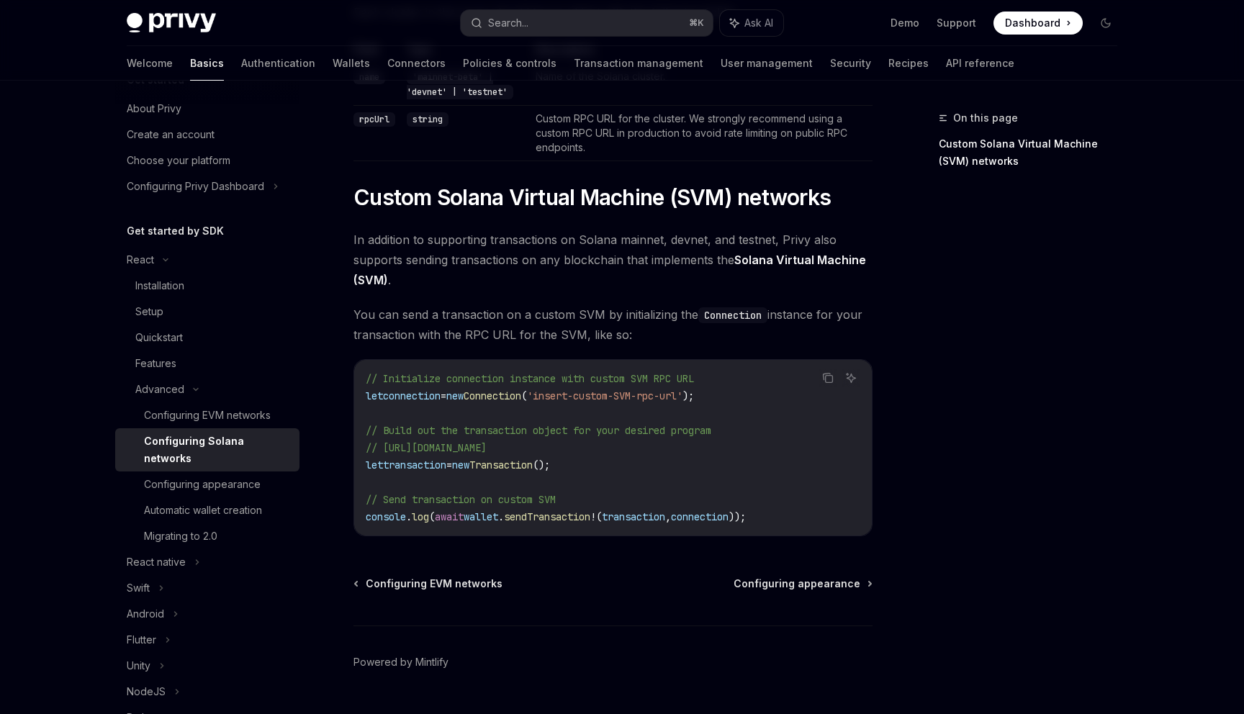
scroll to position [487, 0]
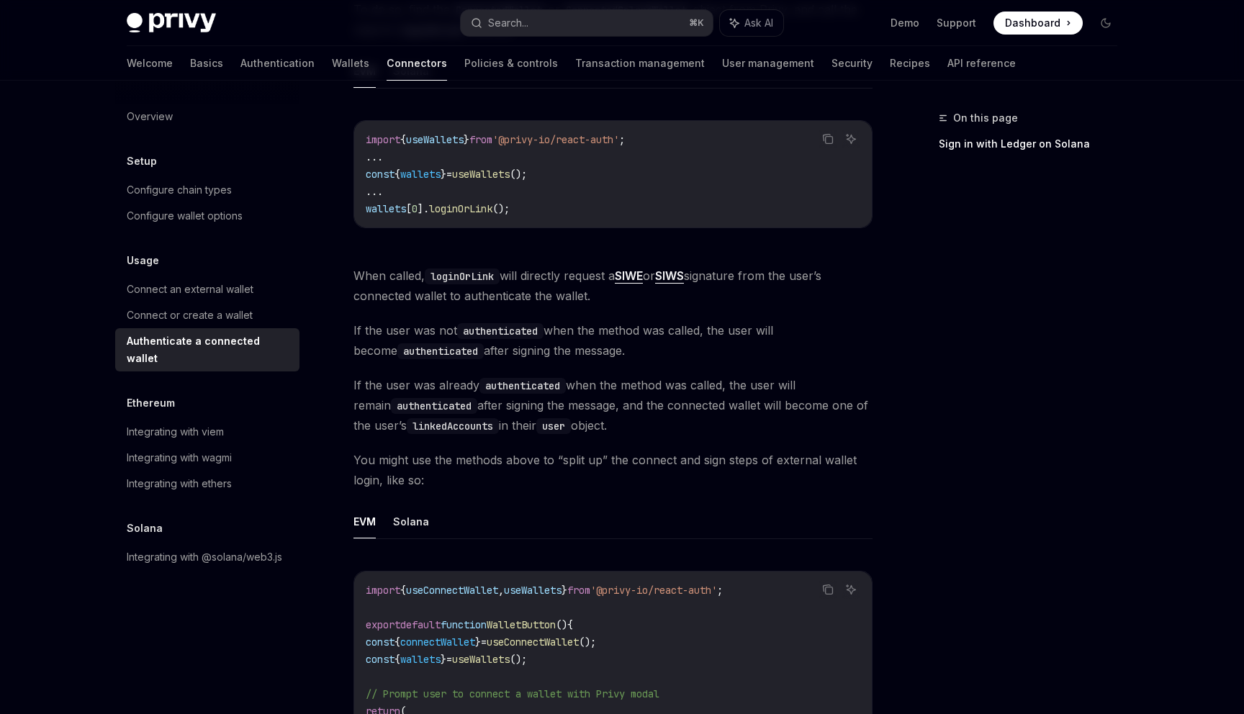
scroll to position [222, 0]
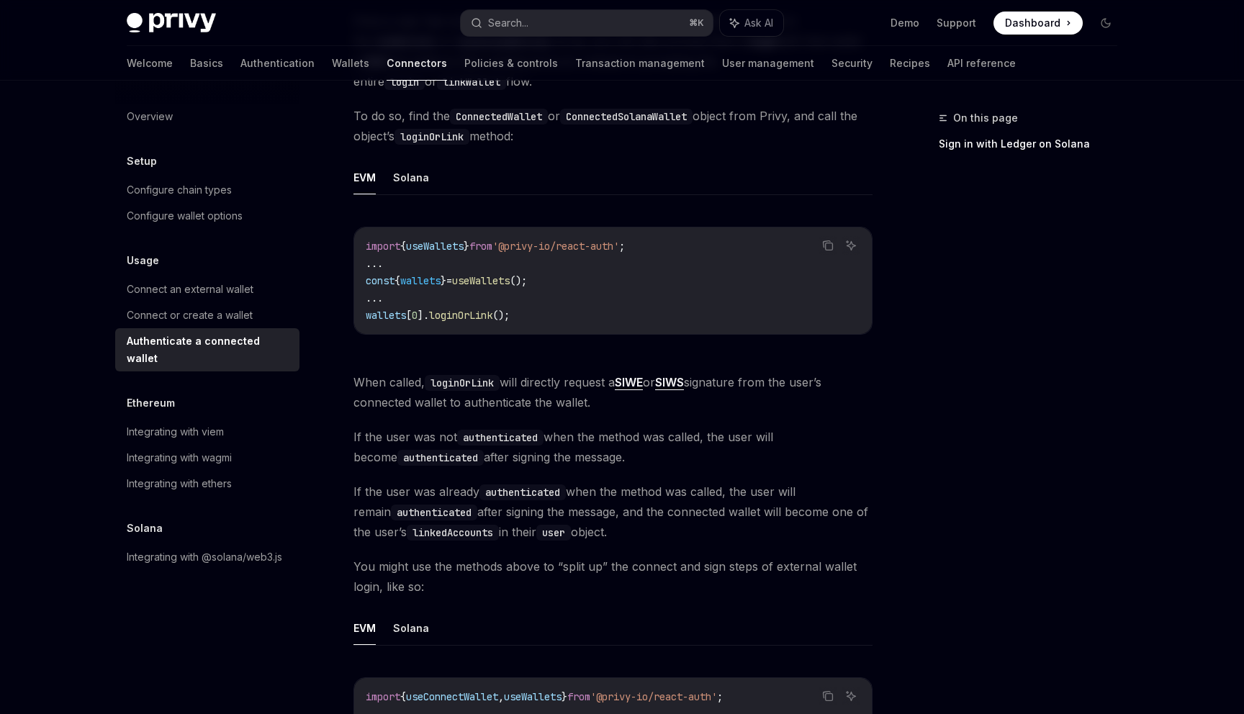
click at [123, 72] on div "Welcome Basics Authentication Wallets Connectors Policies & controls Transactio…" at bounding box center [622, 63] width 1060 height 35
click at [190, 63] on link "Basics" at bounding box center [206, 63] width 33 height 35
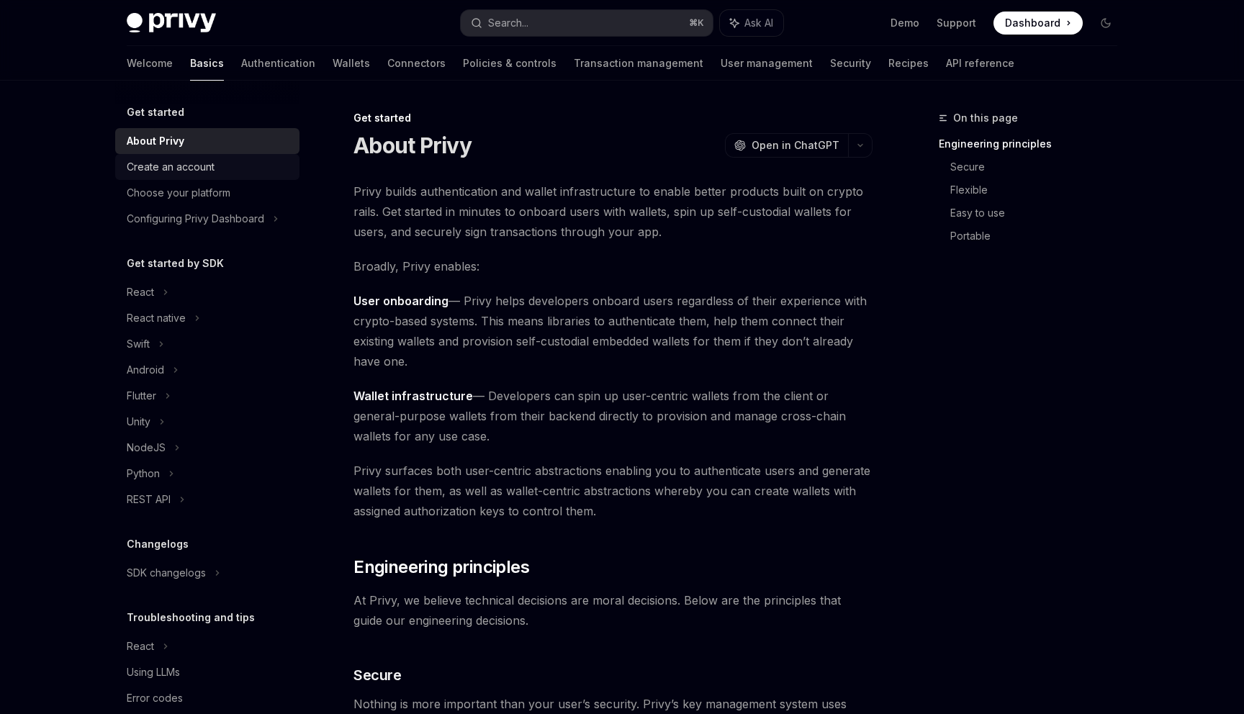
click at [194, 169] on div "Create an account" at bounding box center [171, 166] width 88 height 17
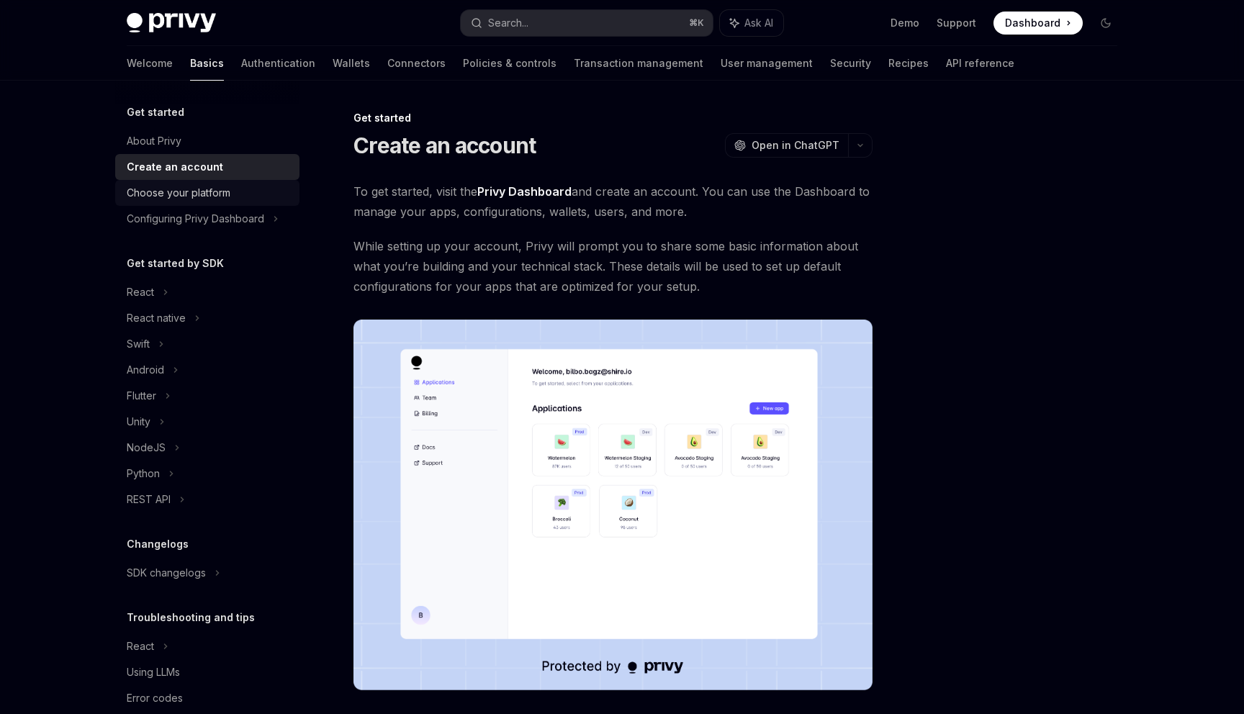
click at [206, 199] on div "Choose your platform" at bounding box center [179, 192] width 104 height 17
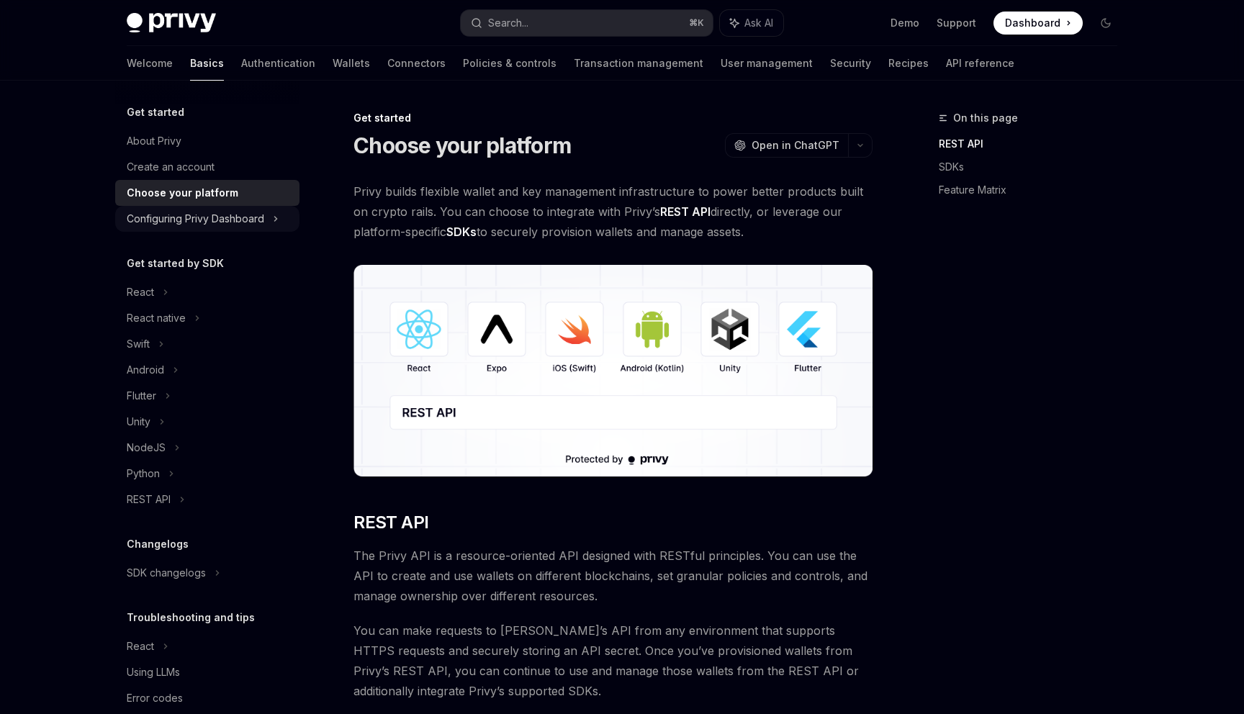
click at [215, 214] on div "Configuring Privy Dashboard" at bounding box center [195, 218] width 137 height 17
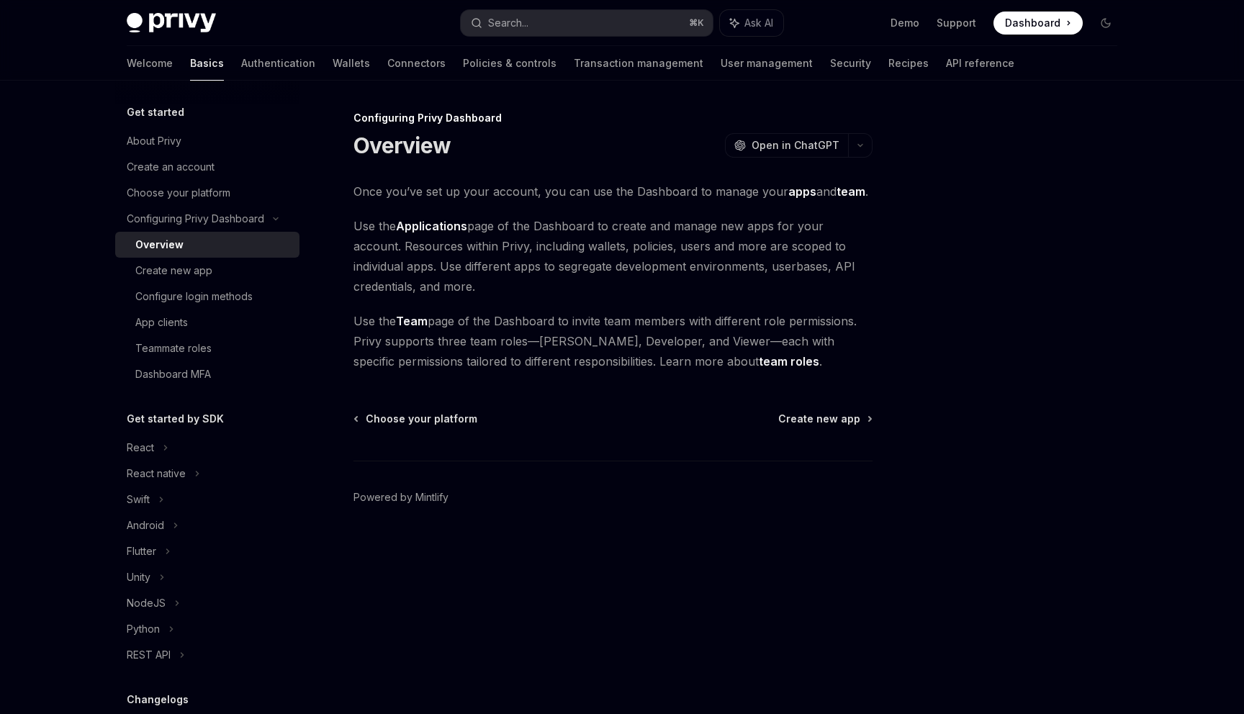
scroll to position [62, 0]
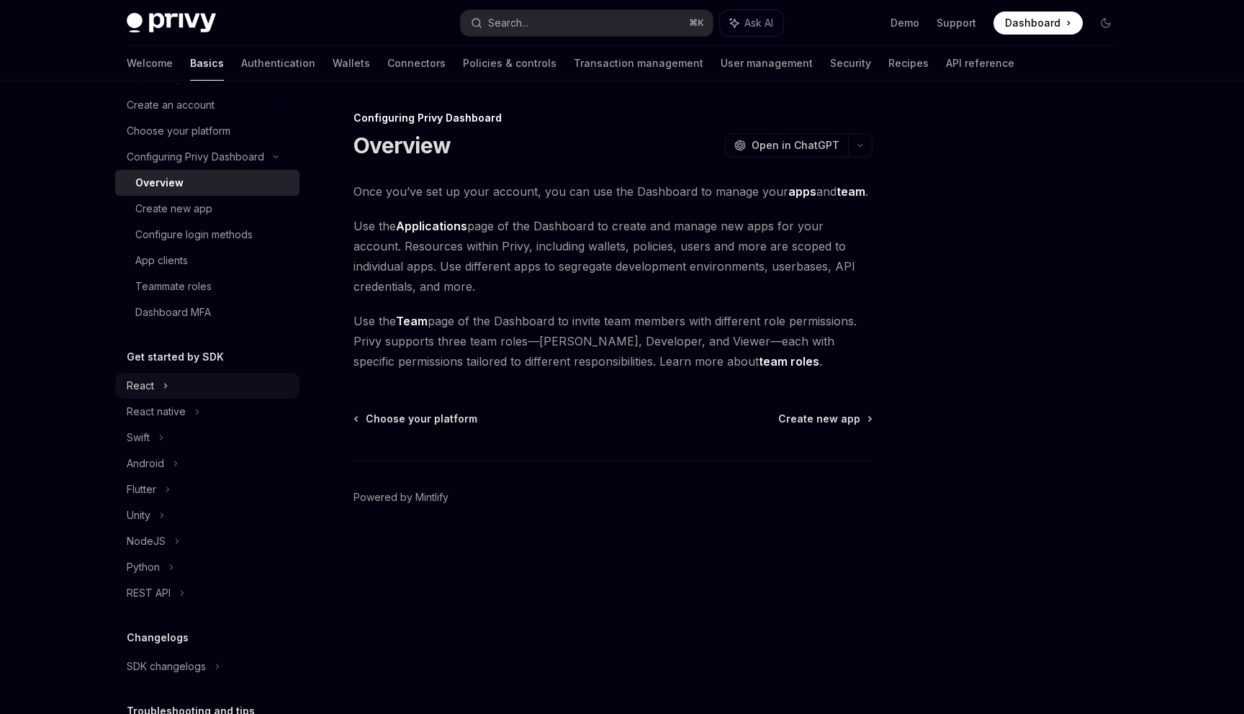
click at [178, 381] on div "React" at bounding box center [207, 386] width 184 height 26
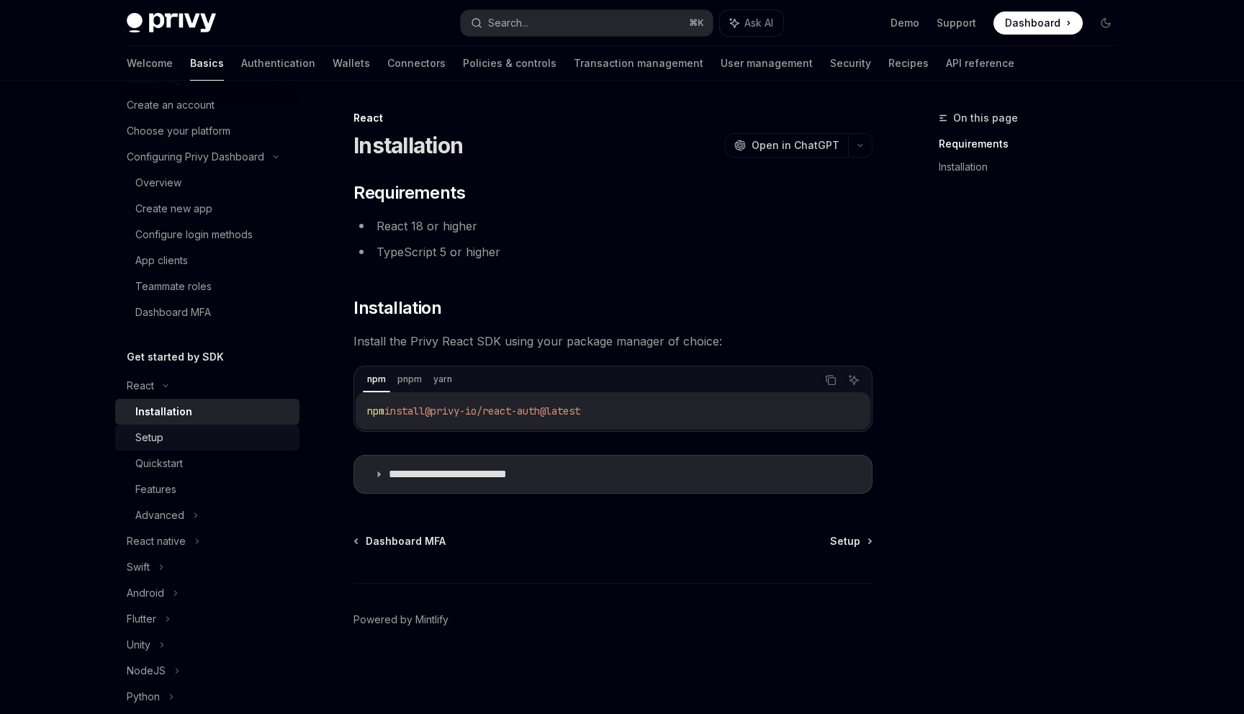
click at [184, 446] on div "Setup" at bounding box center [212, 437] width 155 height 17
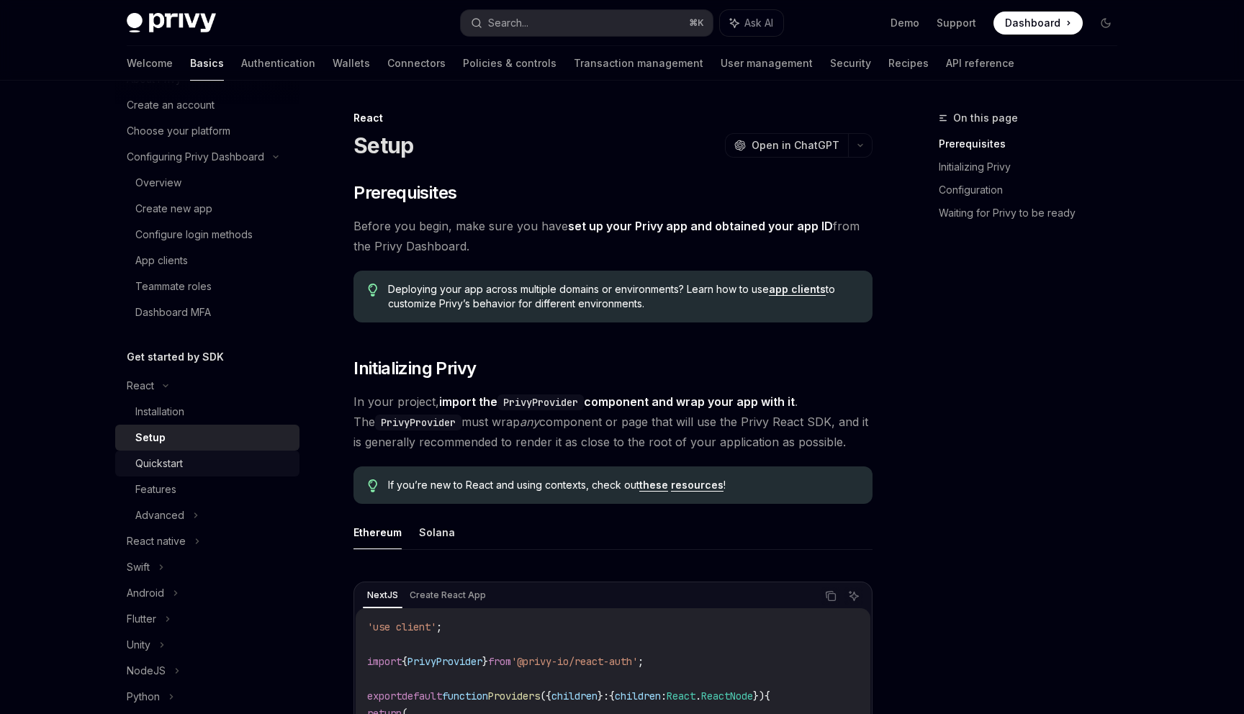
click at [190, 466] on div "Quickstart" at bounding box center [212, 463] width 155 height 17
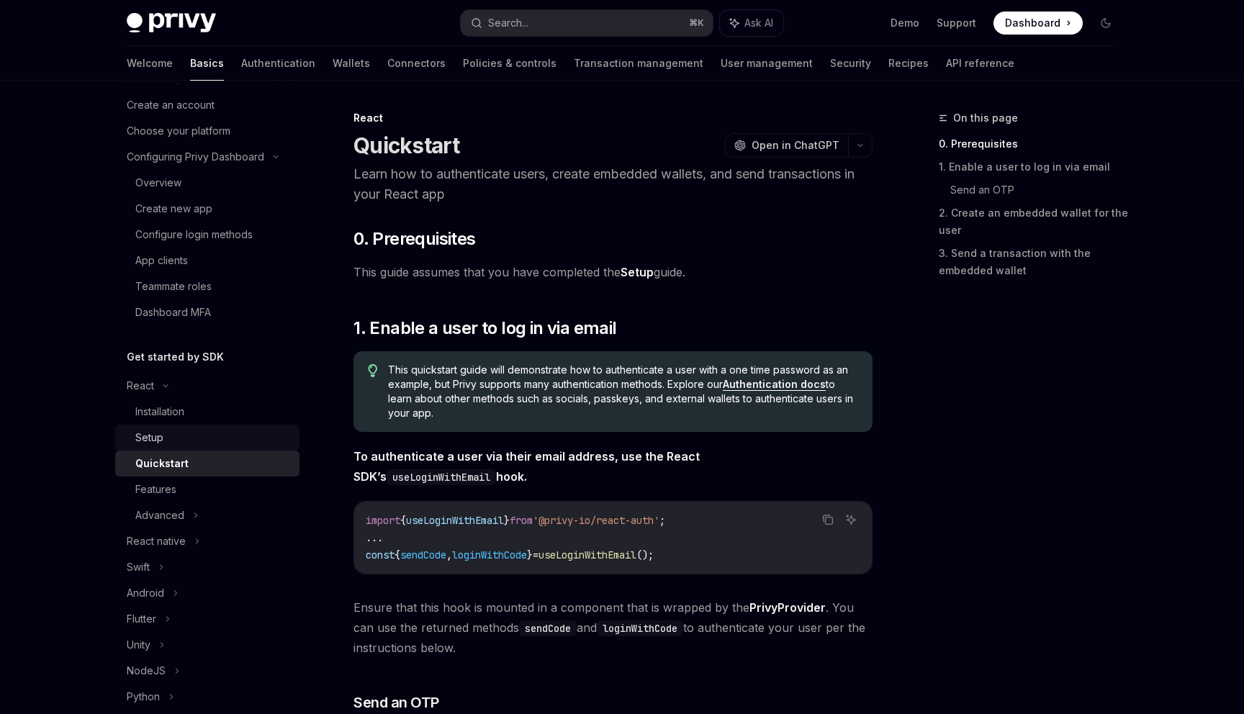
click at [181, 445] on div "Setup" at bounding box center [212, 437] width 155 height 17
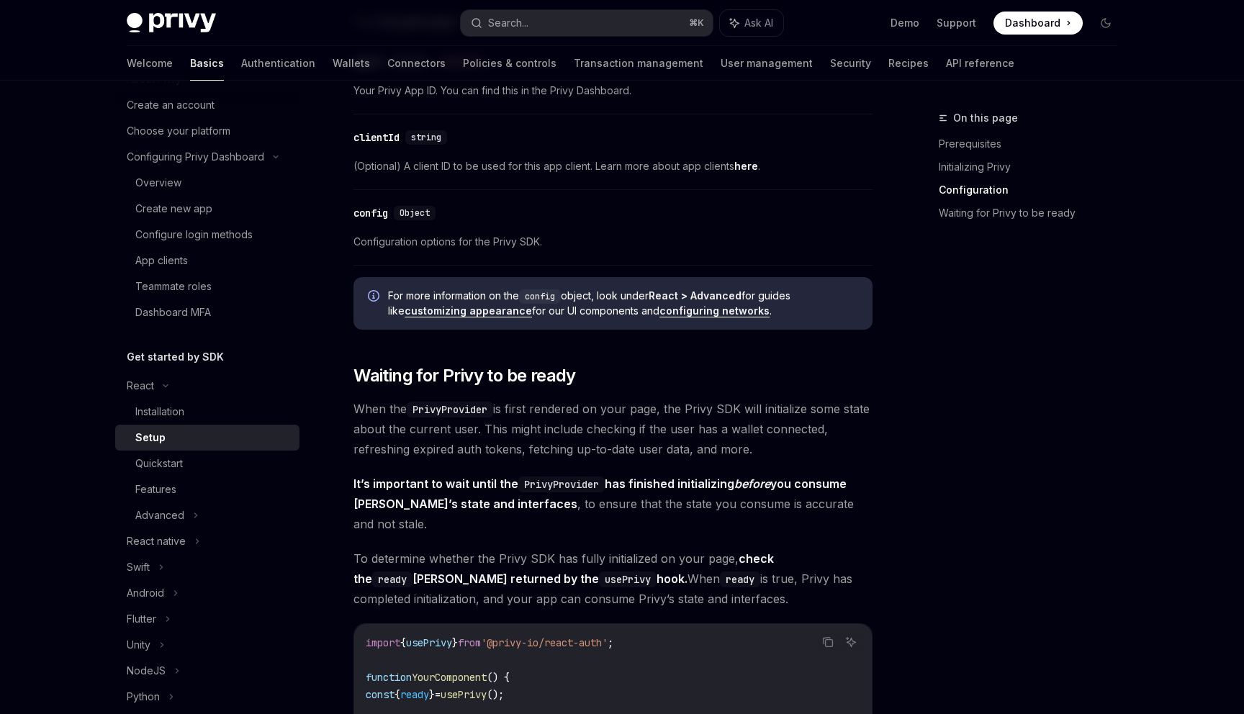
scroll to position [1095, 0]
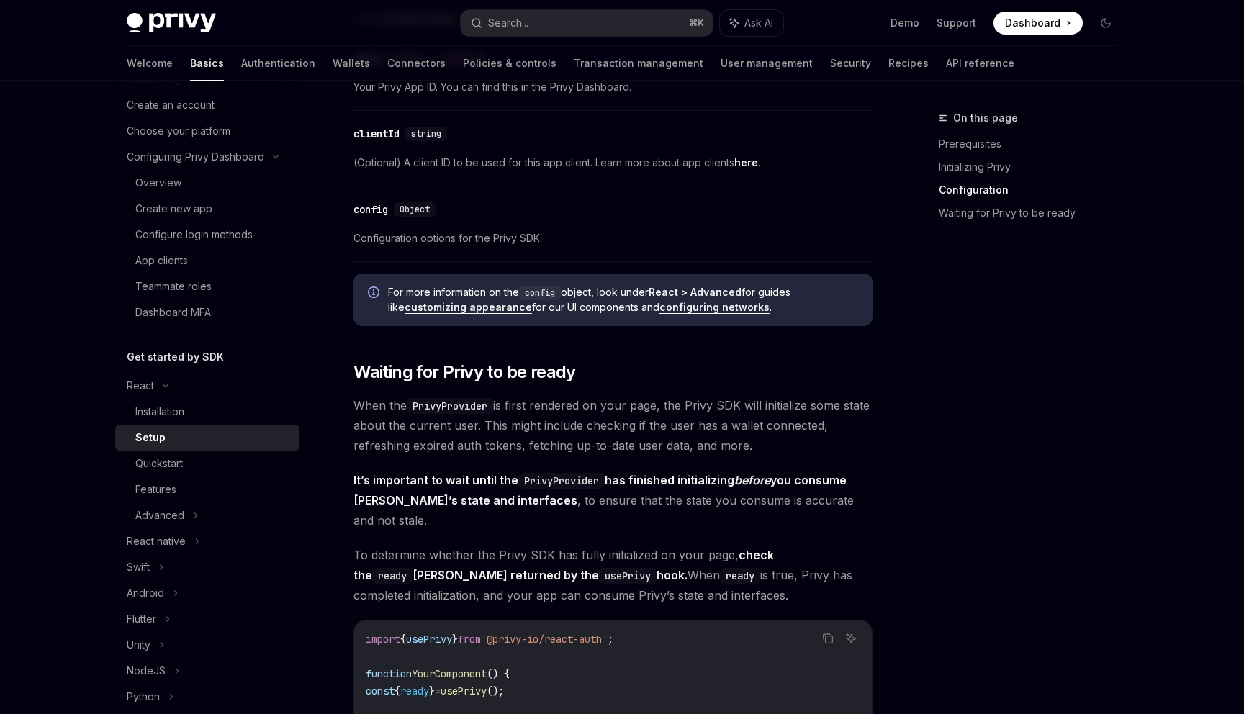
click at [659, 310] on link "configuring networks" at bounding box center [714, 307] width 110 height 13
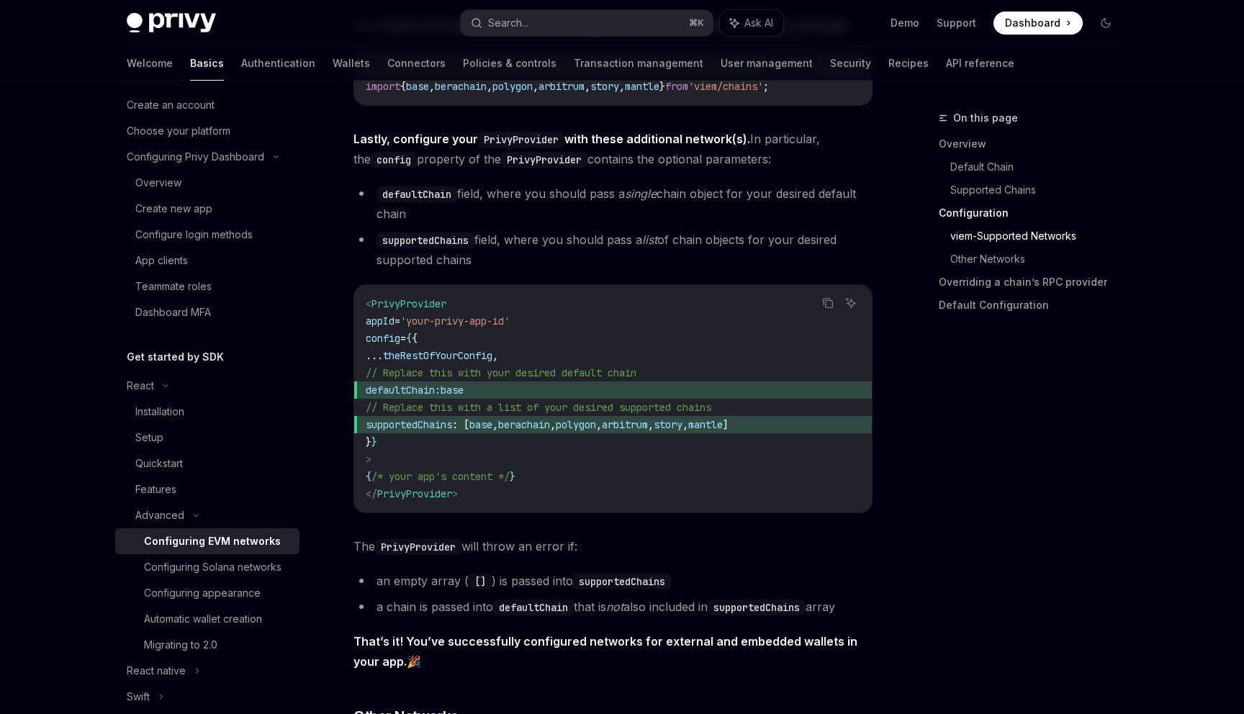
scroll to position [1774, 0]
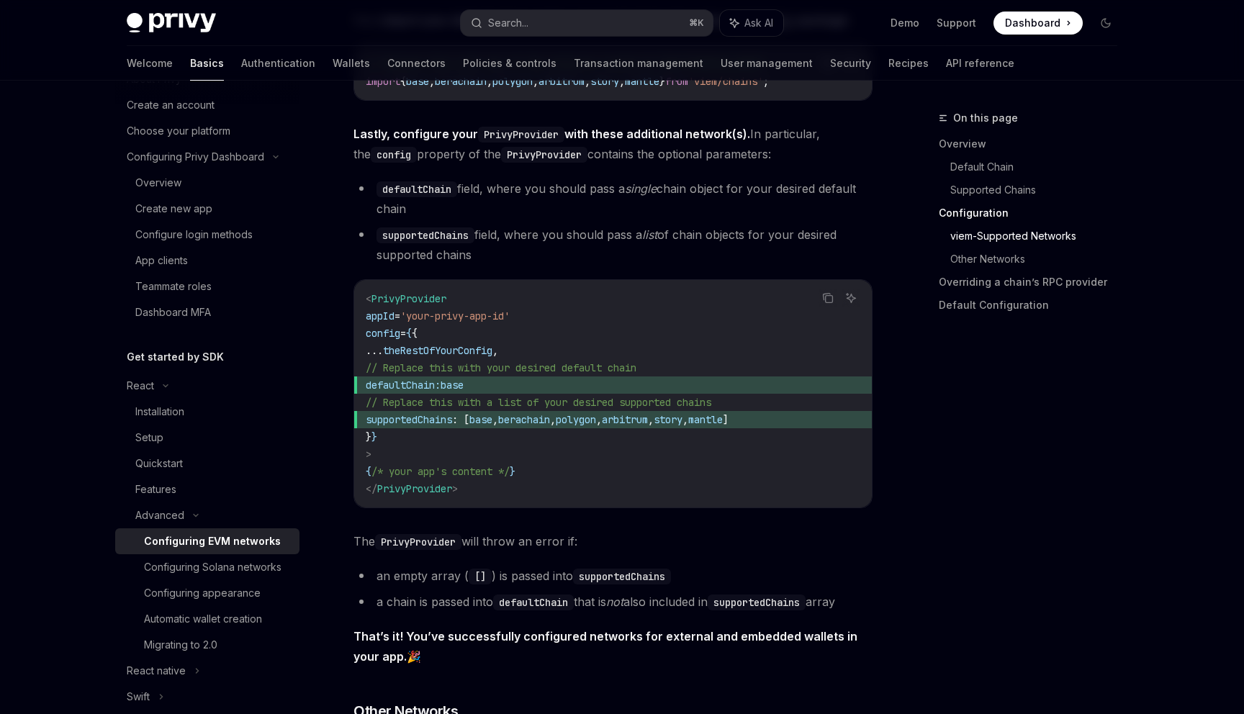
click at [464, 390] on span "base" at bounding box center [451, 385] width 23 height 13
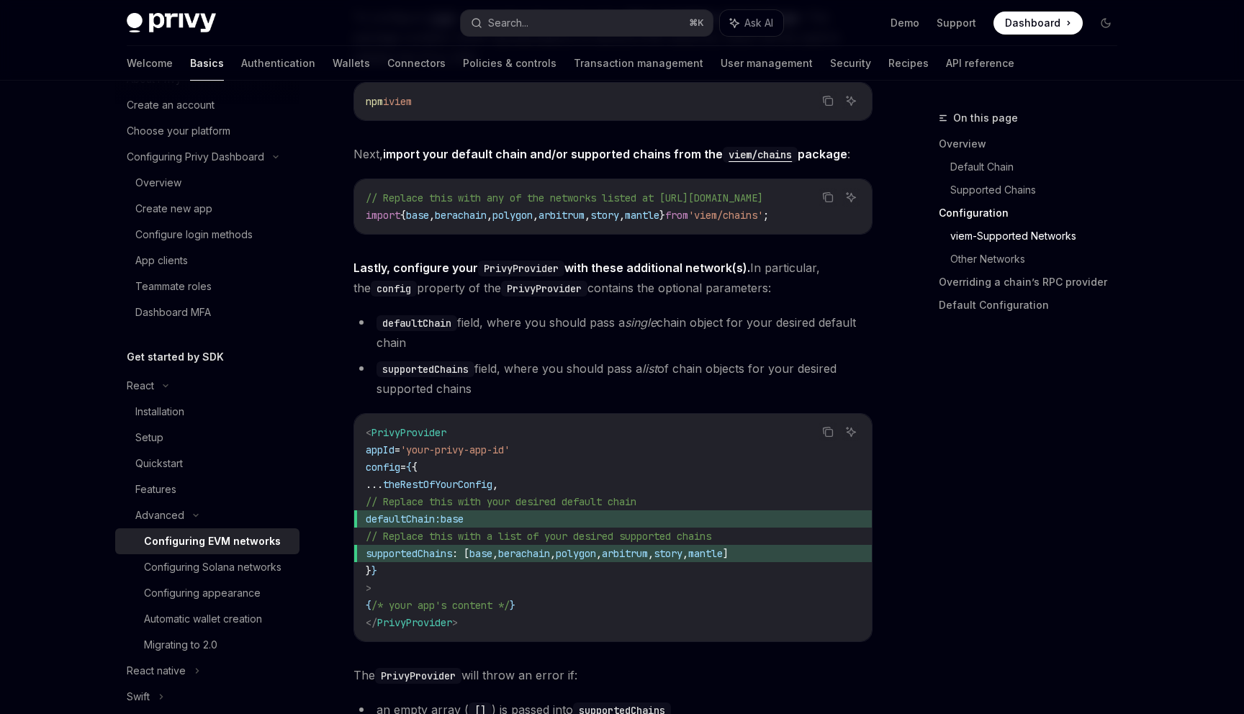
scroll to position [1648, 0]
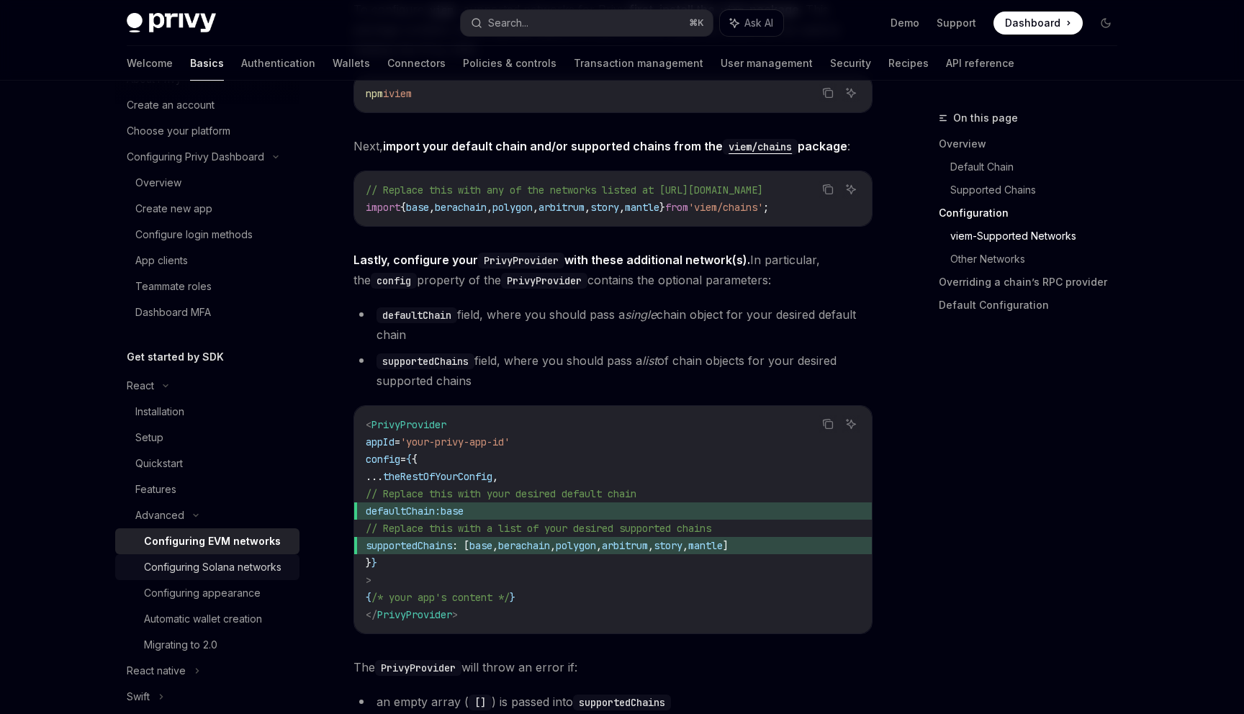
click at [240, 559] on div "Configuring Solana networks" at bounding box center [212, 567] width 137 height 17
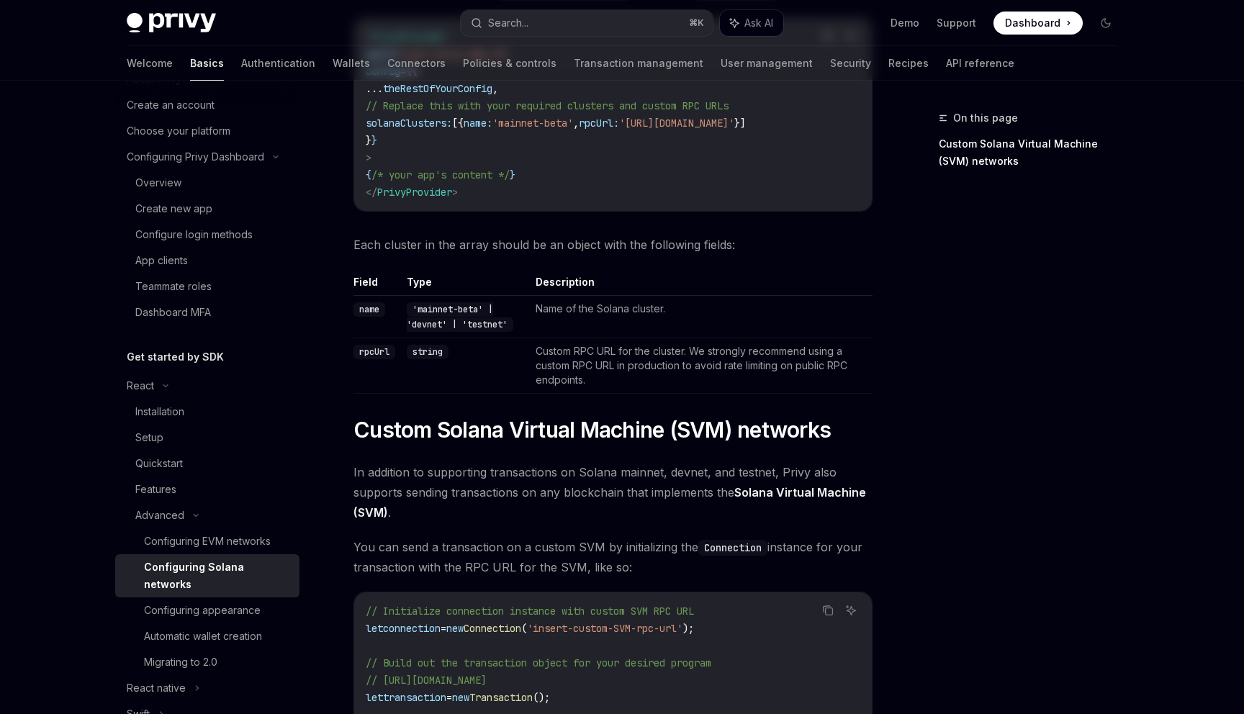
scroll to position [276, 0]
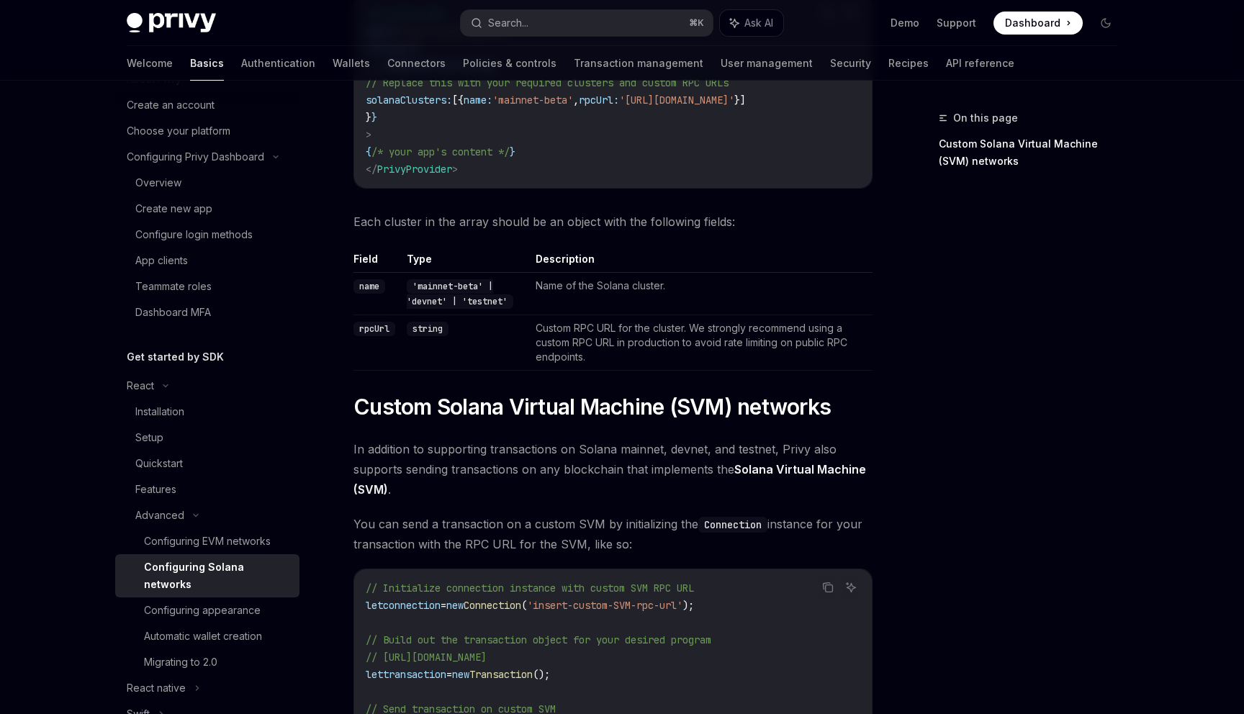
click at [411, 523] on span "You can send a transaction on a custom SVM by initializing the Connection insta…" at bounding box center [612, 534] width 519 height 40
click at [222, 549] on div "Configuring EVM networks" at bounding box center [207, 541] width 127 height 17
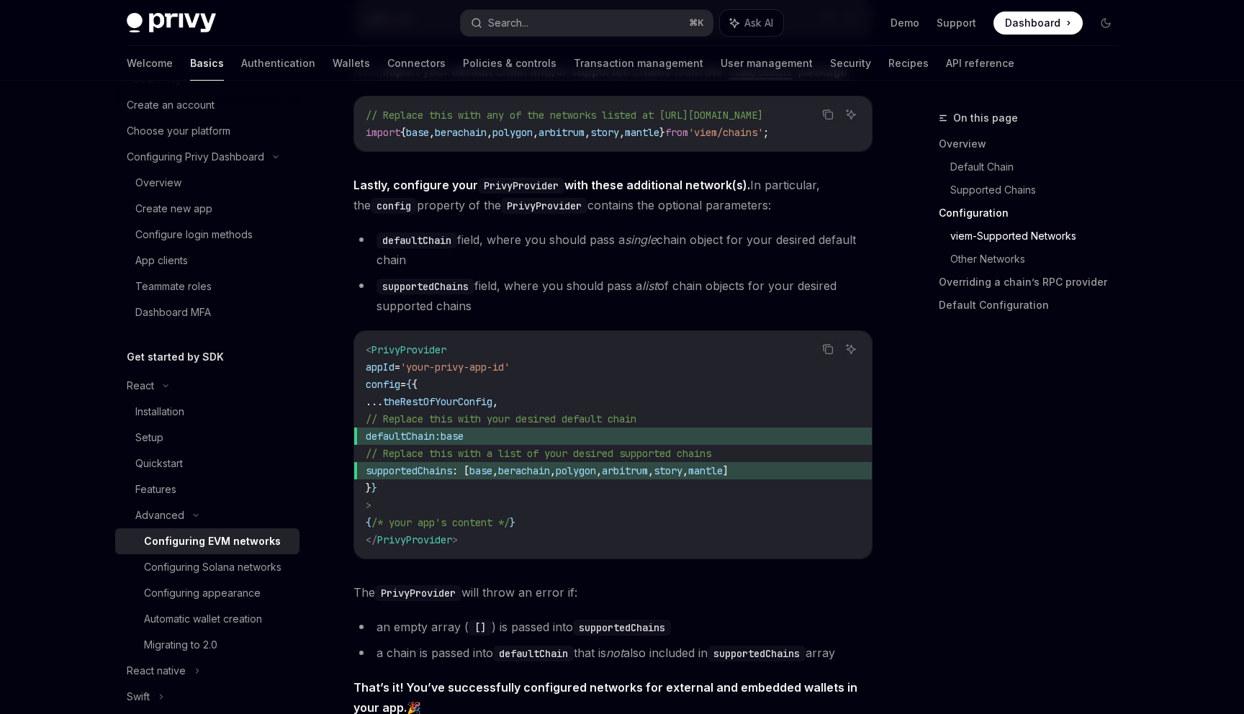
scroll to position [1776, 0]
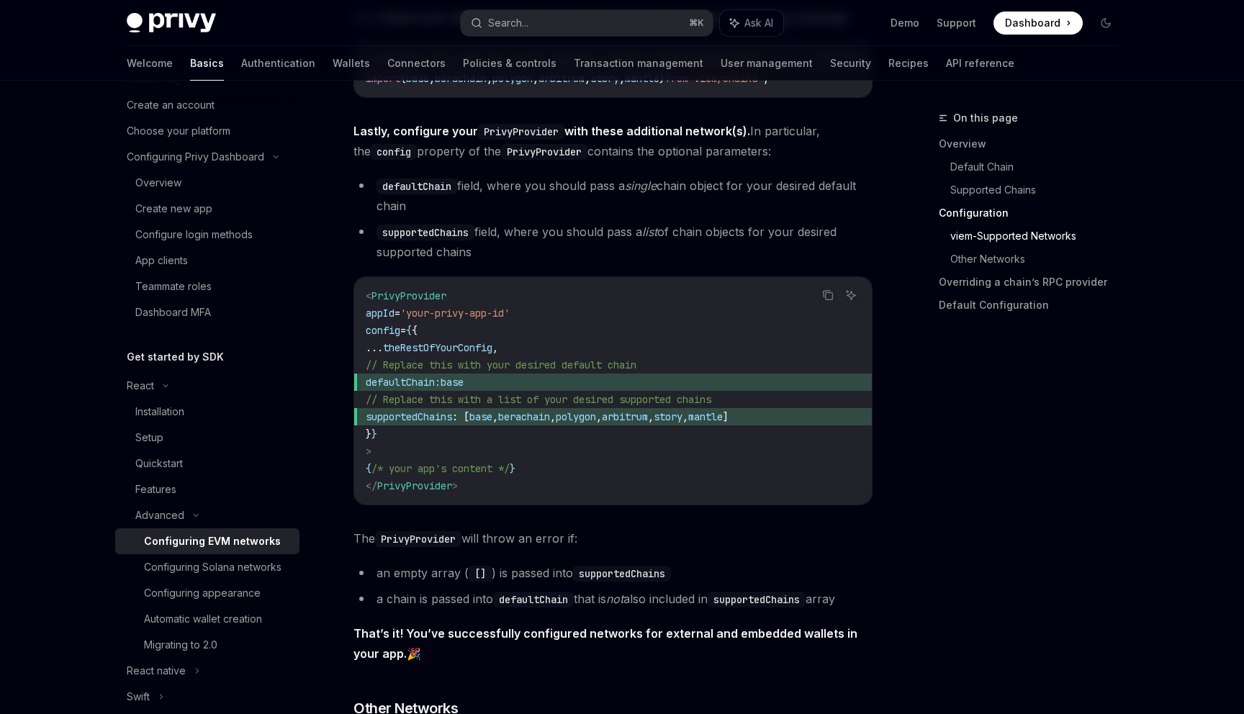
click at [452, 420] on span "supportedChains" at bounding box center [409, 416] width 86 height 13
copy span "supportedChains"
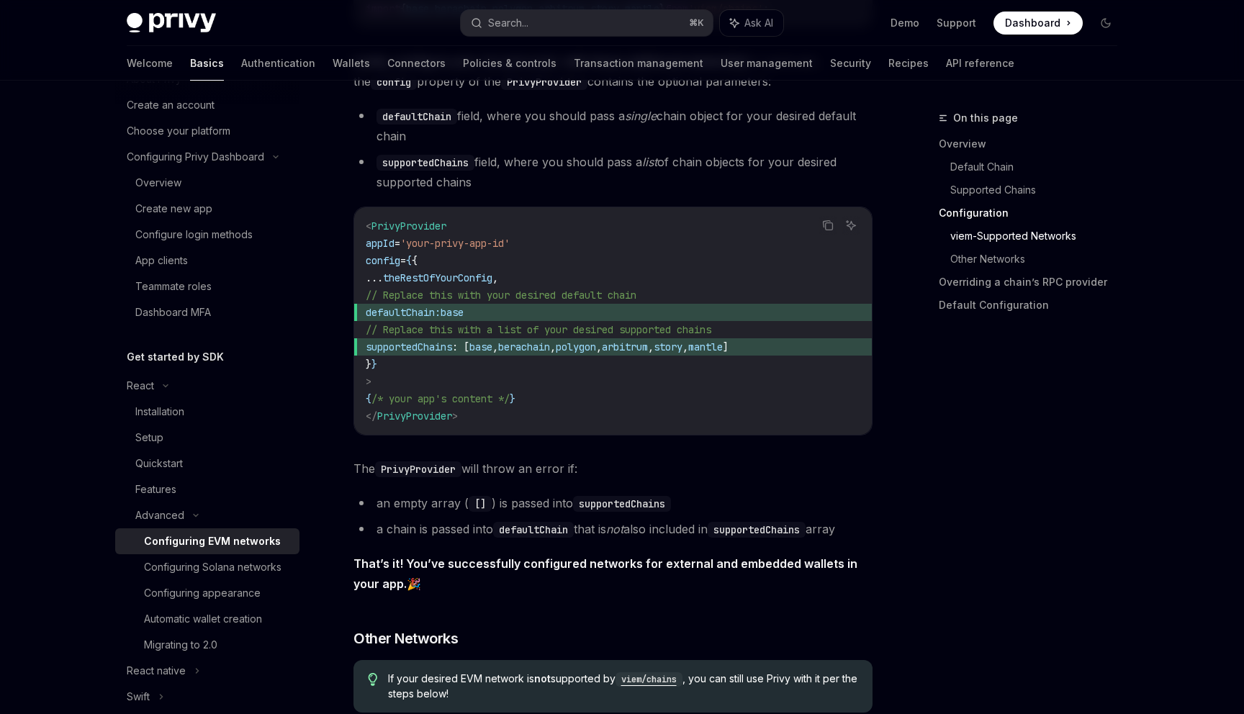
click at [598, 367] on code "< PrivyProvider appId = 'your-privy-app-id' config = { { ... theRestOfYourConfi…" at bounding box center [613, 320] width 494 height 207
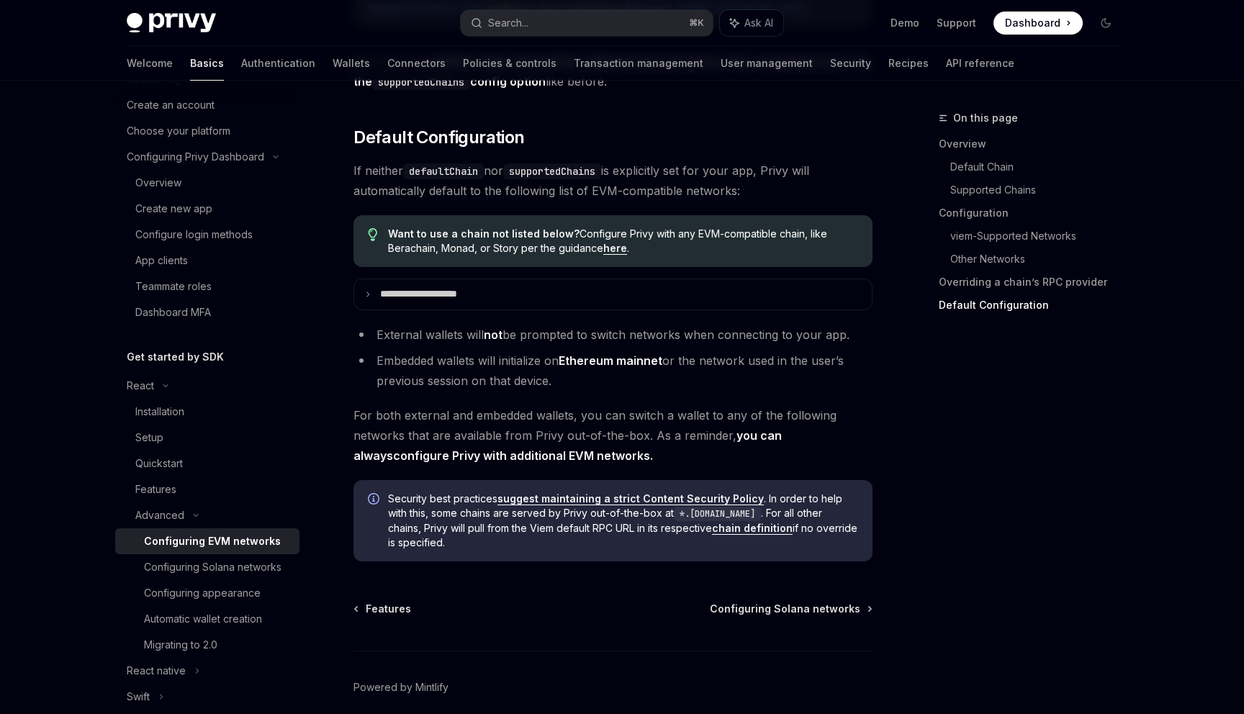
scroll to position [3620, 0]
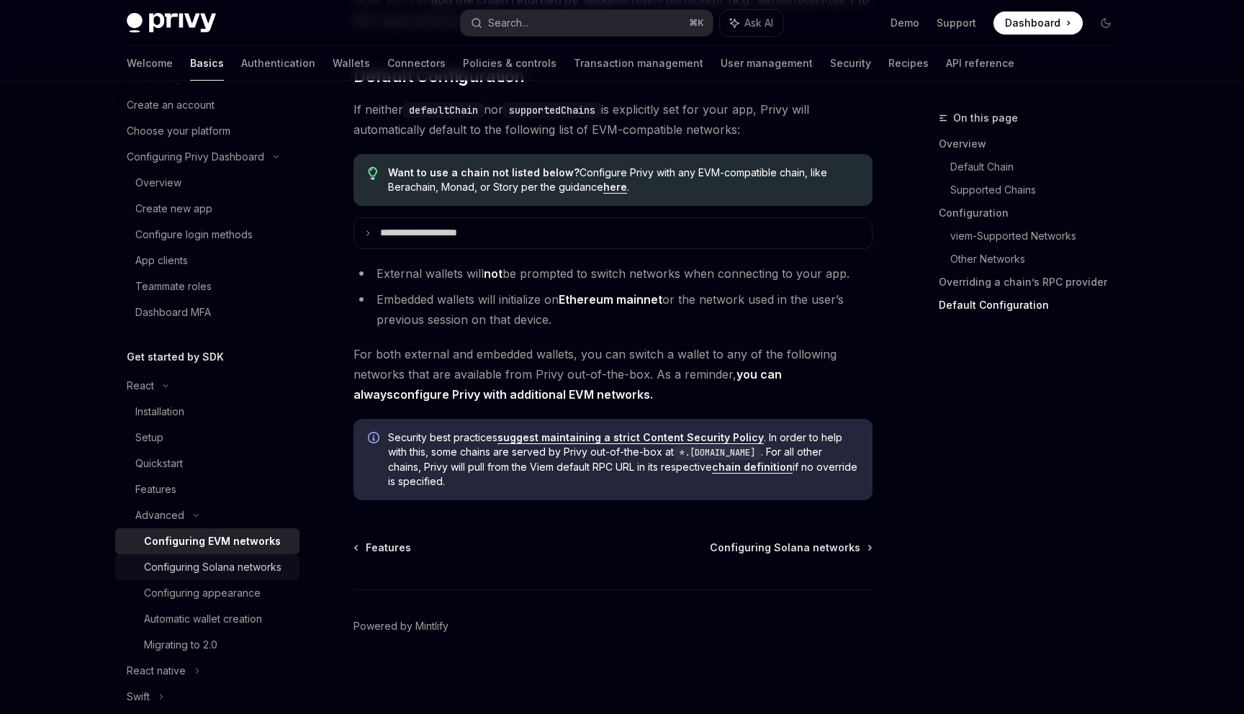
click at [220, 564] on div "Configuring Solana networks" at bounding box center [212, 567] width 137 height 17
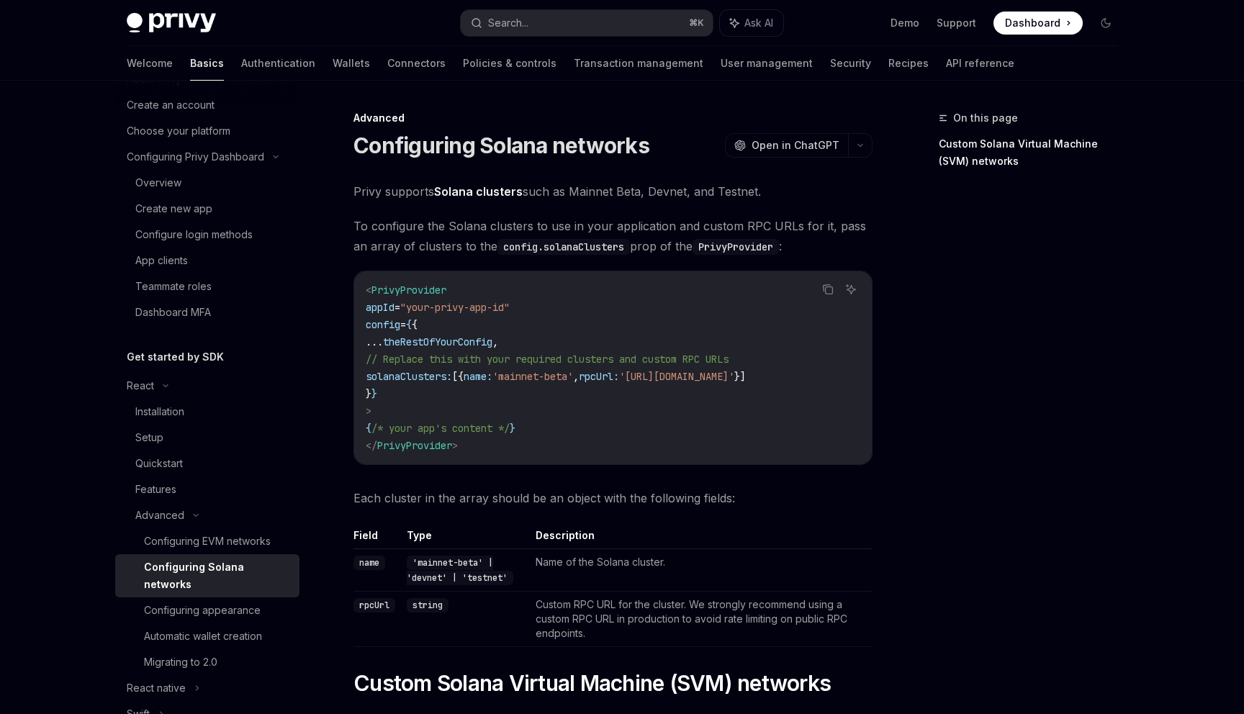
click at [220, 564] on div "Configuring Solana networks" at bounding box center [217, 576] width 147 height 35
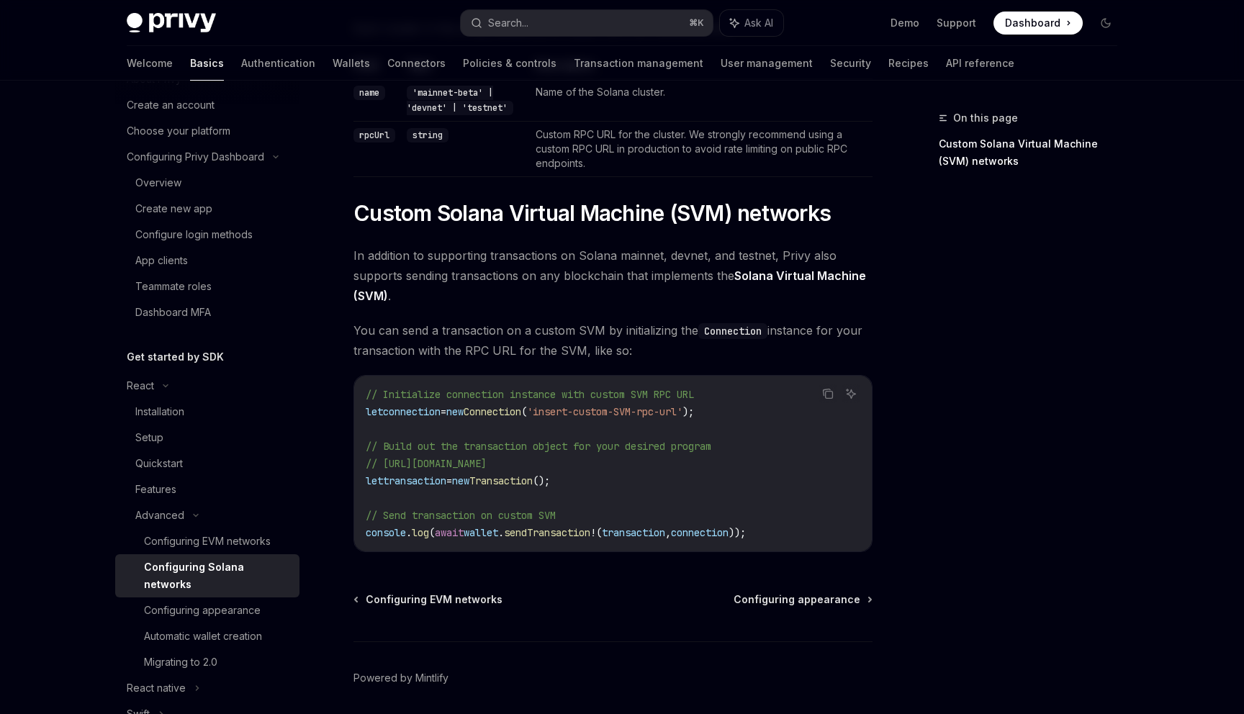
scroll to position [476, 0]
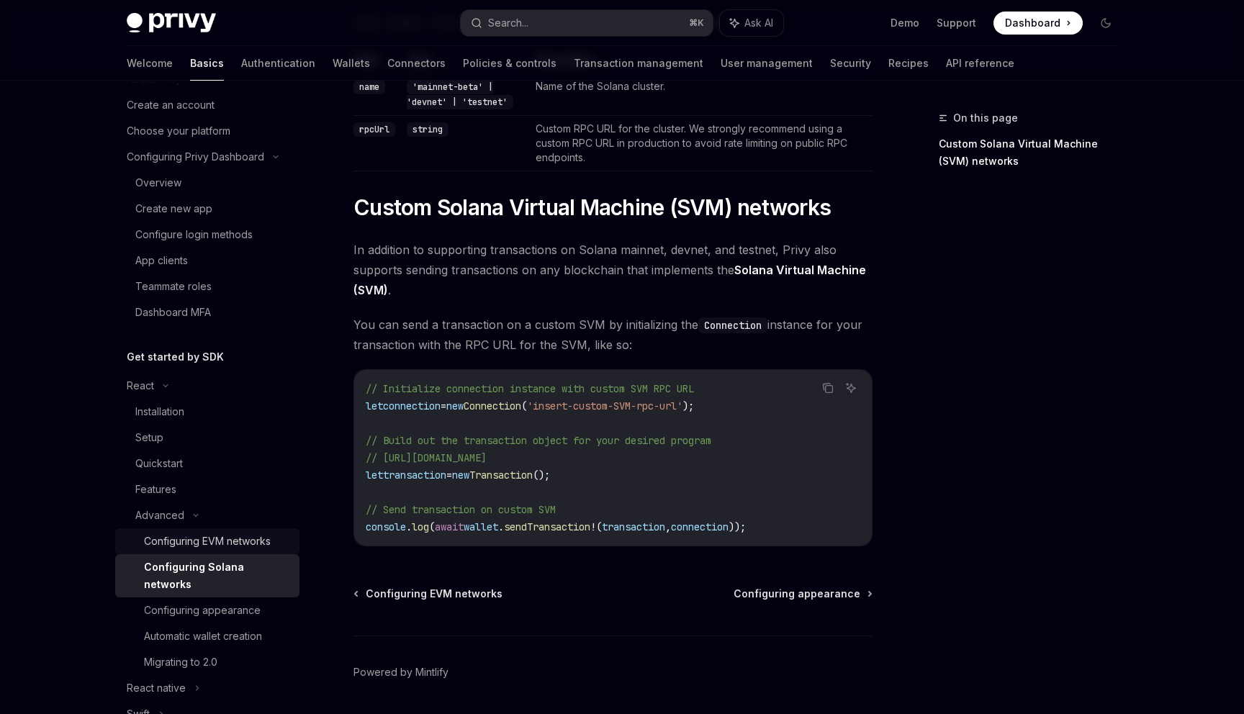
click at [248, 532] on link "Configuring EVM networks" at bounding box center [207, 541] width 184 height 26
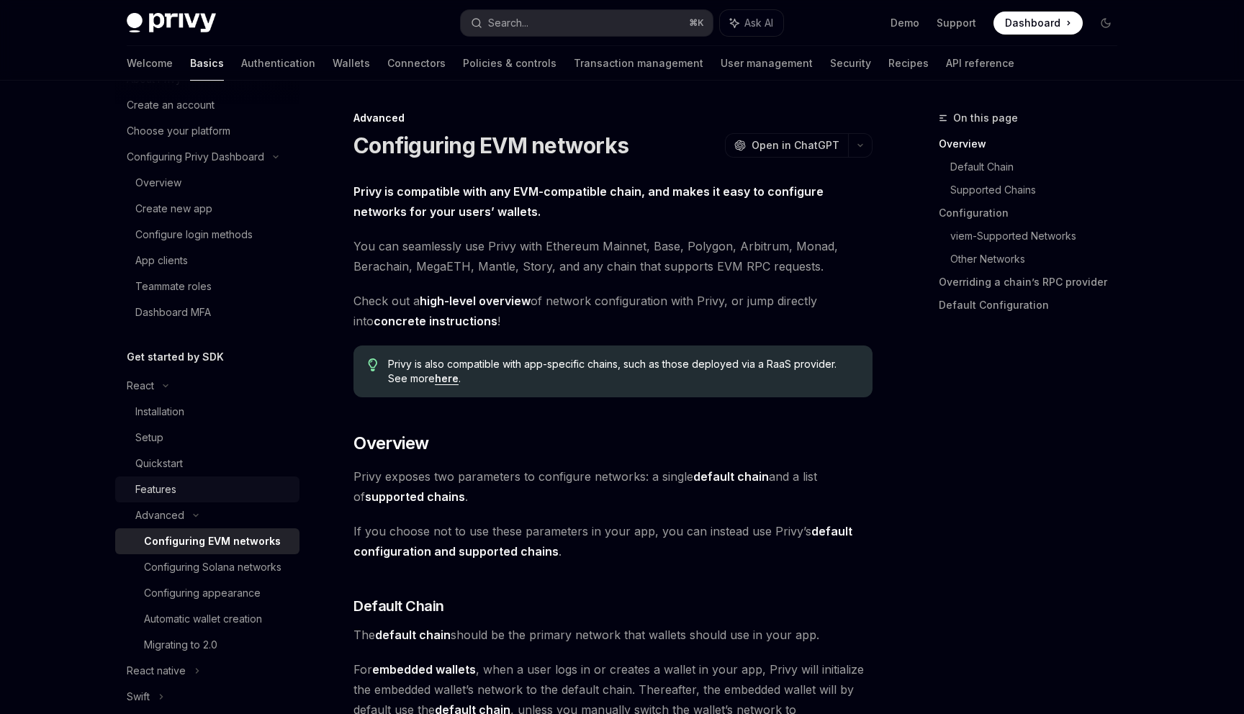
click at [234, 491] on div "Features" at bounding box center [212, 489] width 155 height 17
type textarea "*"
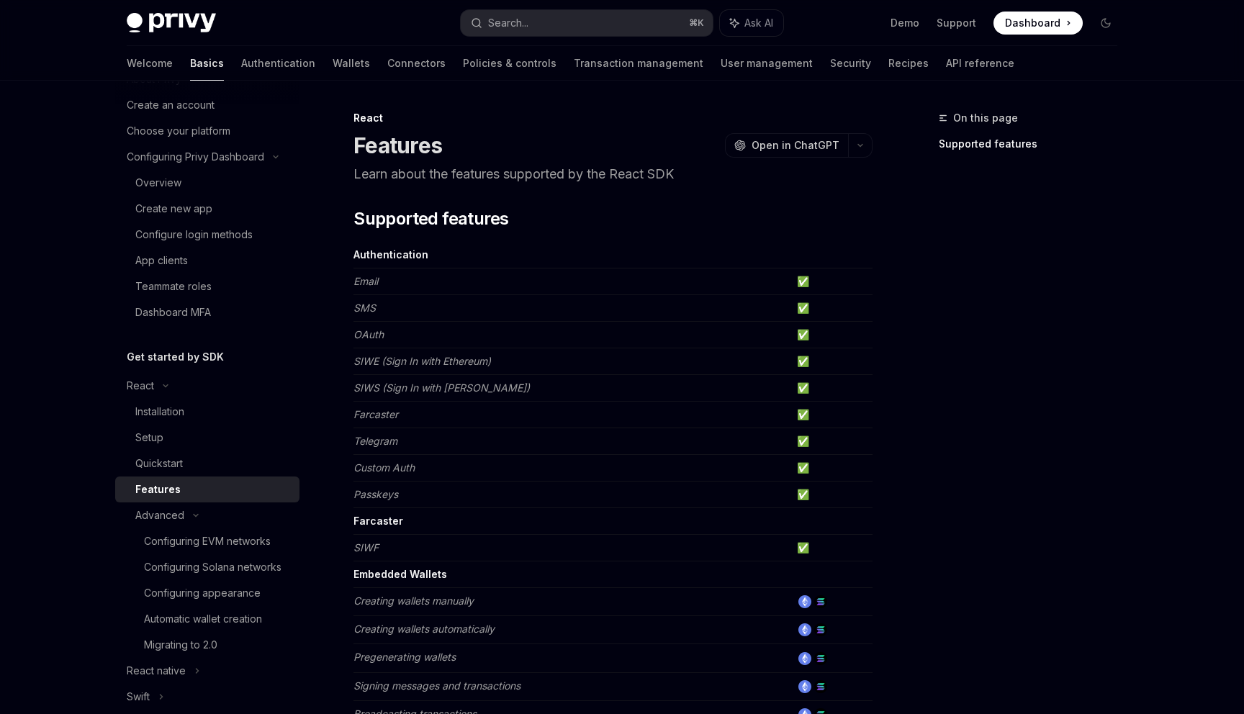
click at [453, 393] on em "SIWS (Sign In with Solana)" at bounding box center [441, 387] width 176 height 12
click at [451, 391] on em "SIWS (Sign In with Solana)" at bounding box center [441, 387] width 176 height 12
drag, startPoint x: 451, startPoint y: 391, endPoint x: 468, endPoint y: 393, distance: 17.4
click at [467, 392] on em "SIWS (Sign In with Solana)" at bounding box center [441, 387] width 176 height 12
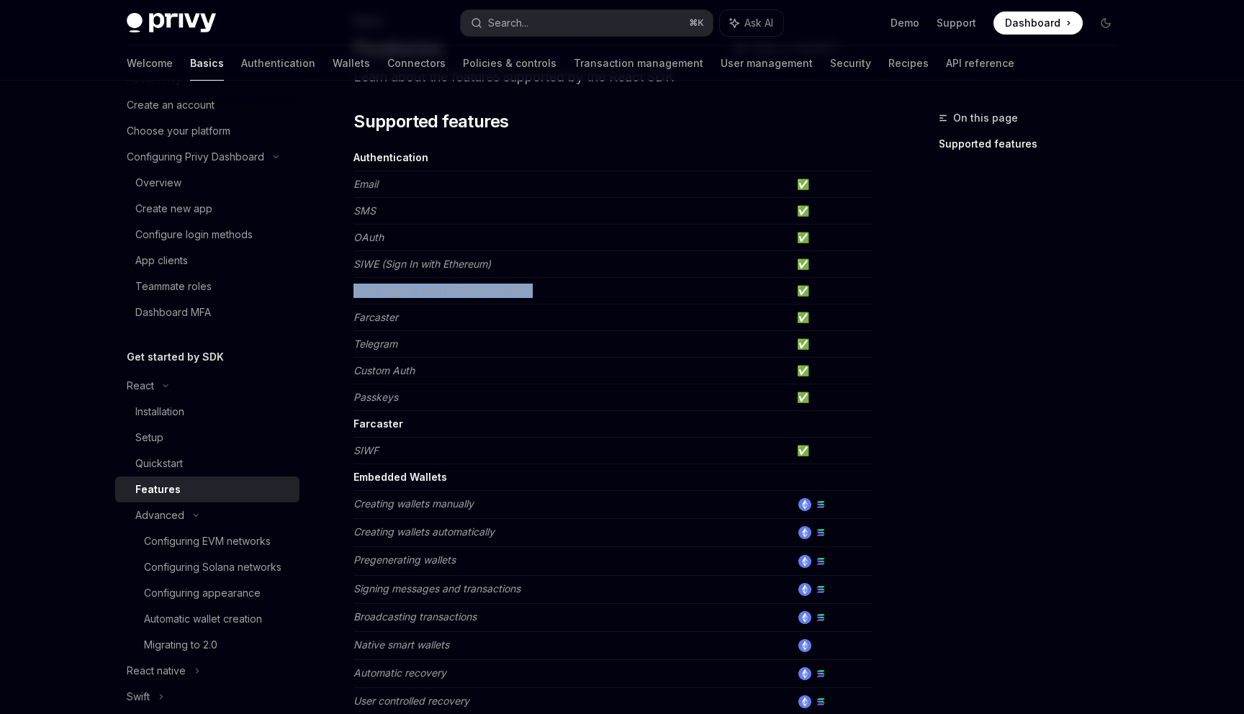
scroll to position [96, 0]
click at [541, 14] on button "Search... ⌘ K" at bounding box center [587, 23] width 252 height 26
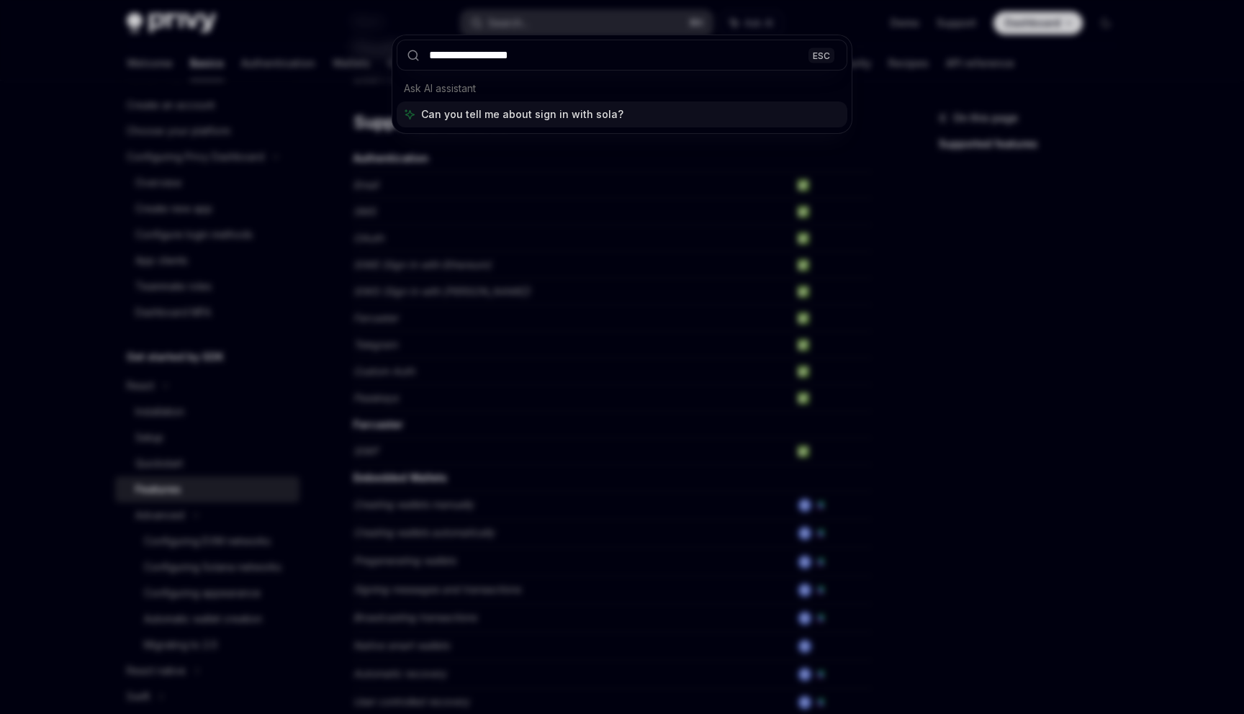
type input "**********"
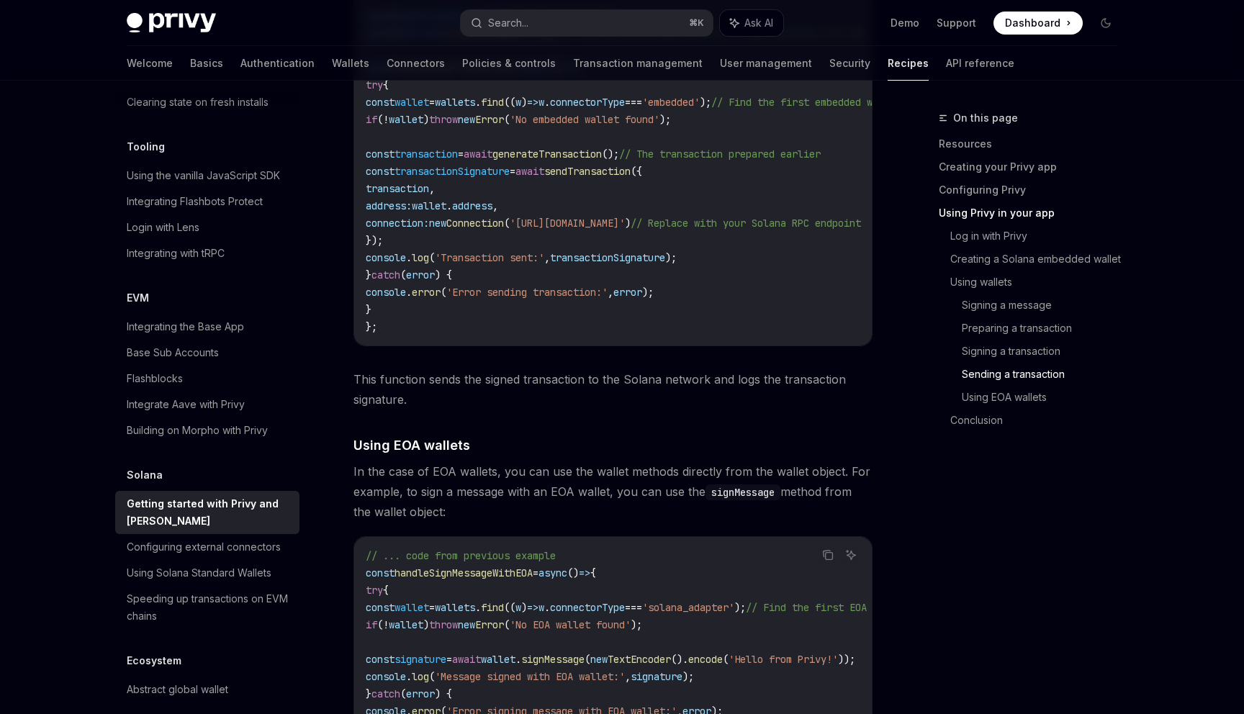
scroll to position [4414, 0]
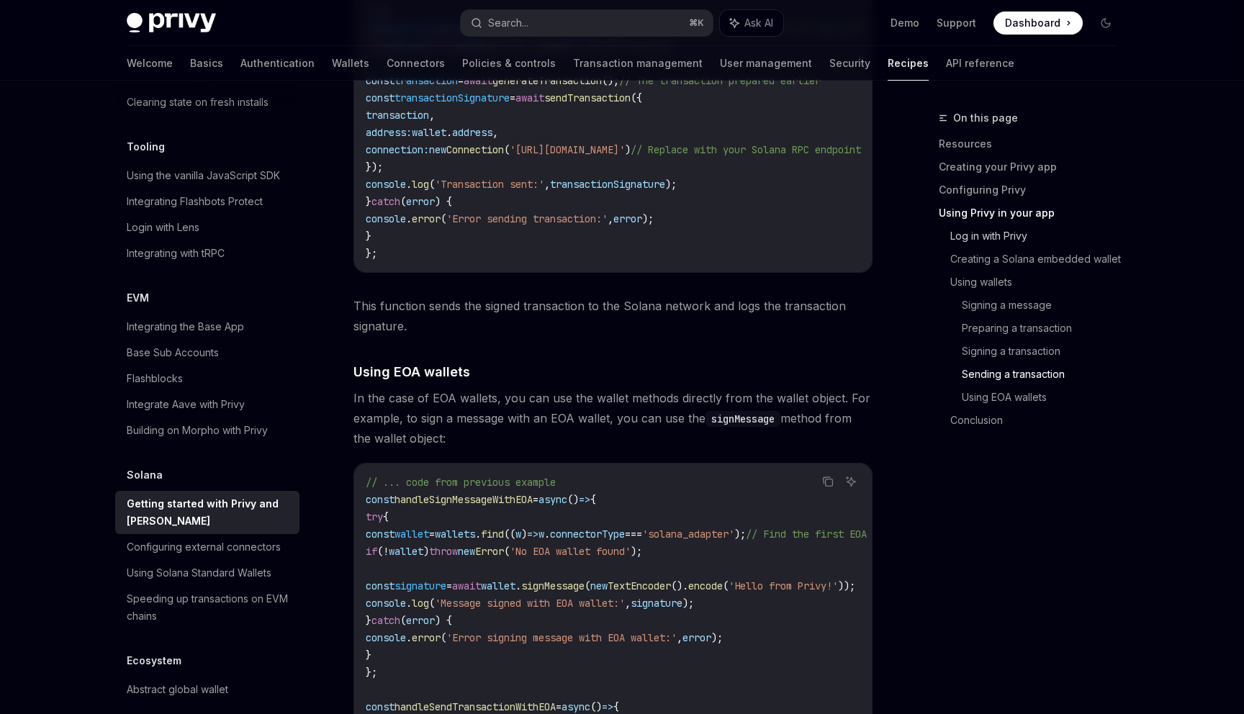
click at [979, 242] on link "Log in with Privy" at bounding box center [1039, 236] width 179 height 23
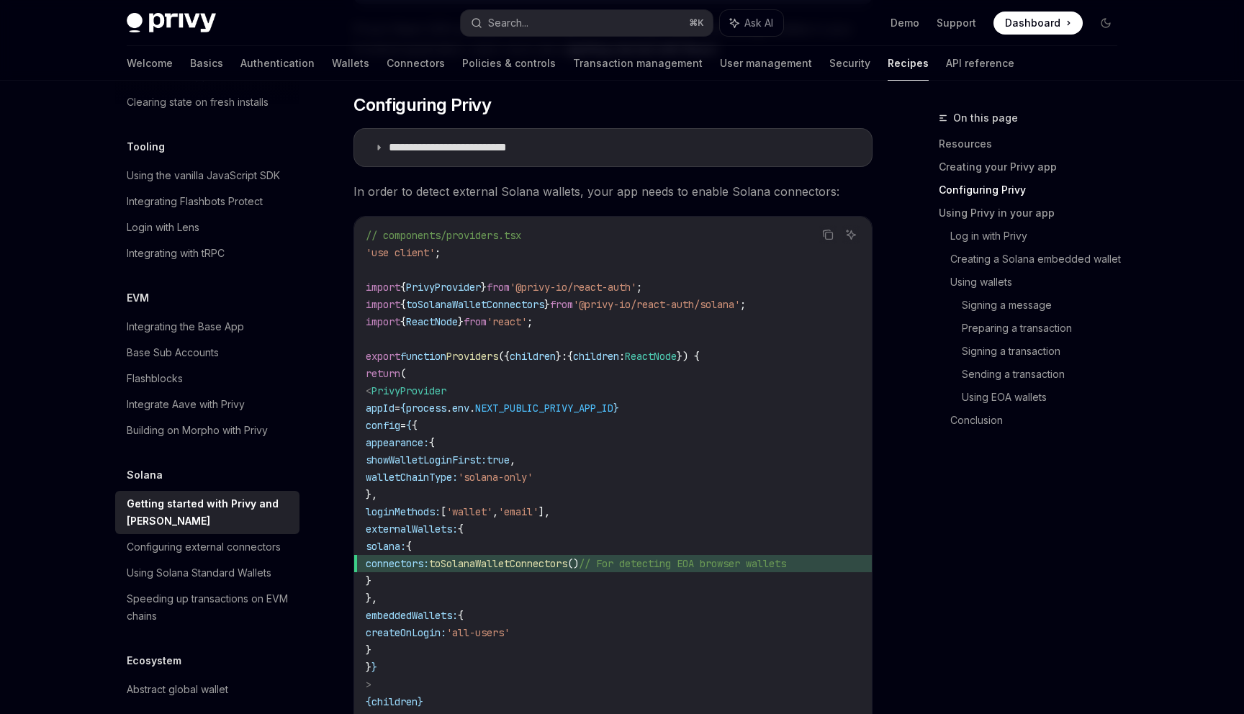
scroll to position [614, 0]
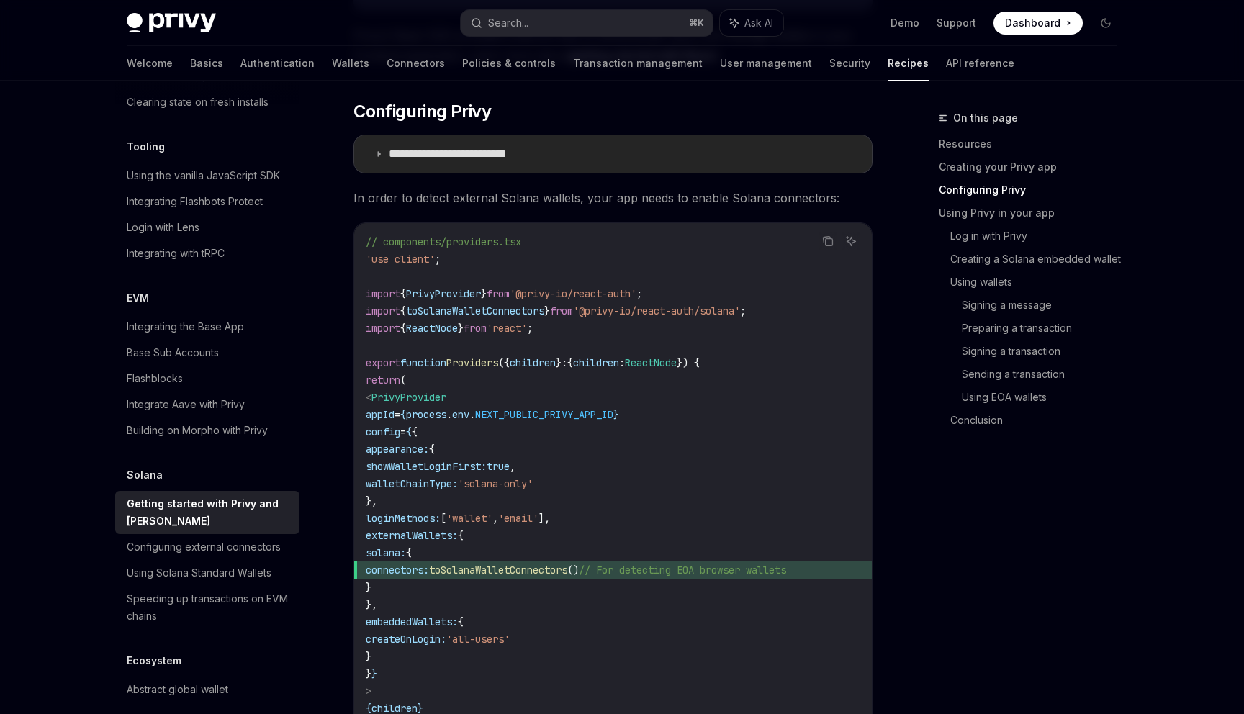
click at [515, 155] on p "**********" at bounding box center [470, 154] width 163 height 14
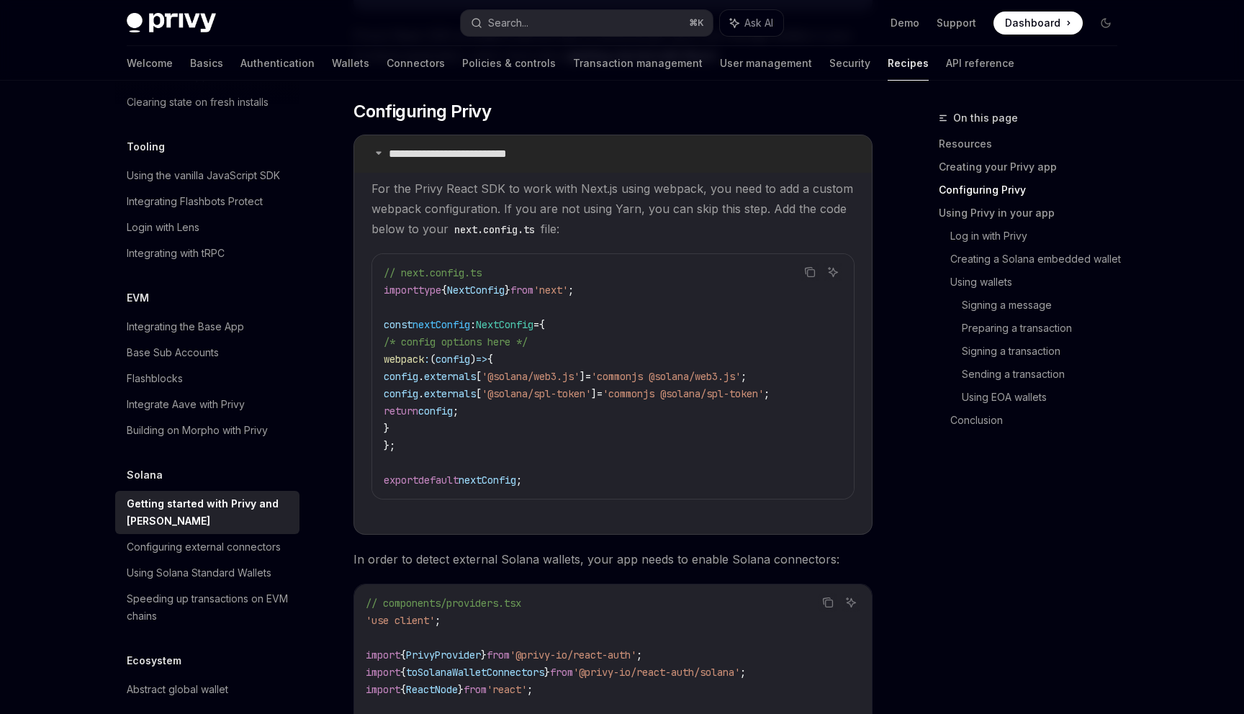
click at [515, 155] on p "**********" at bounding box center [470, 154] width 163 height 14
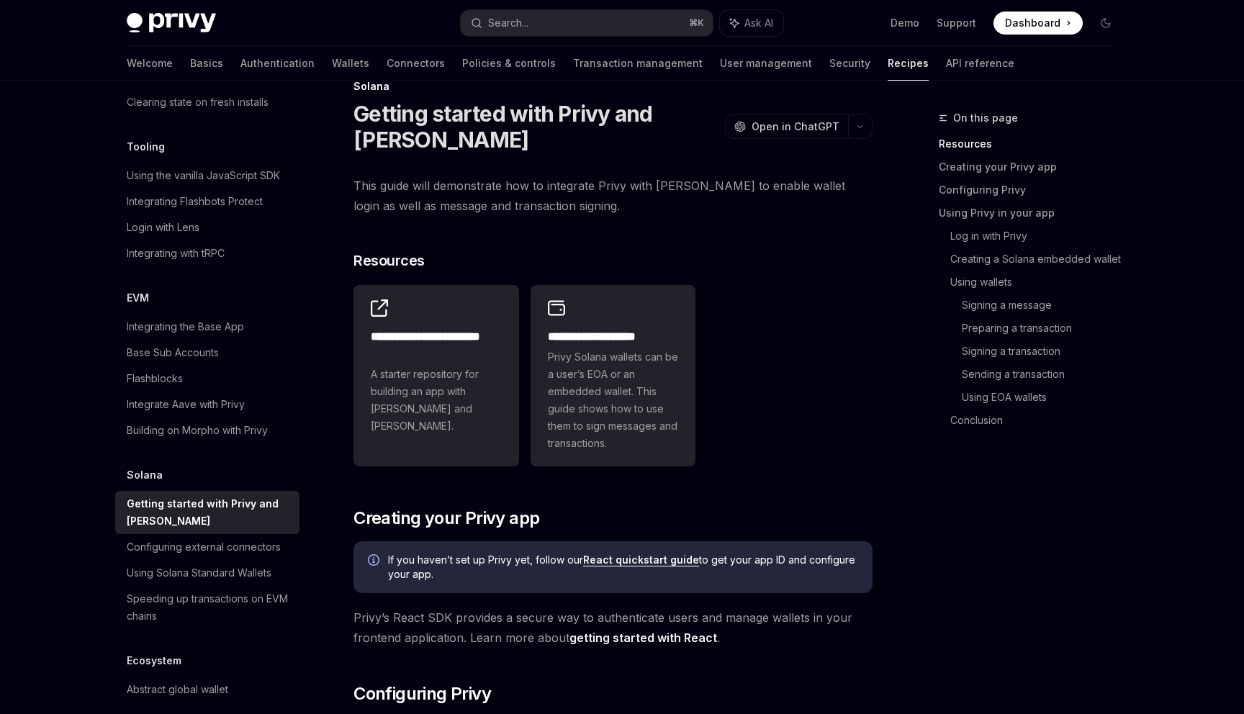
scroll to position [25, 0]
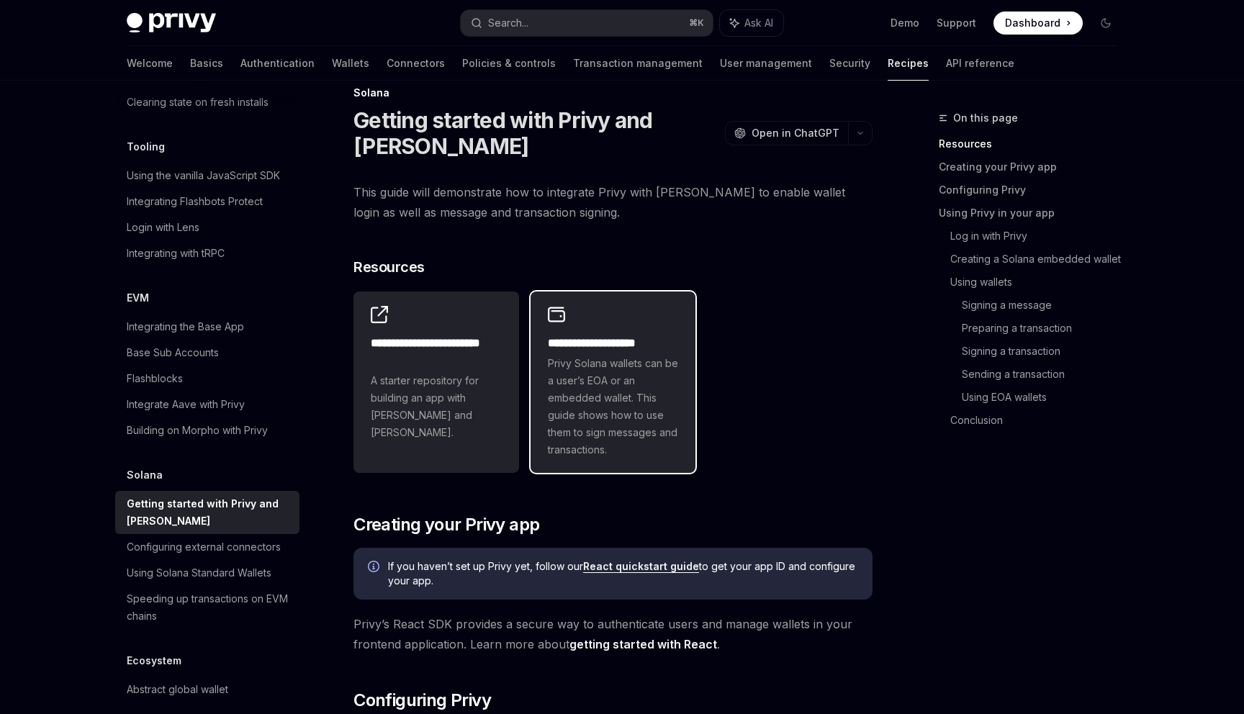
click at [571, 373] on span "Privy Solana wallets can be a user’s EOA or an embedded wallet. This guide show…" at bounding box center [613, 407] width 131 height 104
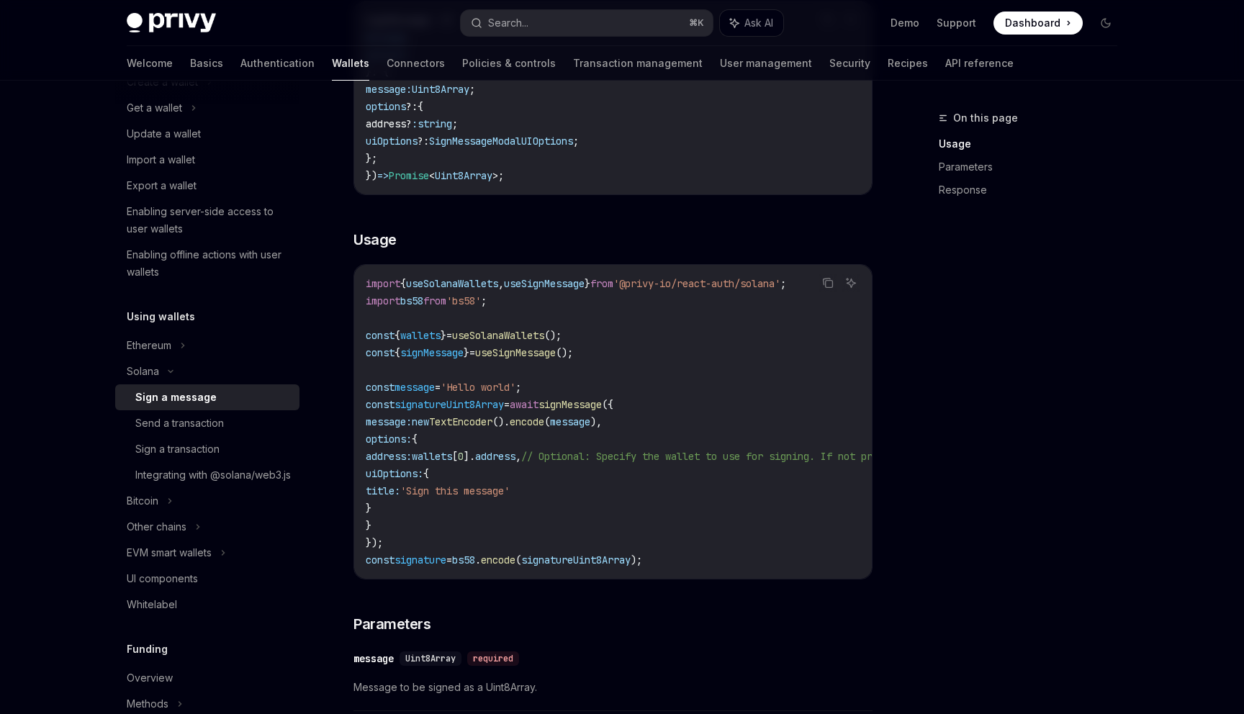
scroll to position [383, 0]
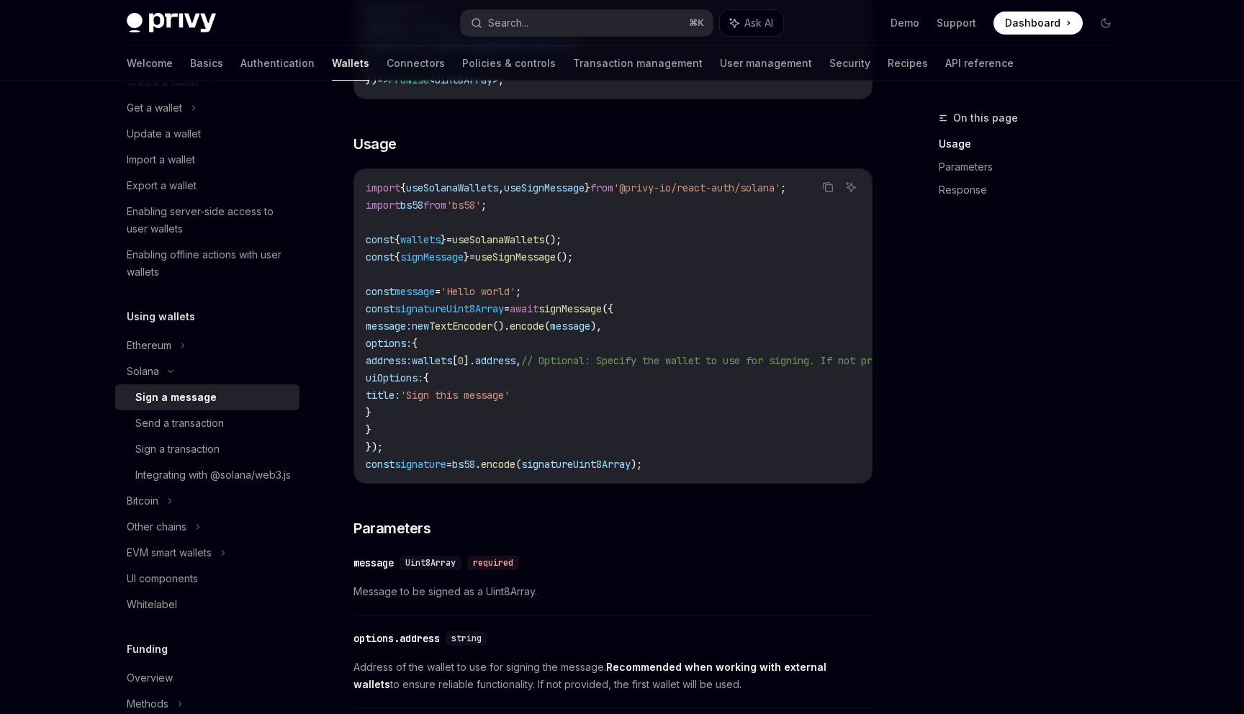
type textarea "*"
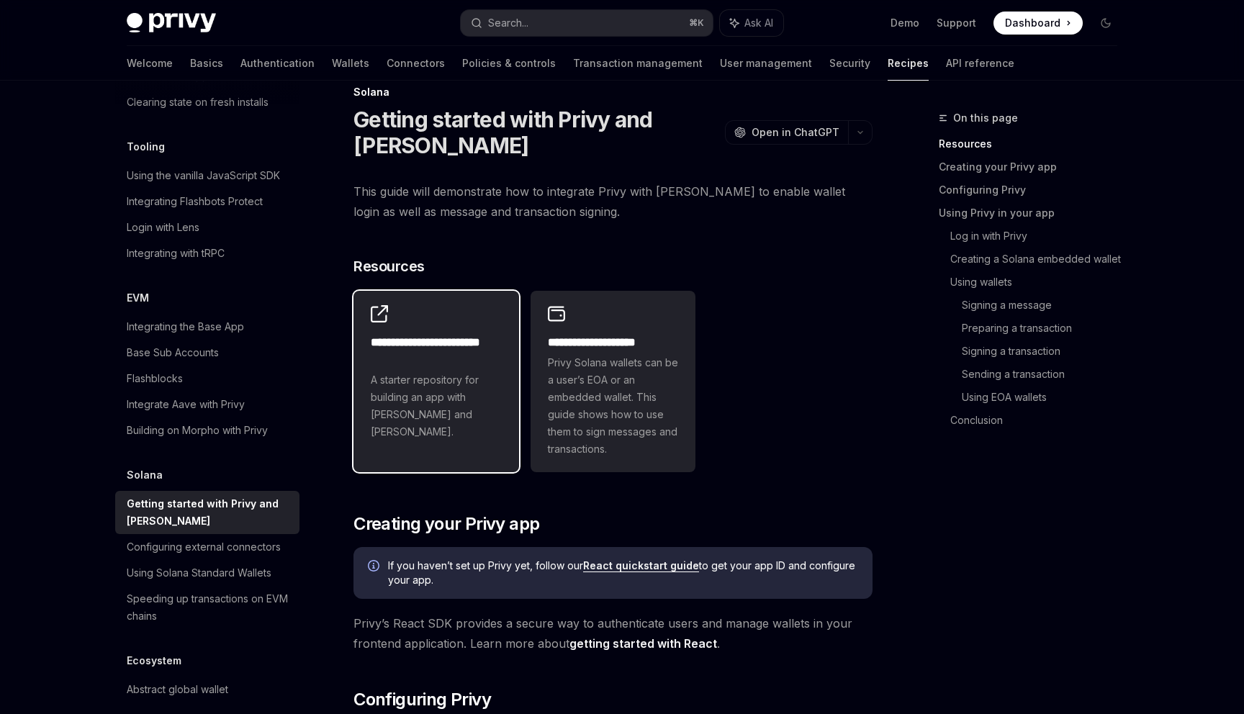
scroll to position [25, 0]
click at [468, 372] on span "A starter repository for building an app with Privy and Solana." at bounding box center [436, 406] width 131 height 69
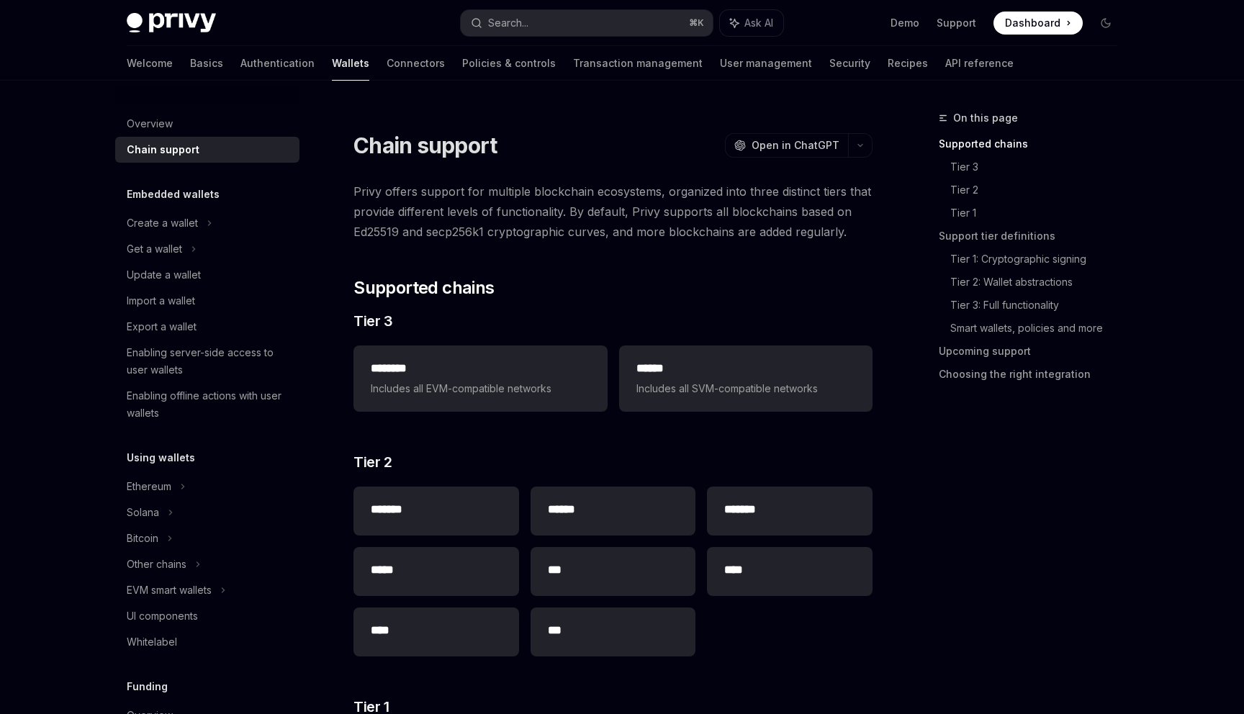
scroll to position [531, 0]
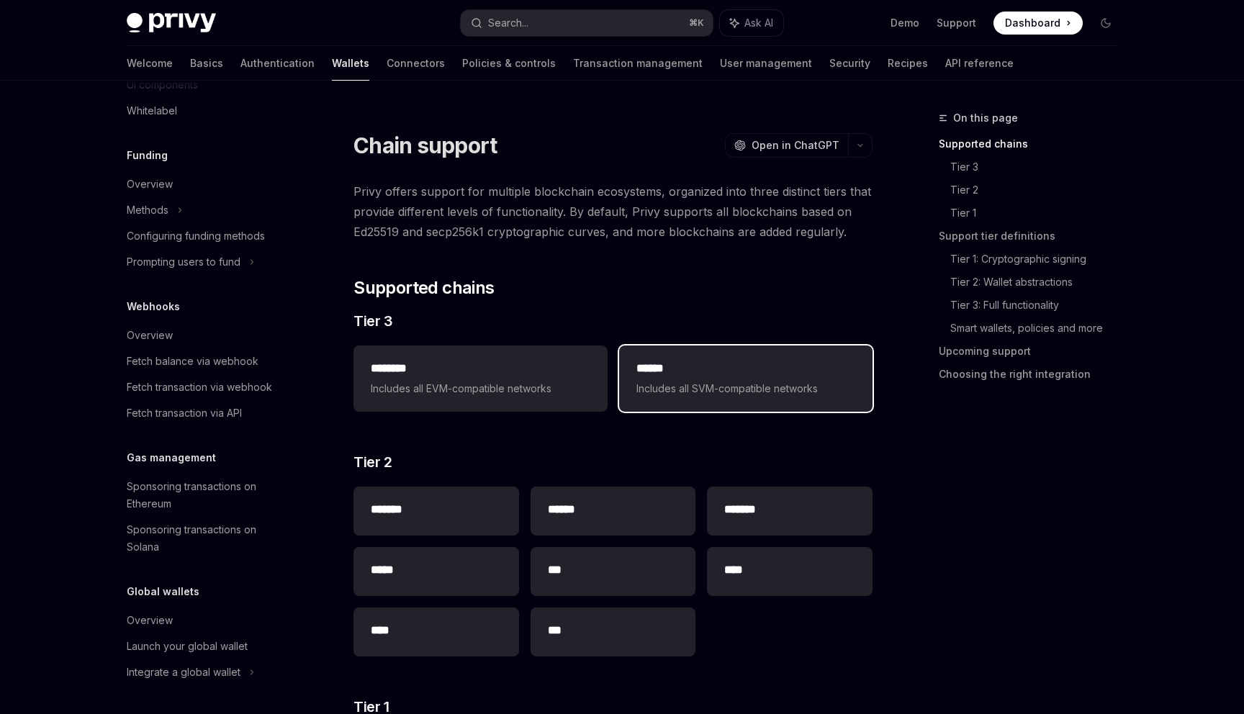
click at [672, 367] on h2 "******" at bounding box center [745, 368] width 219 height 17
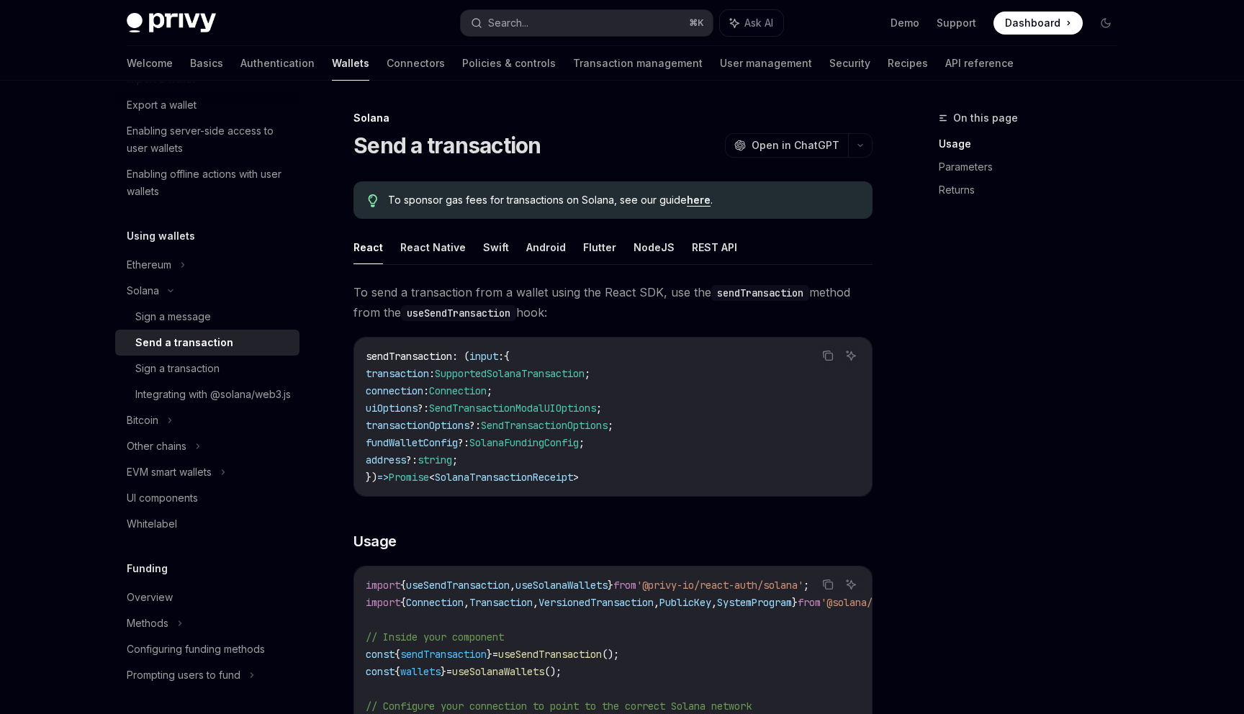
scroll to position [226, 0]
type textarea "*"
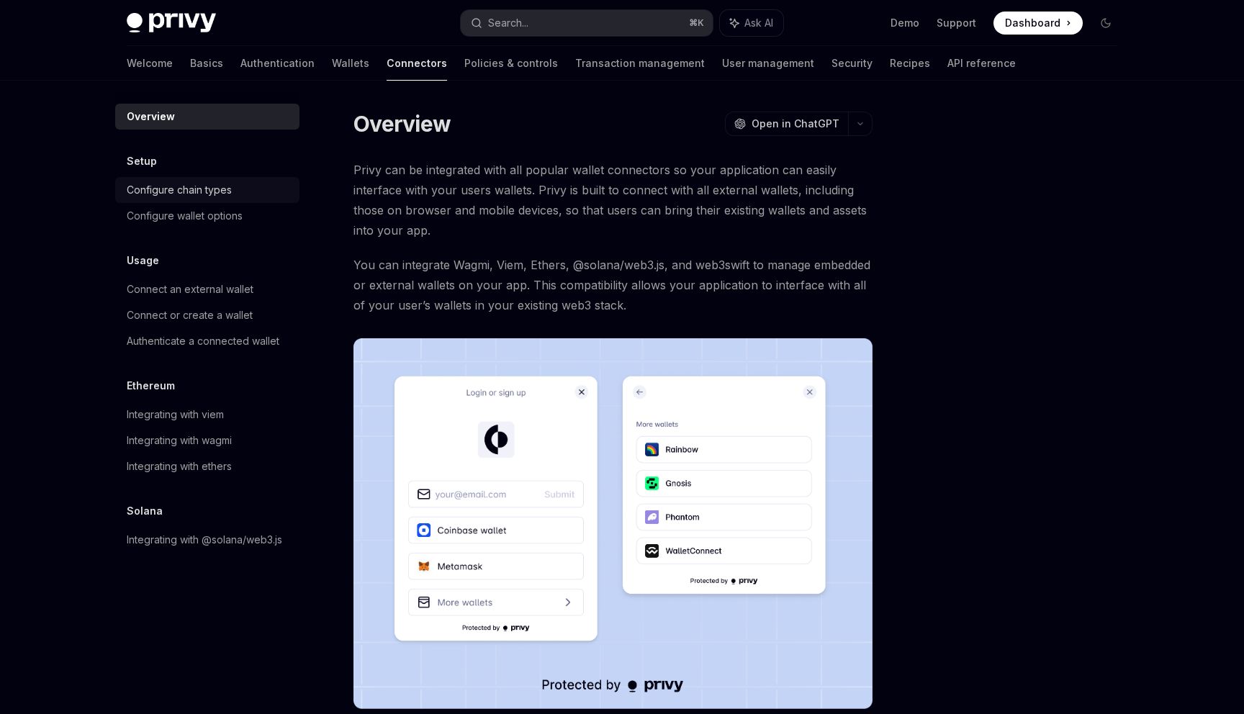
click at [277, 202] on link "Configure chain types" at bounding box center [207, 190] width 184 height 26
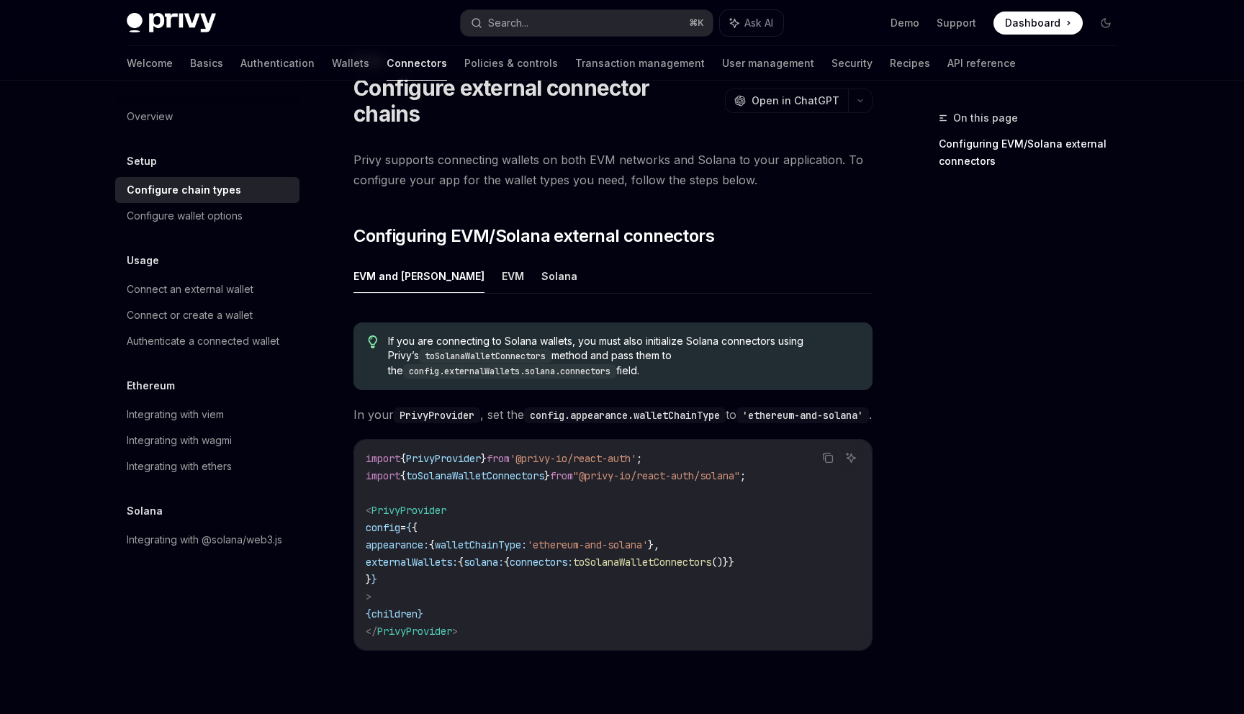
scroll to position [56, 0]
click at [487, 541] on span "walletChainType:" at bounding box center [481, 546] width 92 height 13
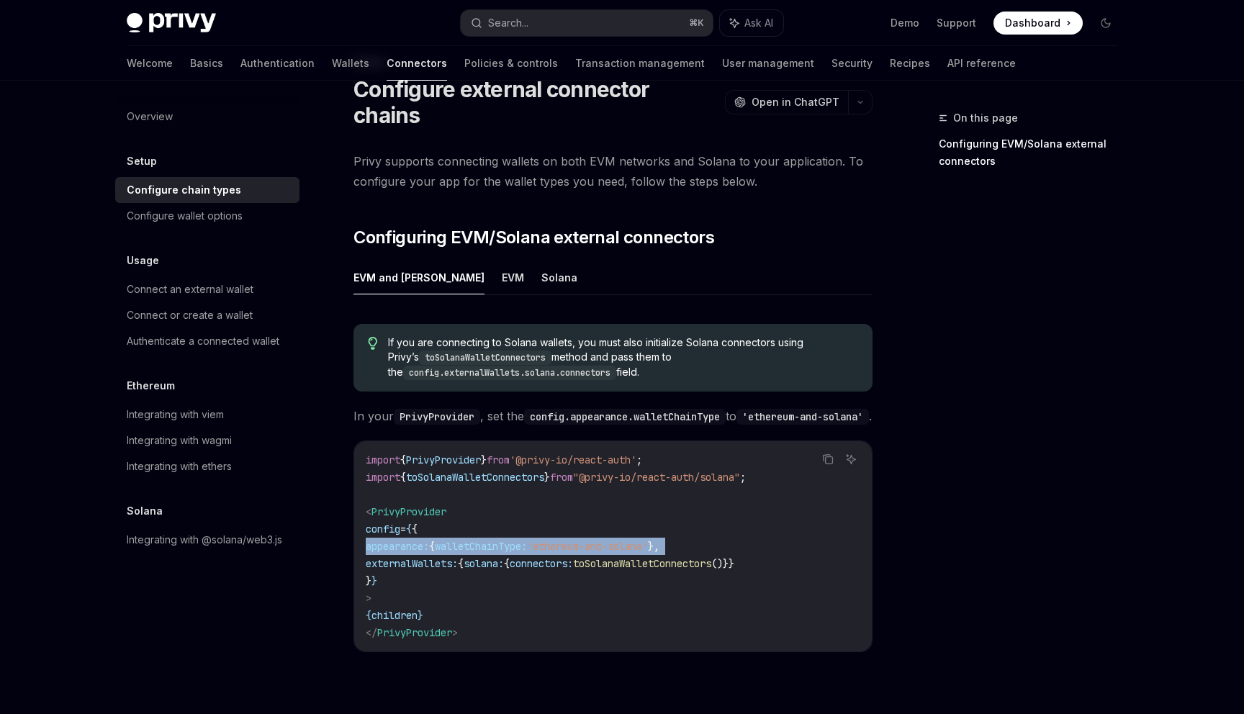
click at [487, 541] on span "walletChainType:" at bounding box center [481, 546] width 92 height 13
copy code "appearance: { walletChainType: 'ethereum-and-solana' },"
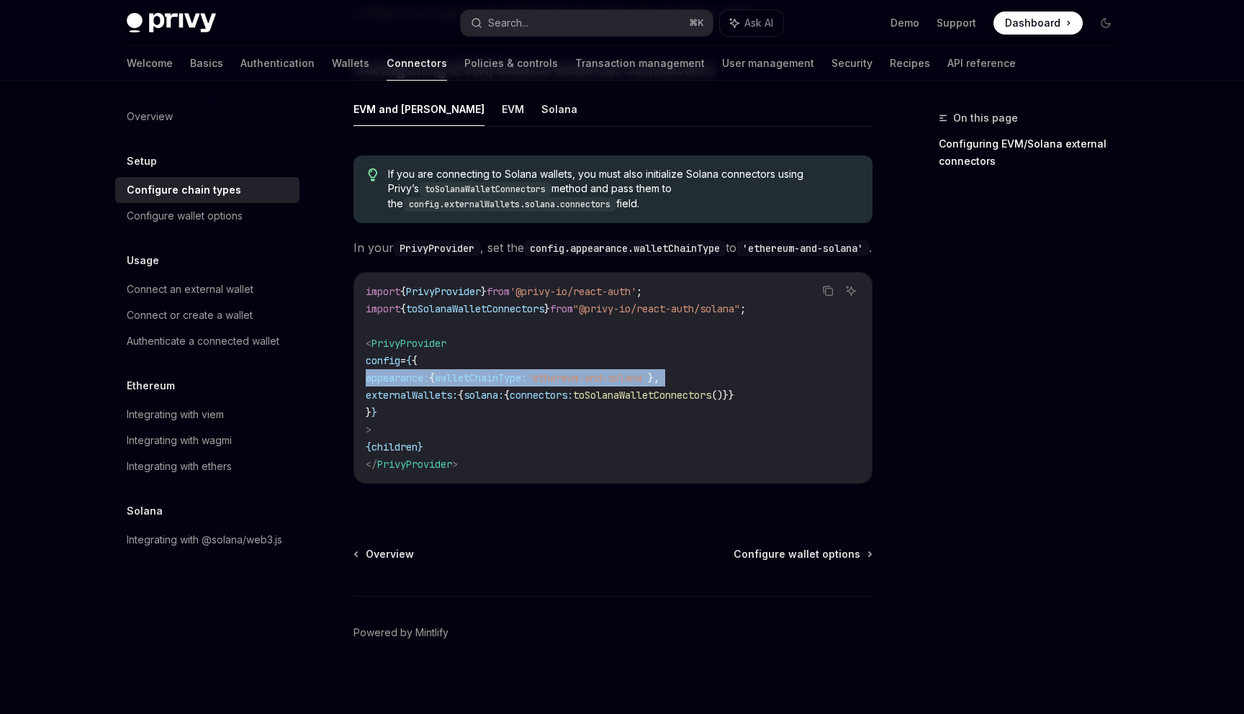
scroll to position [0, 0]
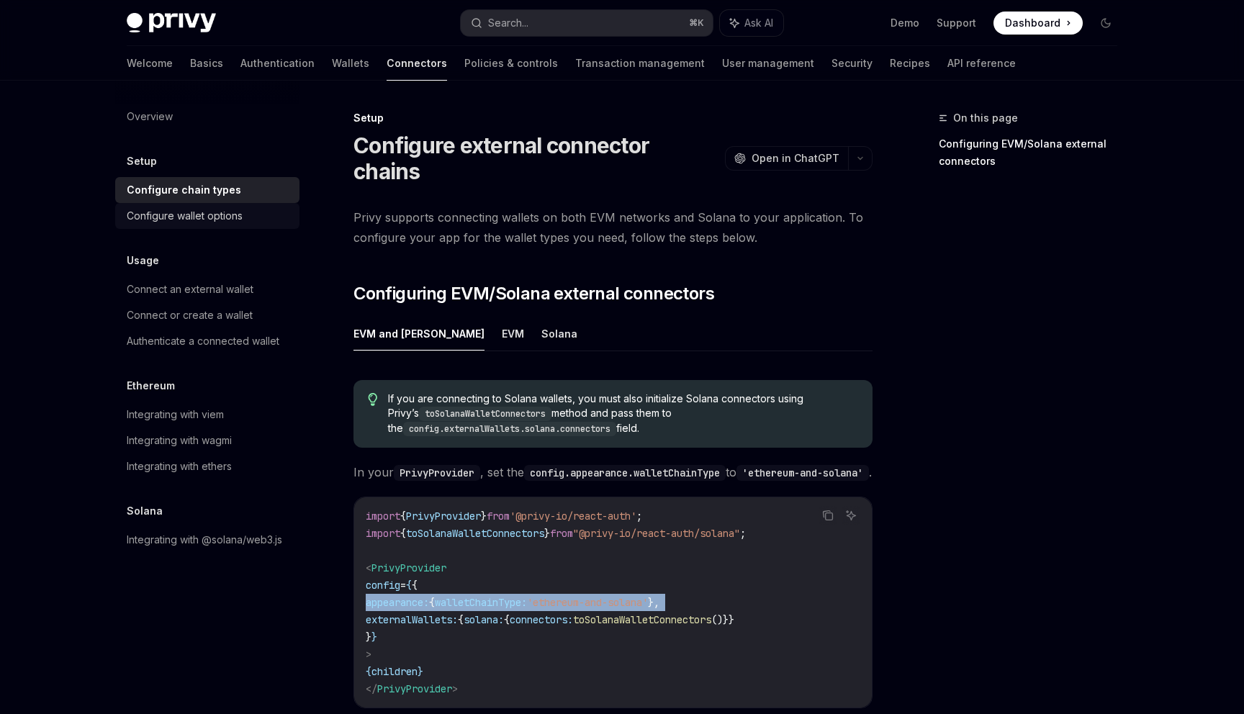
click at [252, 212] on div "Configure wallet options" at bounding box center [209, 215] width 164 height 17
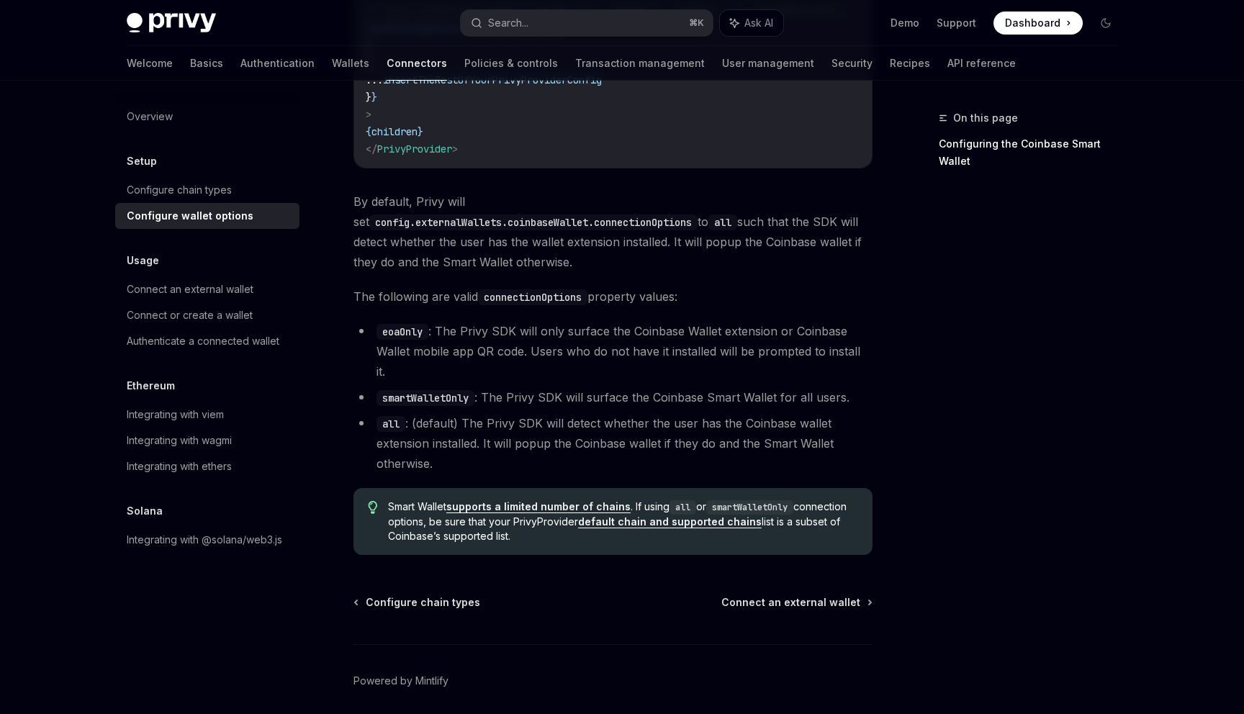
scroll to position [1938, 0]
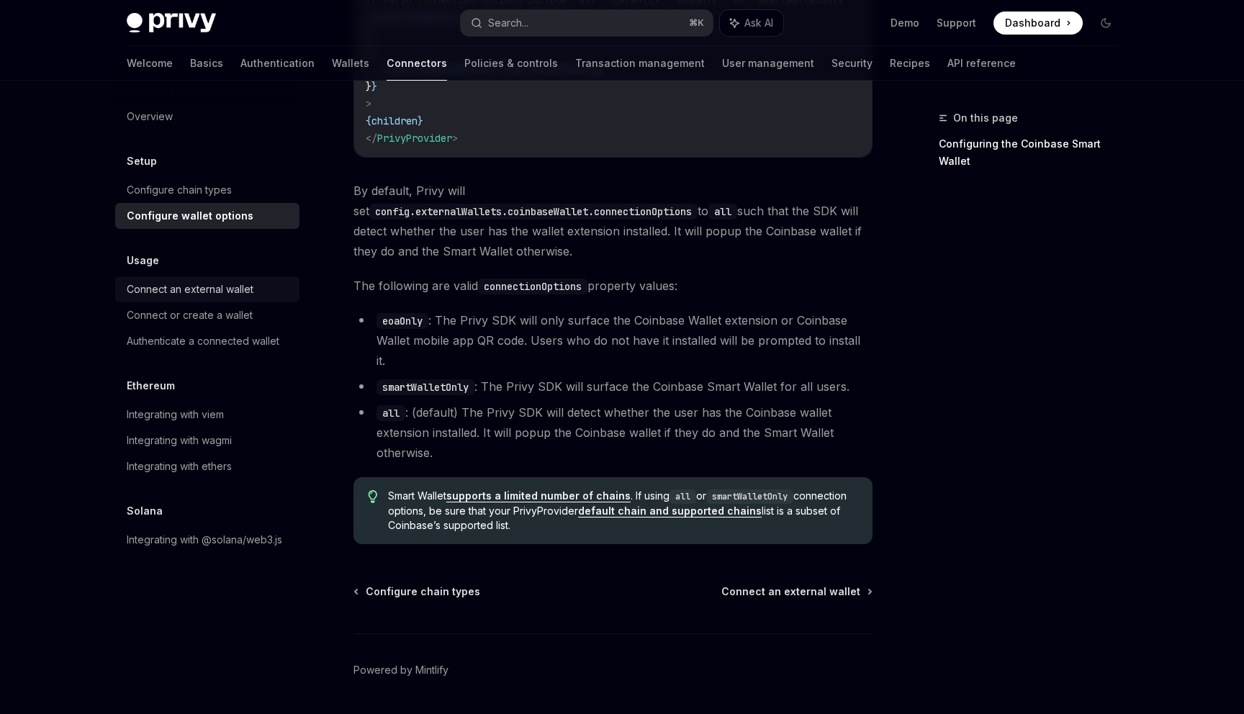
click at [216, 281] on div "Connect an external wallet" at bounding box center [190, 289] width 127 height 17
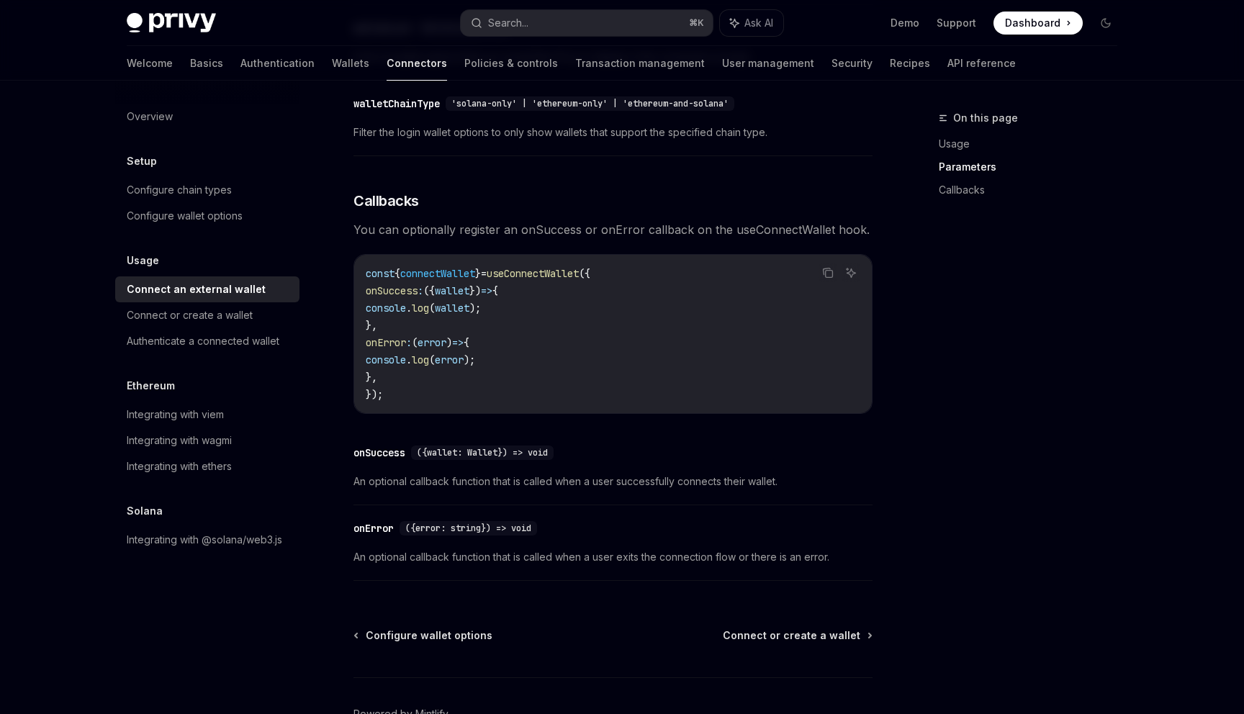
scroll to position [793, 0]
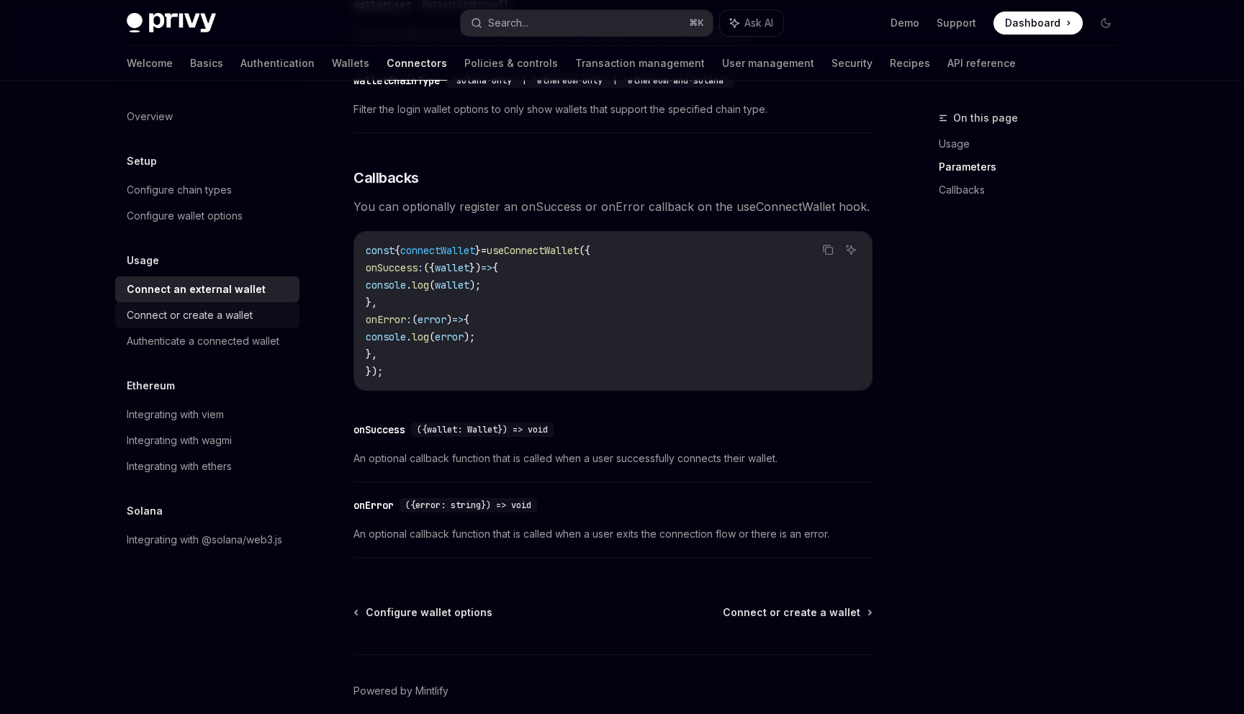
click at [256, 322] on div "Connect or create a wallet" at bounding box center [209, 315] width 164 height 17
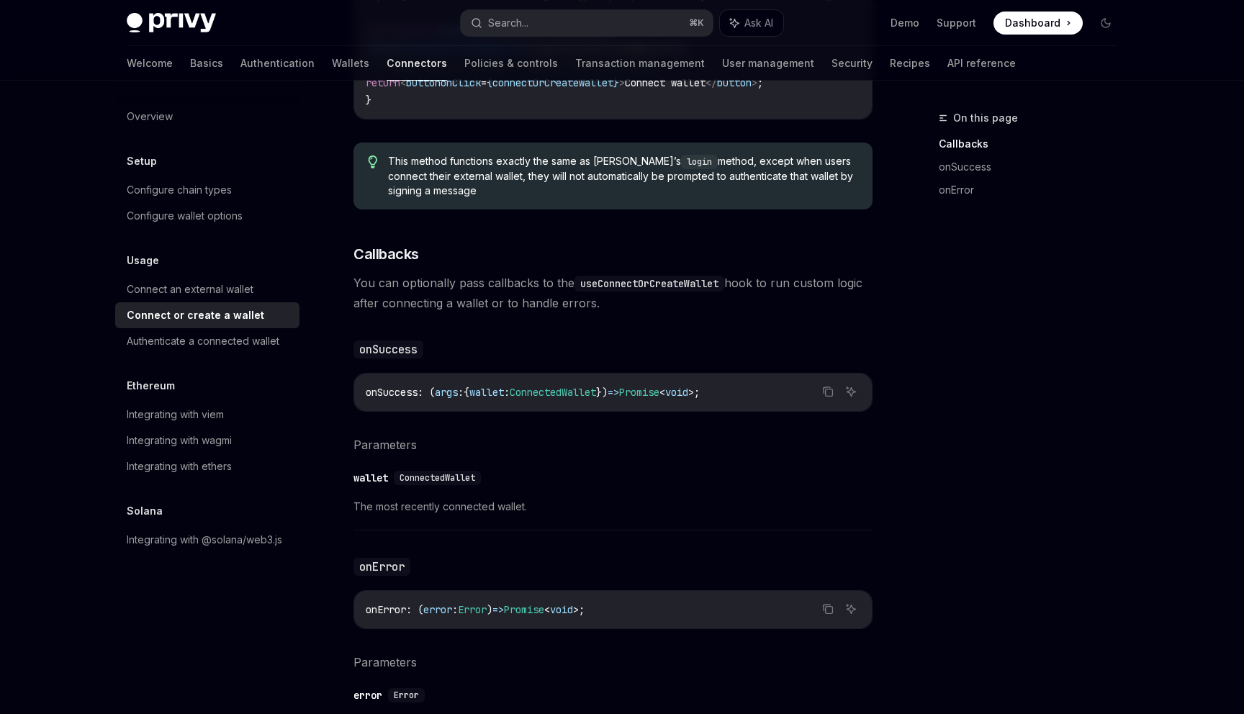
scroll to position [878, 0]
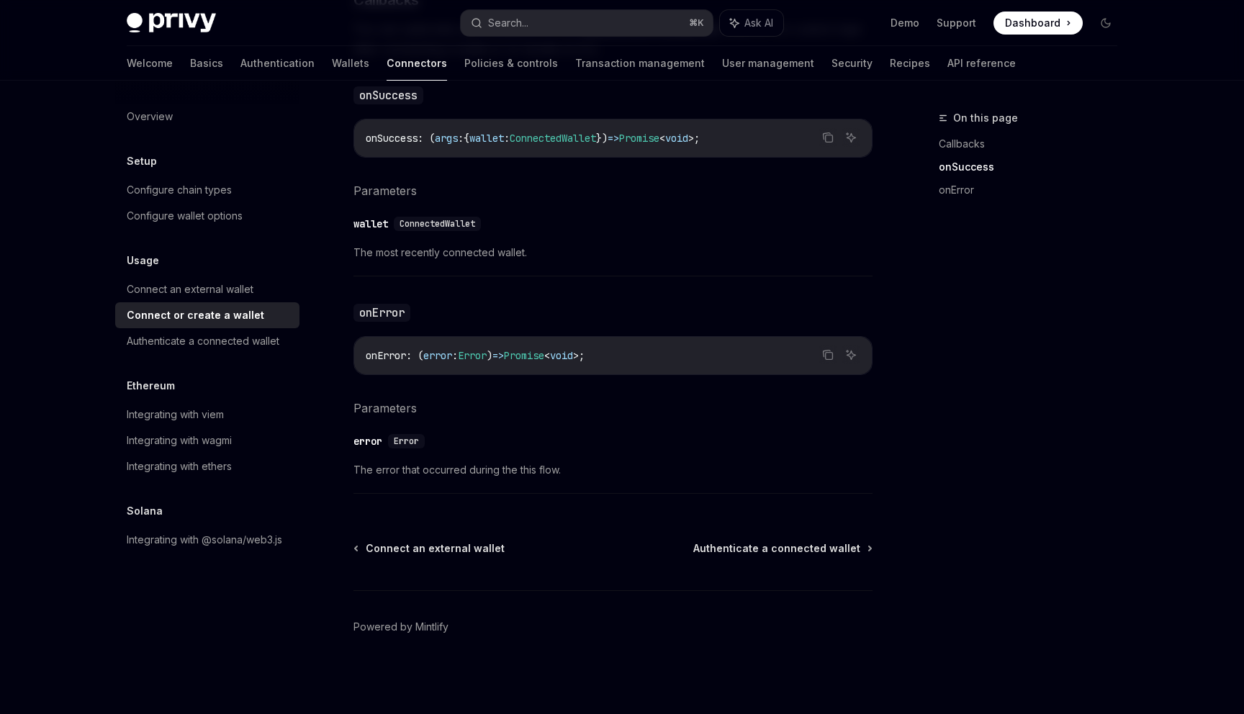
click at [268, 229] on ul "Connect an external wallet Connect or create a wallet Authenticate a connected …" at bounding box center [207, 203] width 184 height 52
click at [270, 332] on link "Authenticate a connected wallet" at bounding box center [207, 341] width 184 height 26
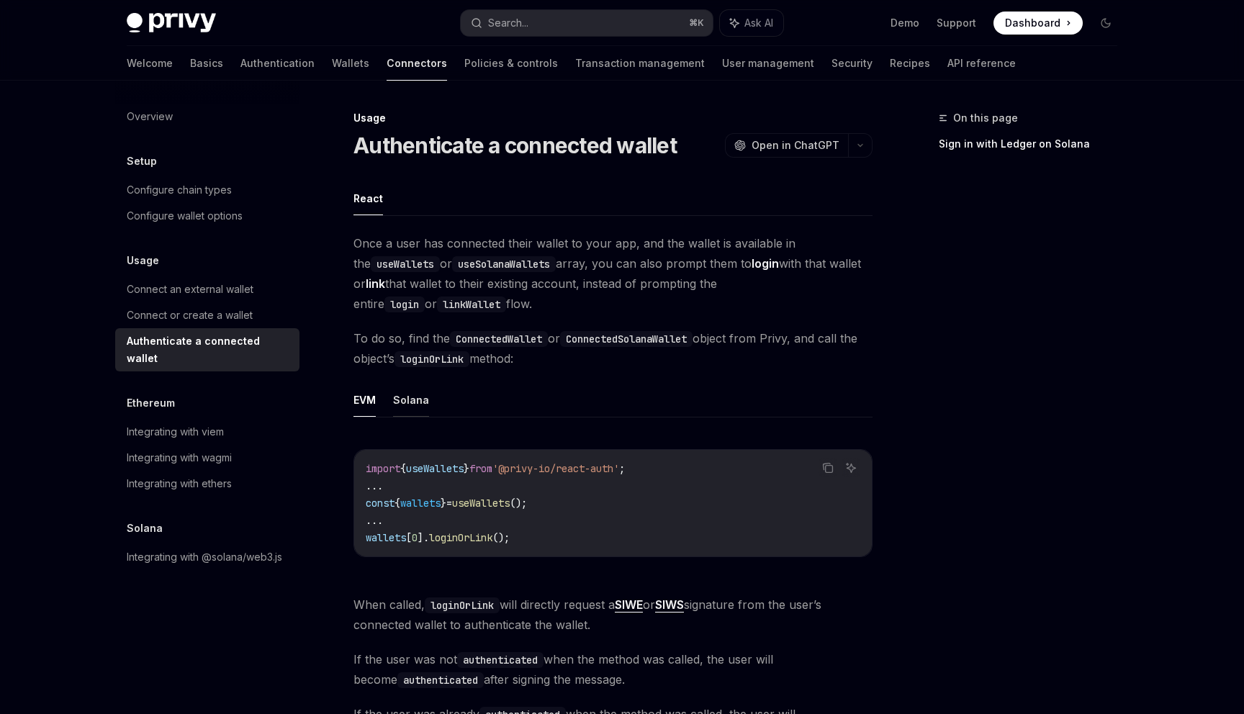
click at [425, 410] on button "Solana" at bounding box center [411, 400] width 36 height 34
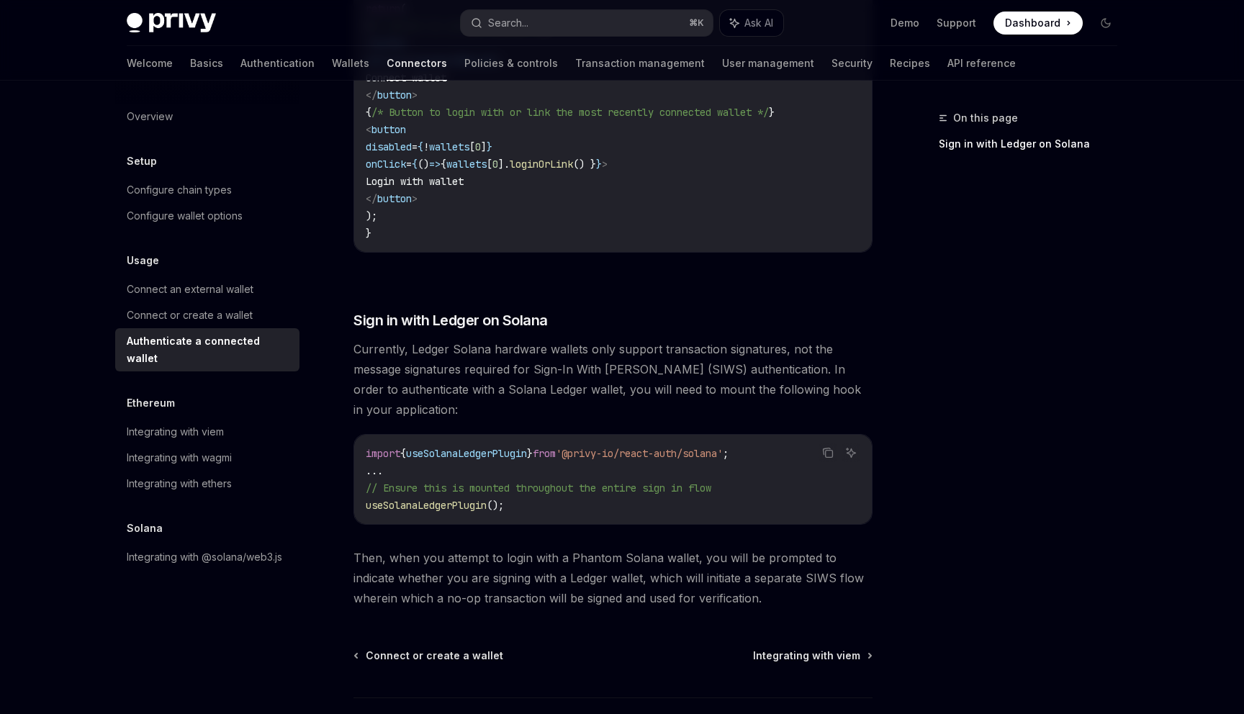
scroll to position [1139, 0]
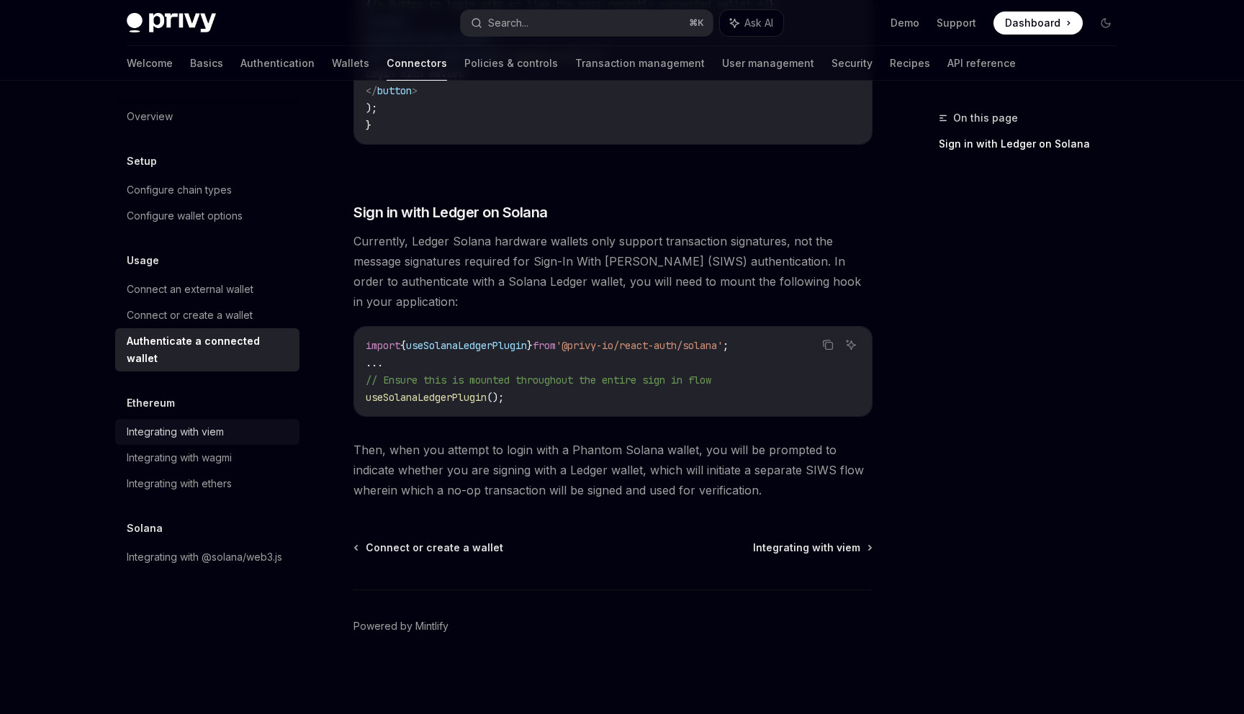
click at [236, 423] on div "Integrating with viem" at bounding box center [209, 431] width 164 height 17
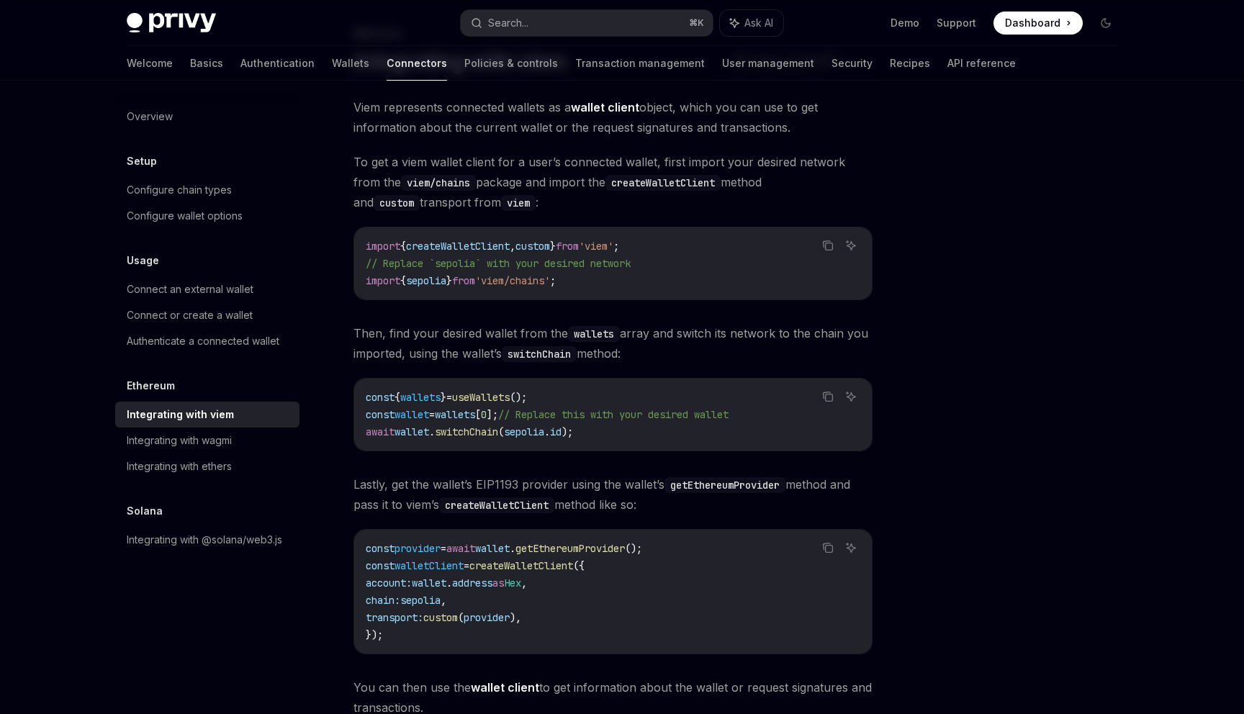
scroll to position [302, 0]
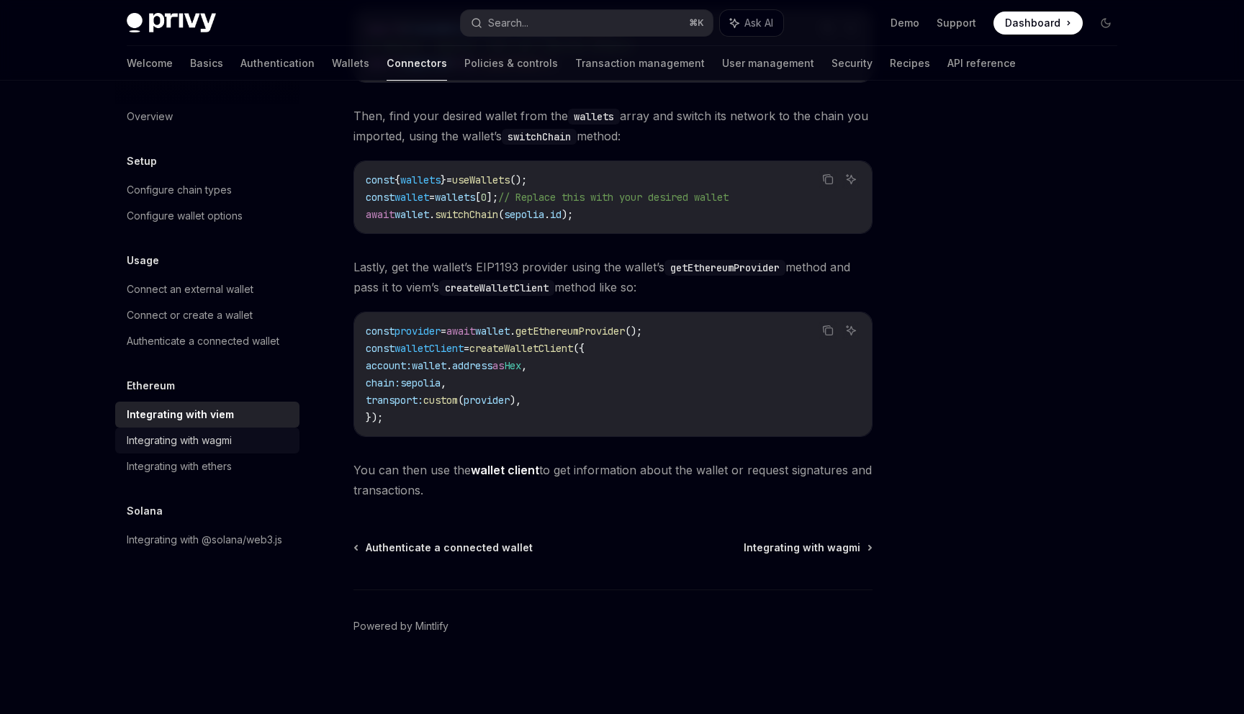
click at [230, 451] on link "Integrating with wagmi" at bounding box center [207, 441] width 184 height 26
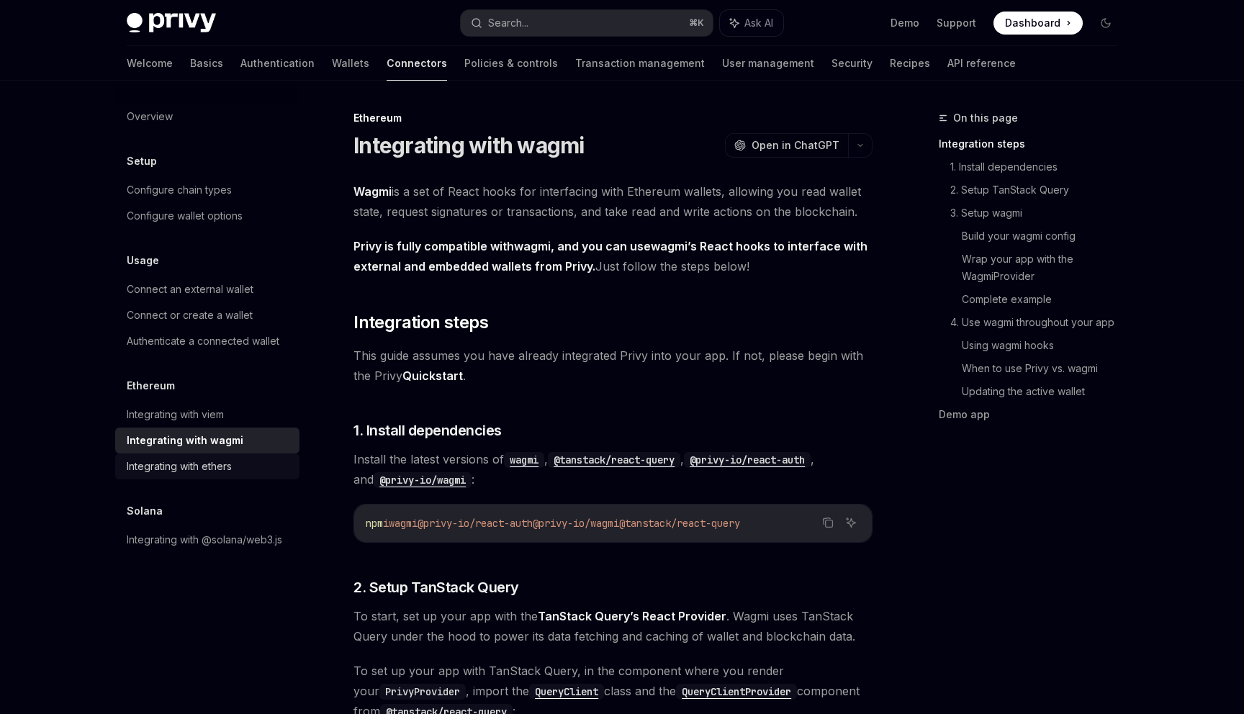
click at [239, 469] on div "Integrating with ethers" at bounding box center [209, 466] width 164 height 17
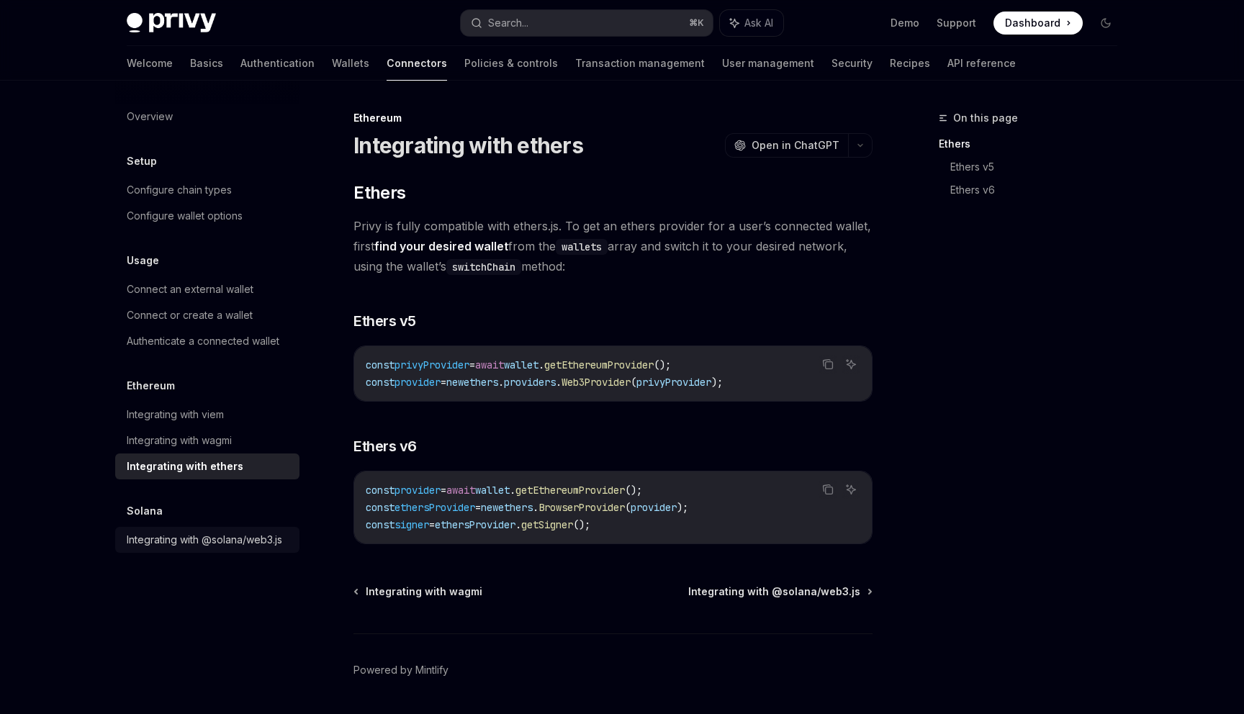
click at [244, 531] on div "Integrating with @solana/web3.js" at bounding box center [204, 539] width 155 height 17
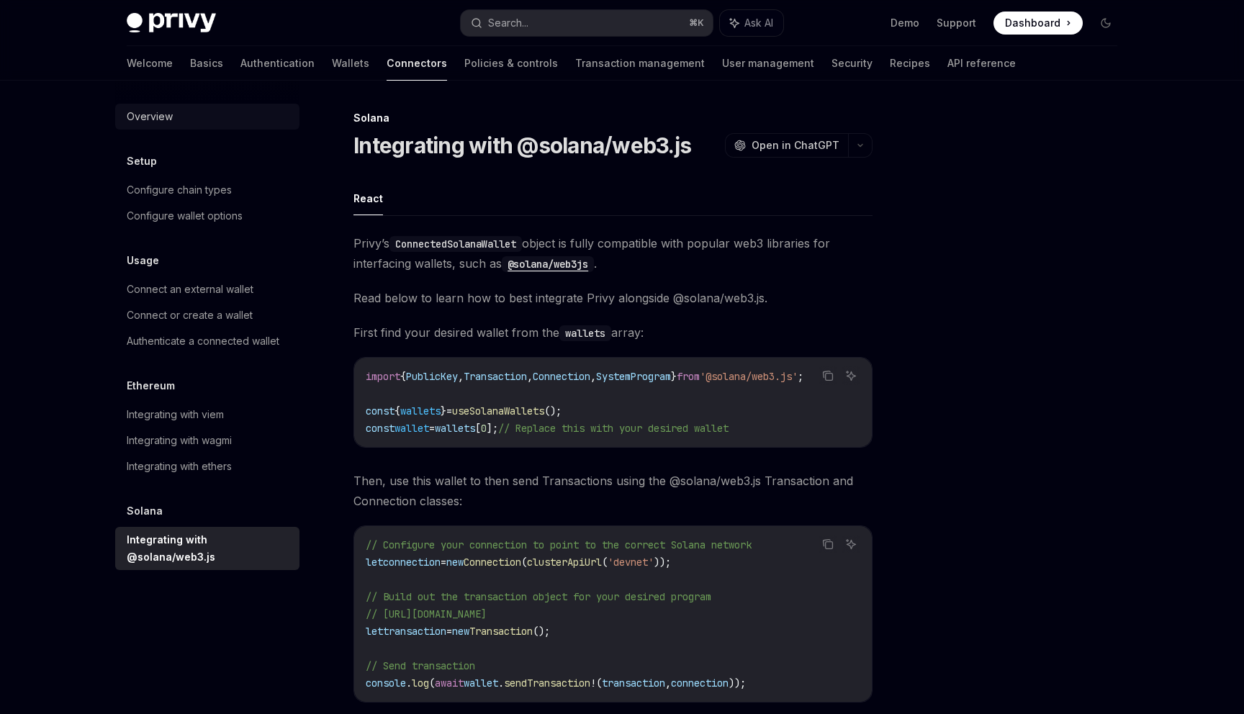
click at [170, 127] on link "Overview" at bounding box center [207, 117] width 184 height 26
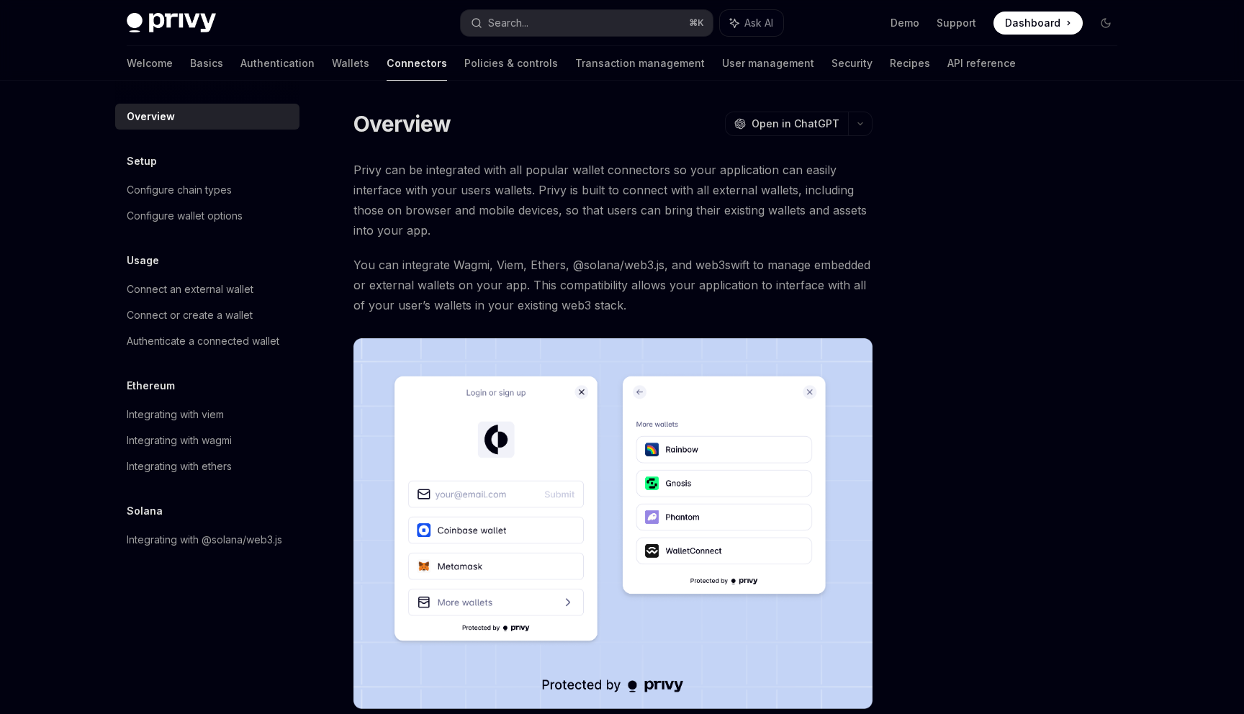
click at [170, 117] on div "Overview" at bounding box center [151, 116] width 48 height 17
click at [185, 209] on div "Configure wallet options" at bounding box center [185, 215] width 116 height 17
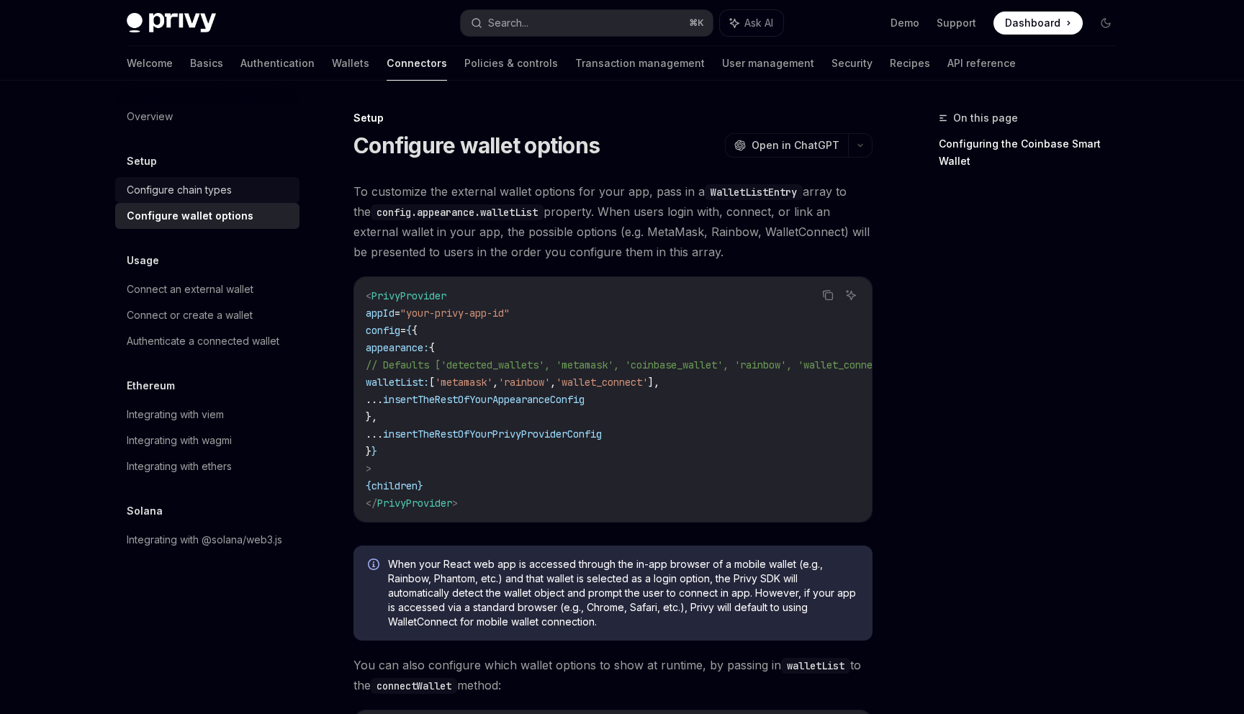
click at [182, 194] on div "Configure chain types" at bounding box center [179, 189] width 105 height 17
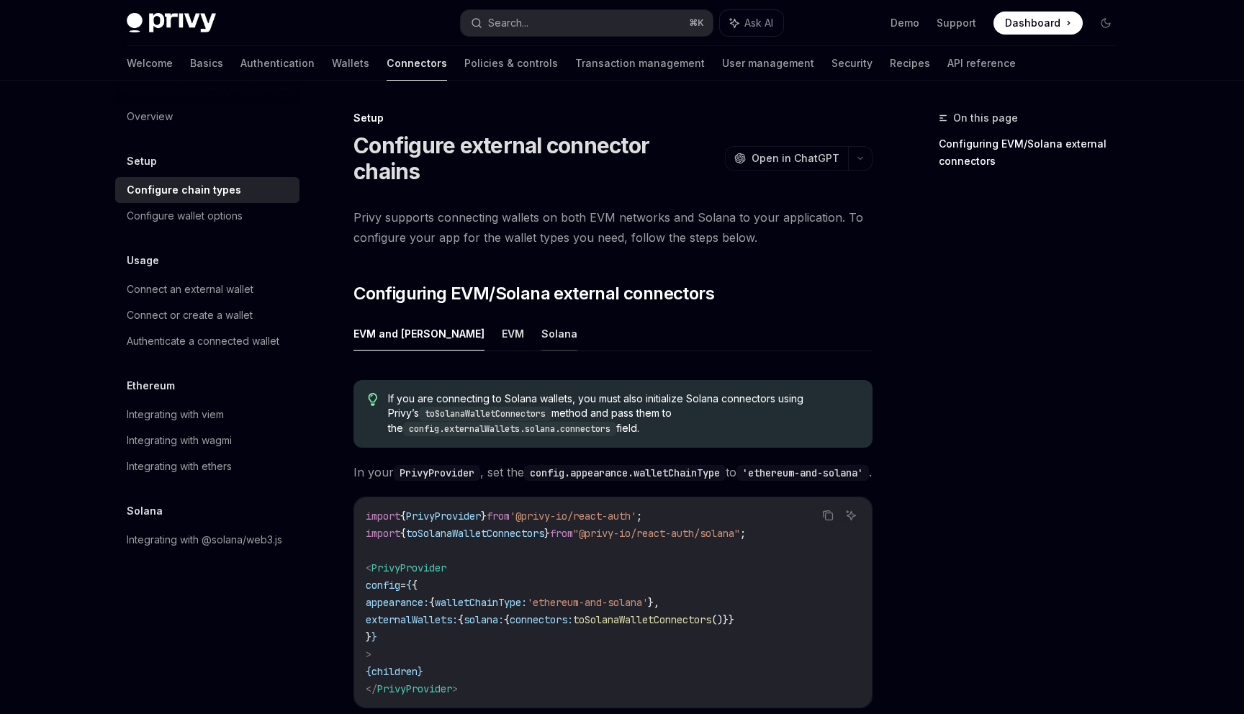
click at [541, 317] on button "Solana" at bounding box center [559, 334] width 36 height 34
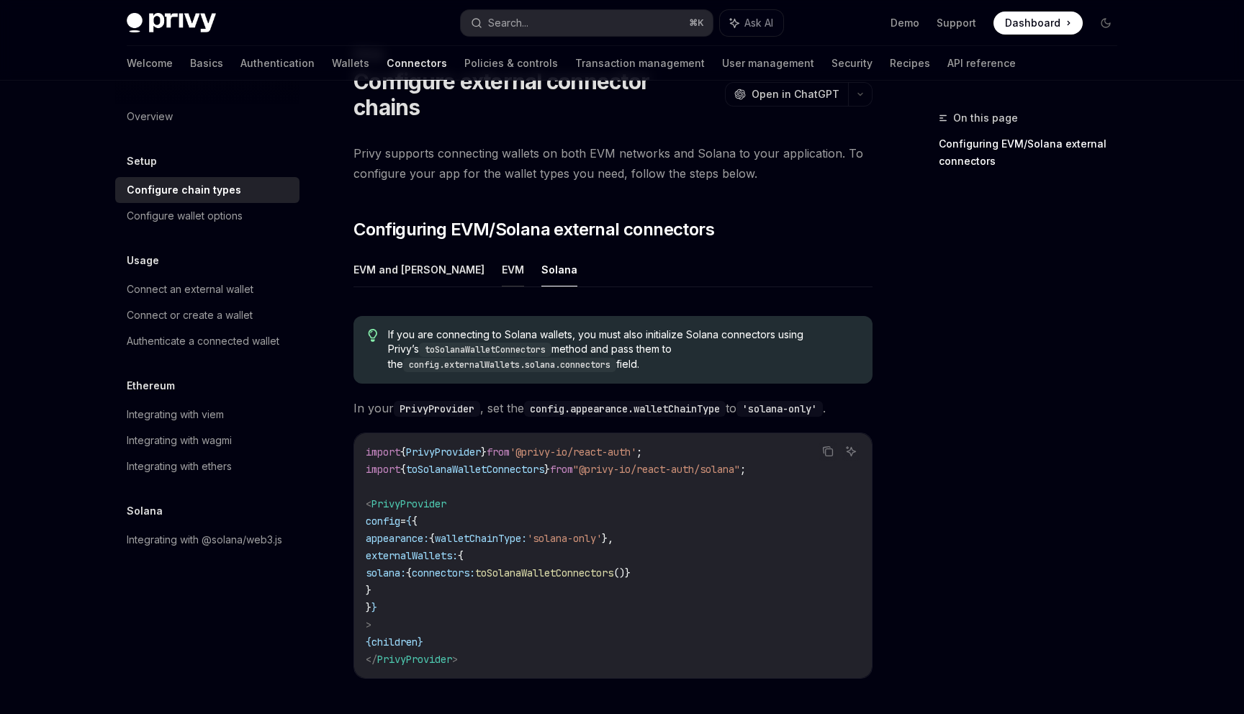
scroll to position [239, 0]
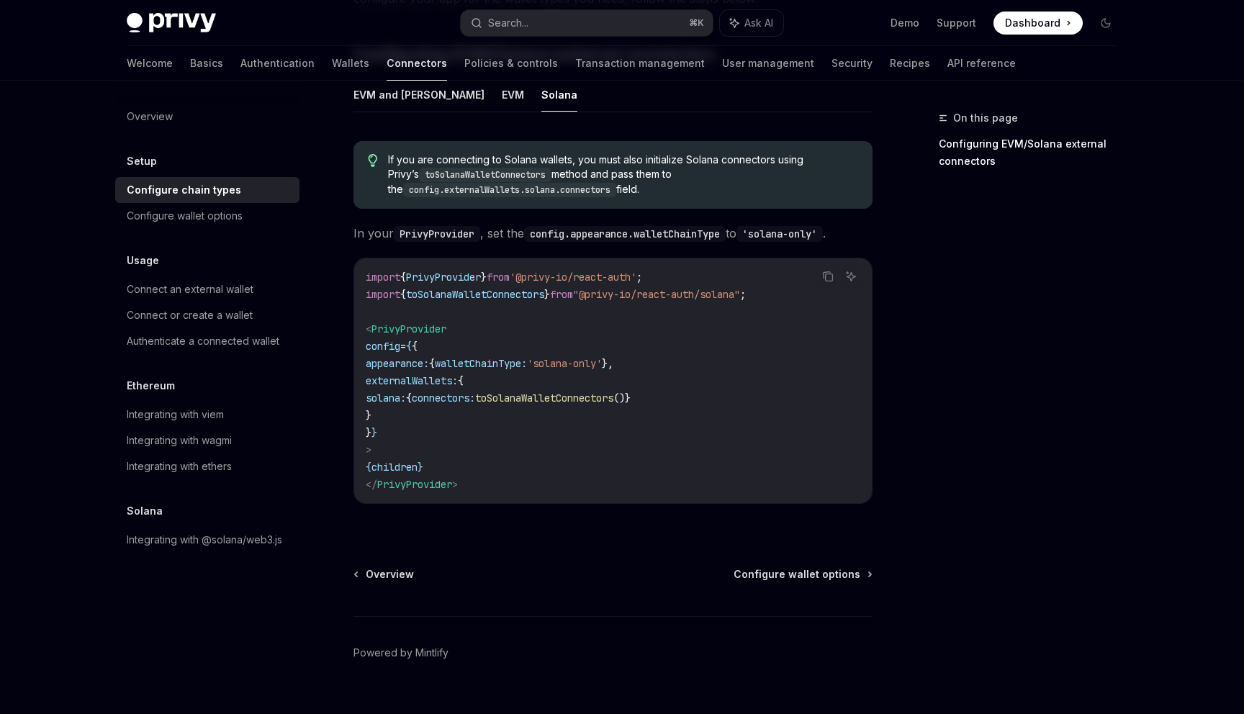
click at [527, 357] on span "walletChainType:" at bounding box center [481, 363] width 92 height 13
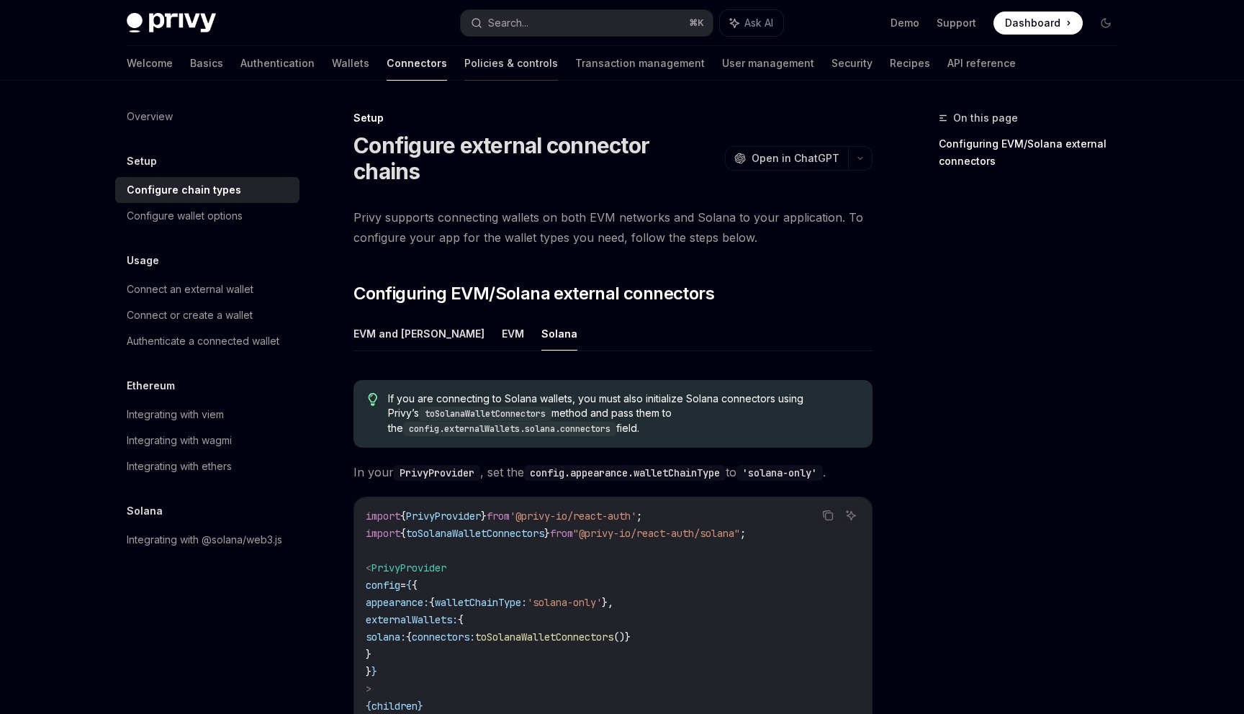
click at [464, 73] on link "Policies & controls" at bounding box center [511, 63] width 94 height 35
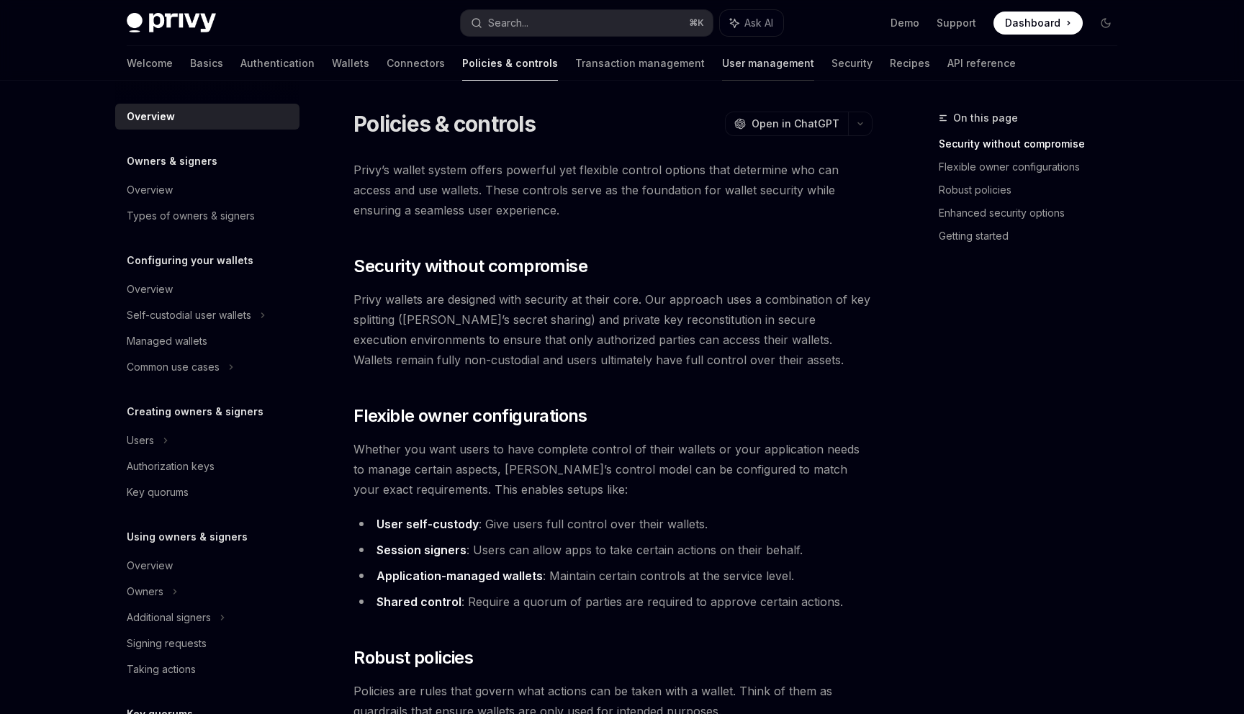
click at [722, 74] on link "User management" at bounding box center [768, 63] width 92 height 35
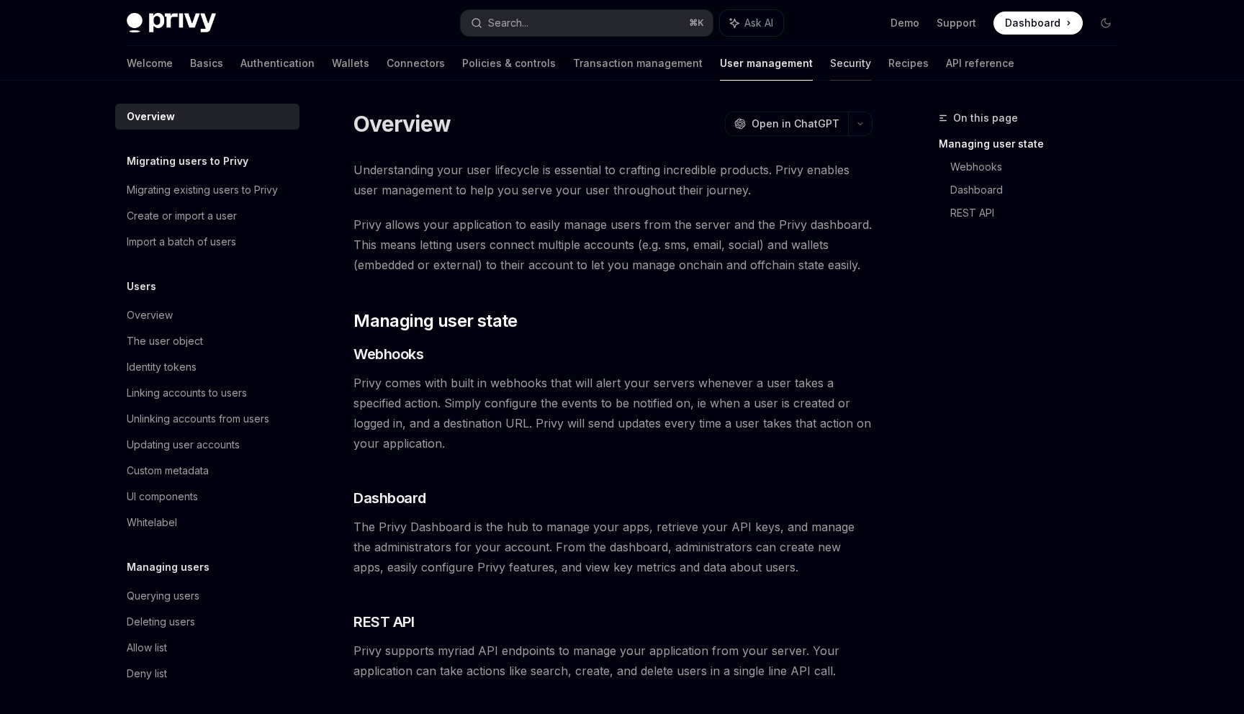
click at [830, 69] on link "Security" at bounding box center [850, 63] width 41 height 35
type textarea "*"
